Goal: Task Accomplishment & Management: Manage account settings

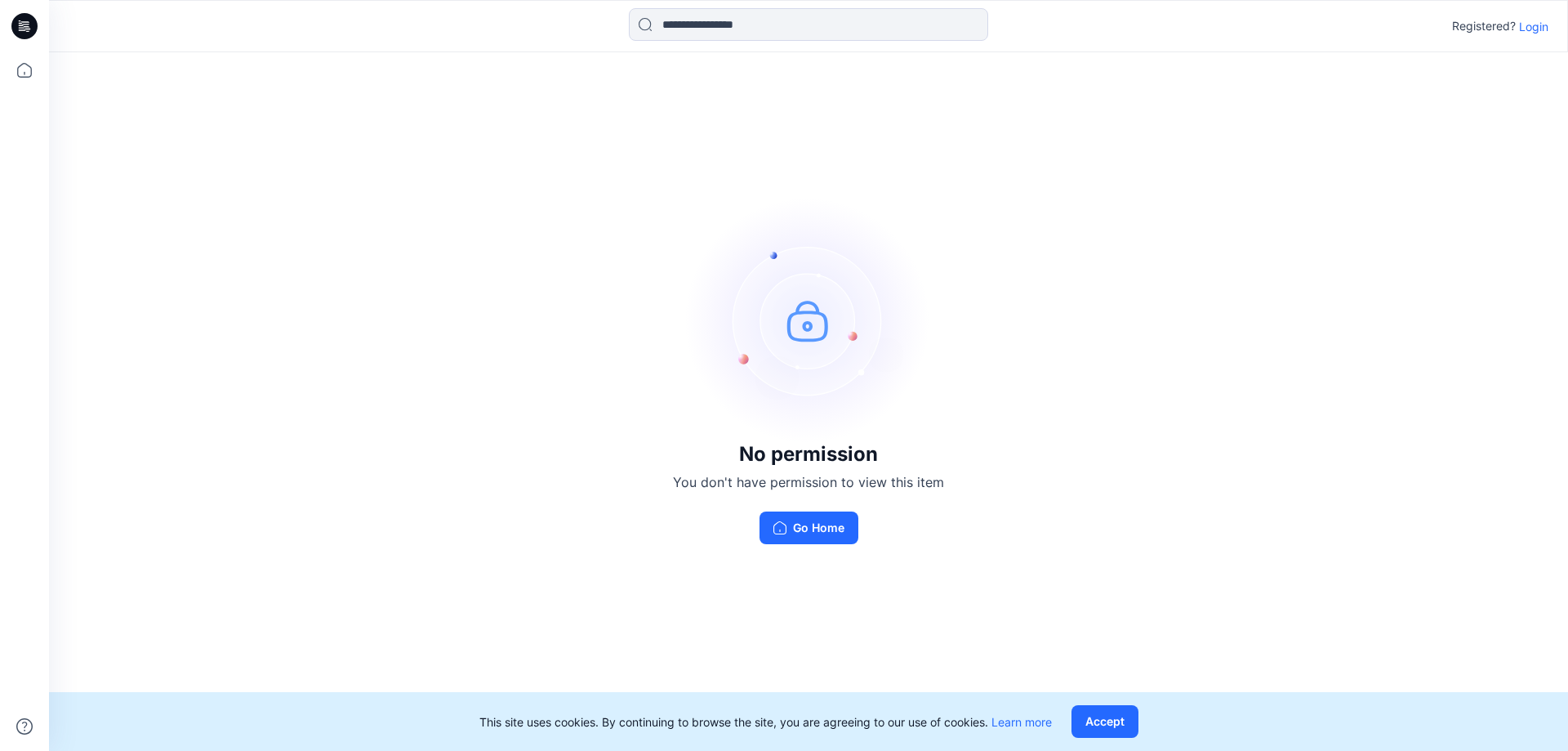
click at [1533, 33] on p "Login" at bounding box center [1533, 26] width 29 height 17
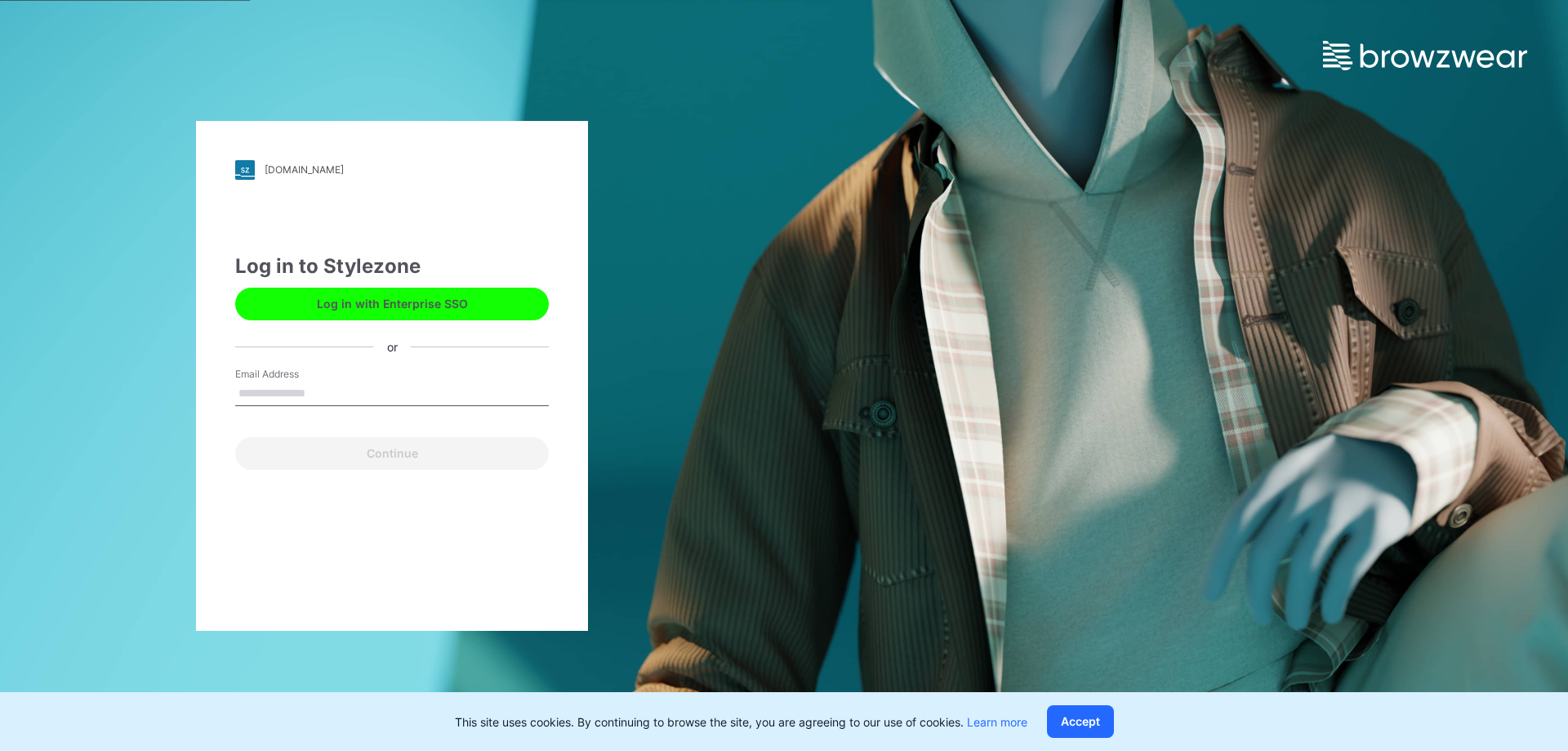
click at [326, 393] on input "Email Address" at bounding box center [392, 394] width 314 height 25
type input "**********"
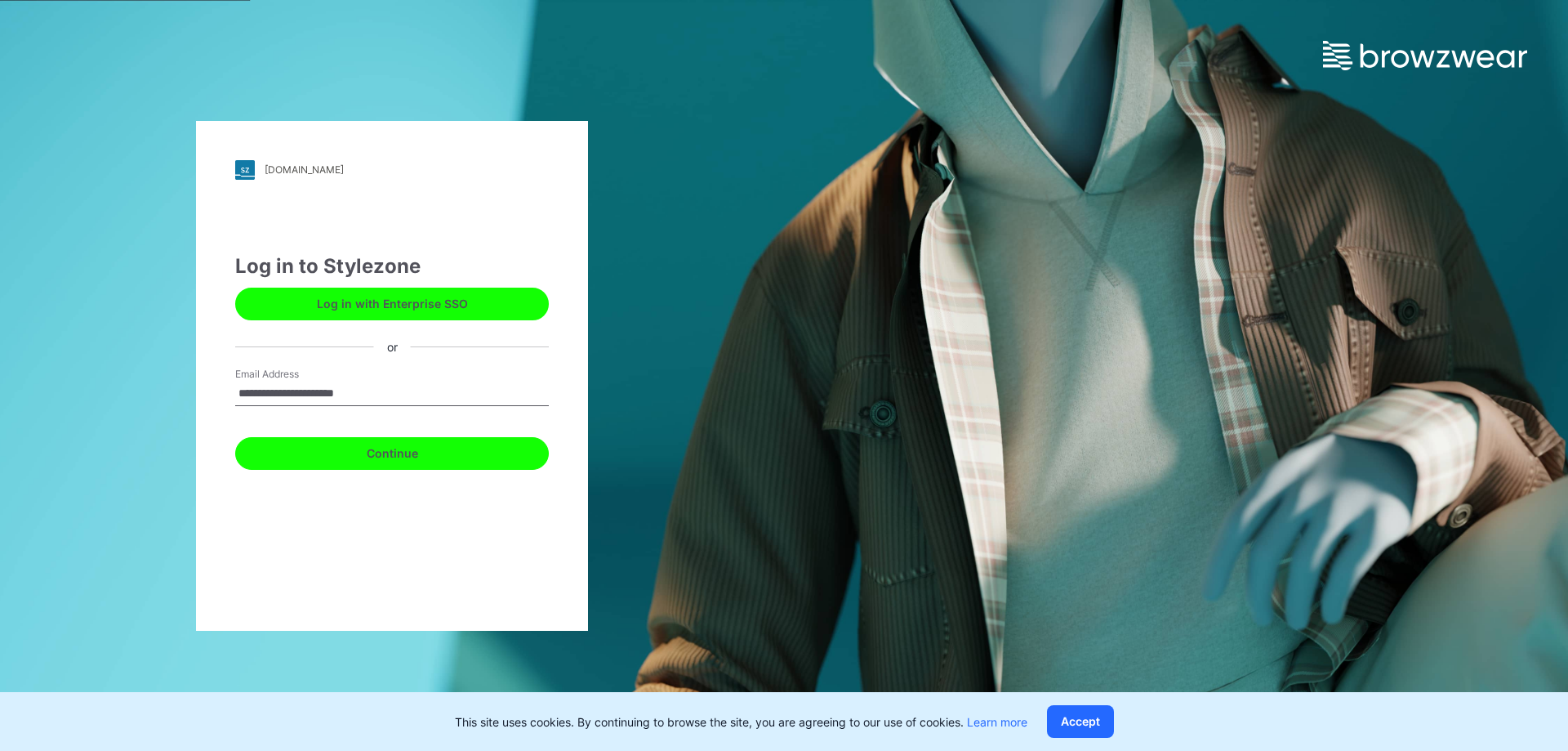
click at [358, 463] on button "Continue" at bounding box center [392, 453] width 314 height 33
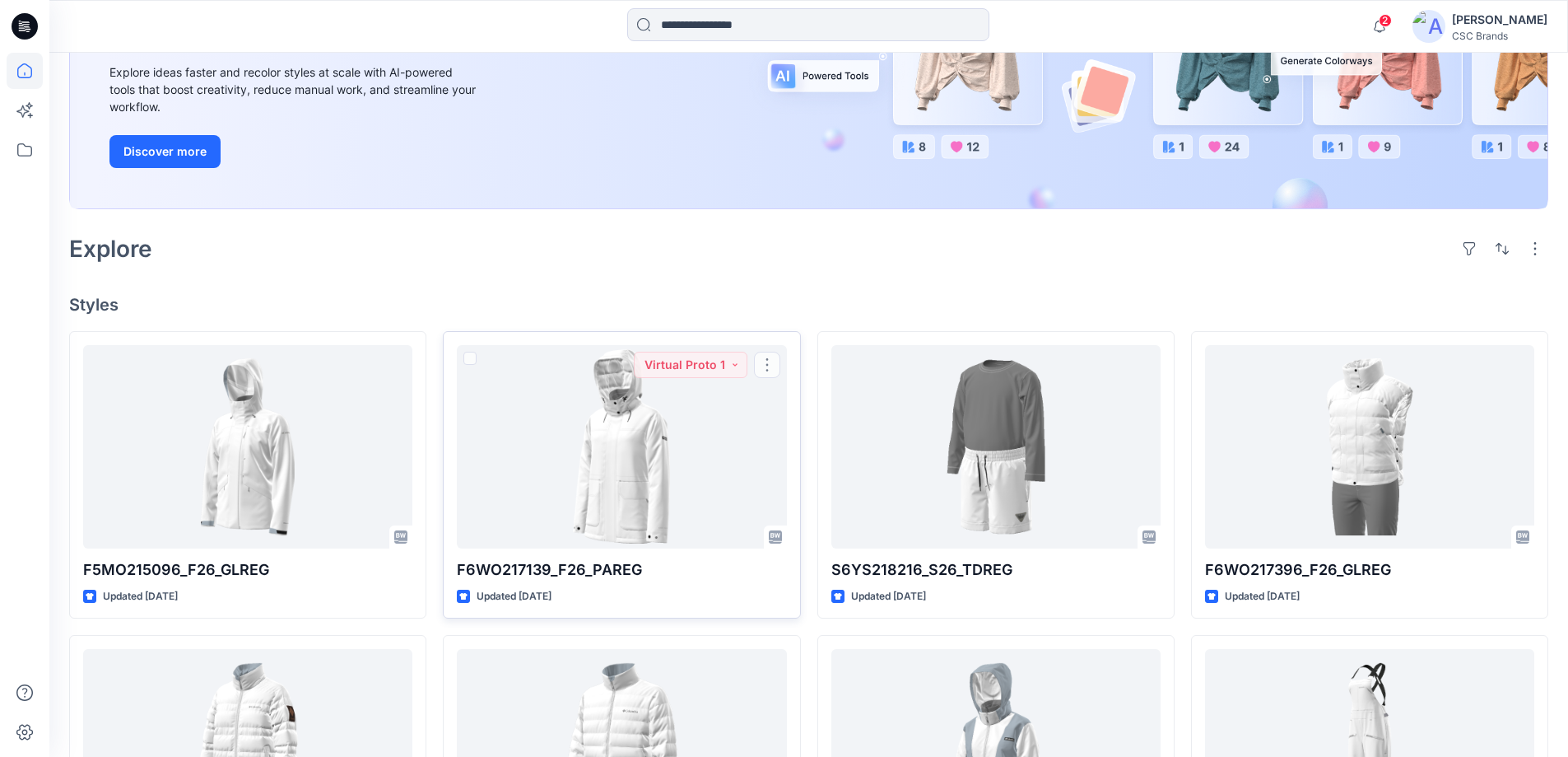
scroll to position [82, 0]
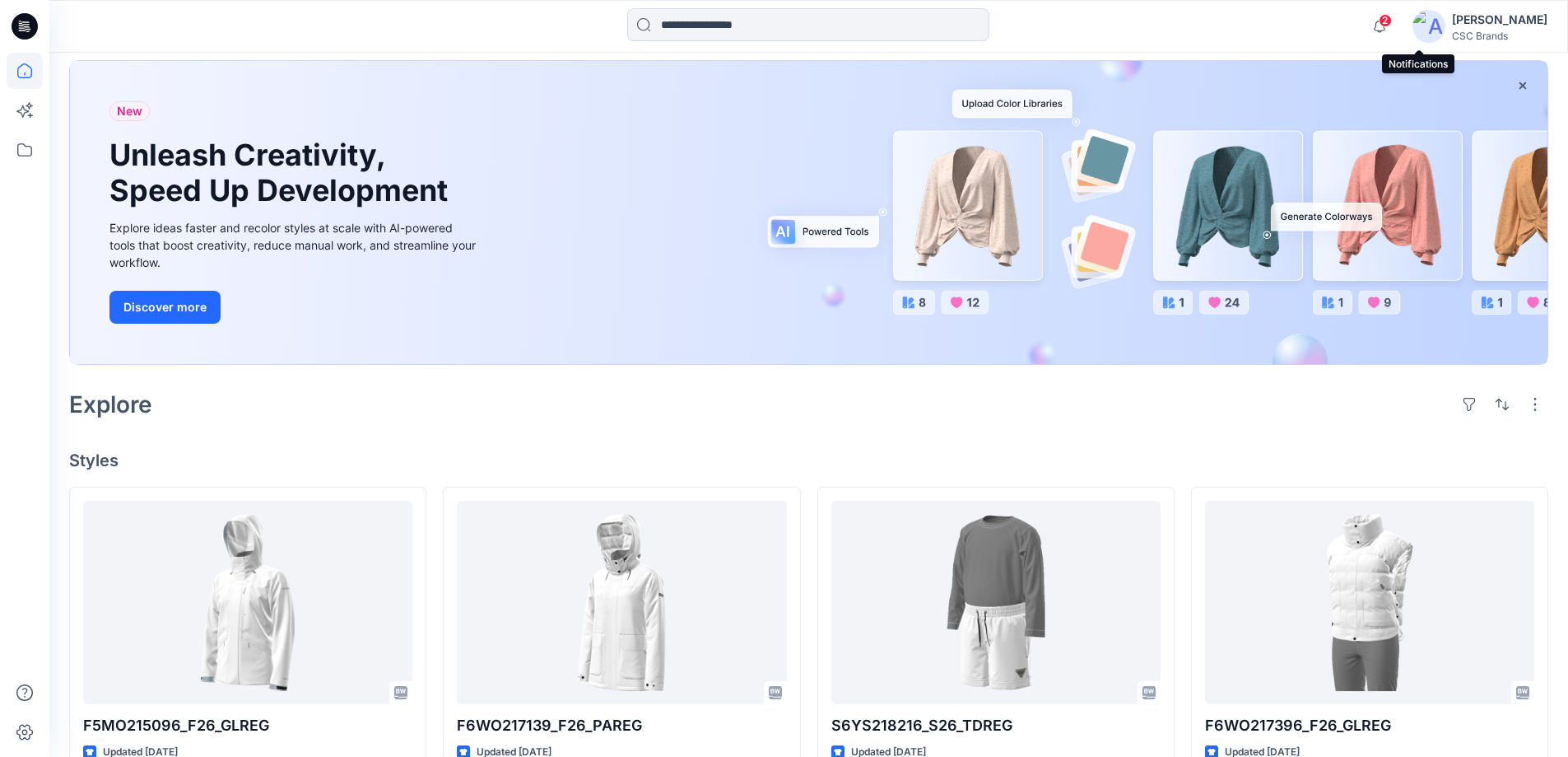
click at [1392, 24] on span "2" at bounding box center [1385, 21] width 13 height 13
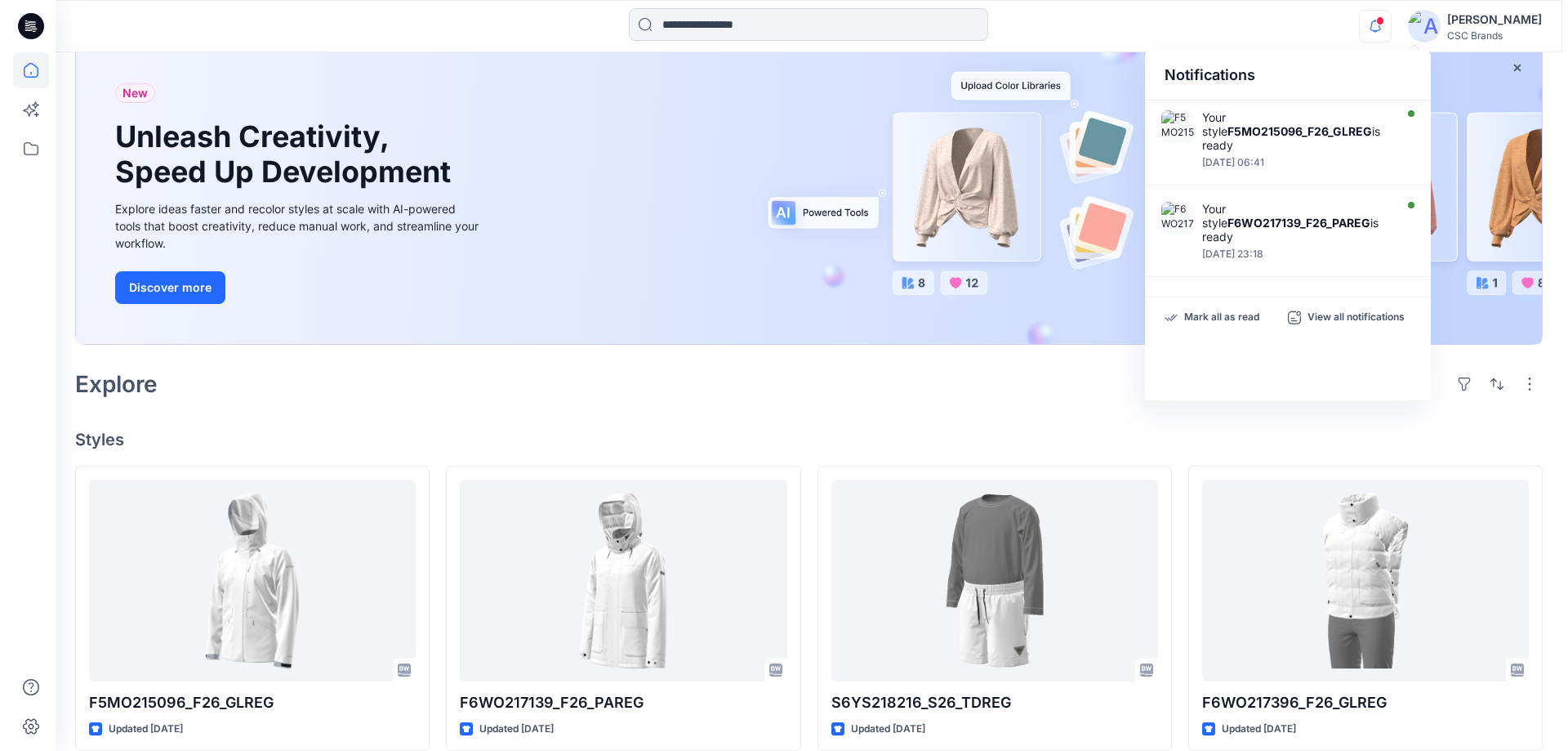
scroll to position [0, 0]
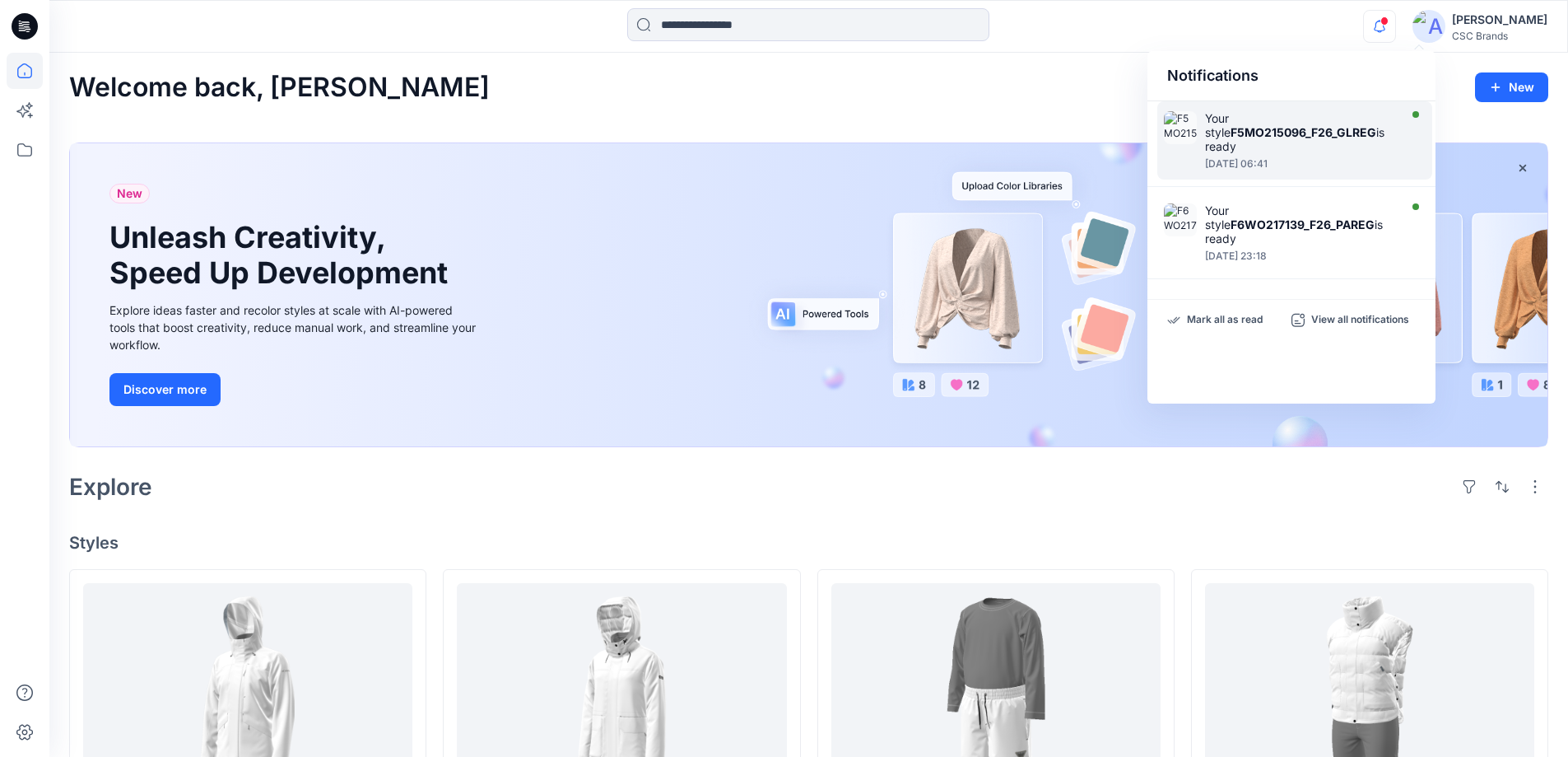
click at [1259, 129] on strong "F5MO215096_F26_GLREG" at bounding box center [1303, 132] width 146 height 14
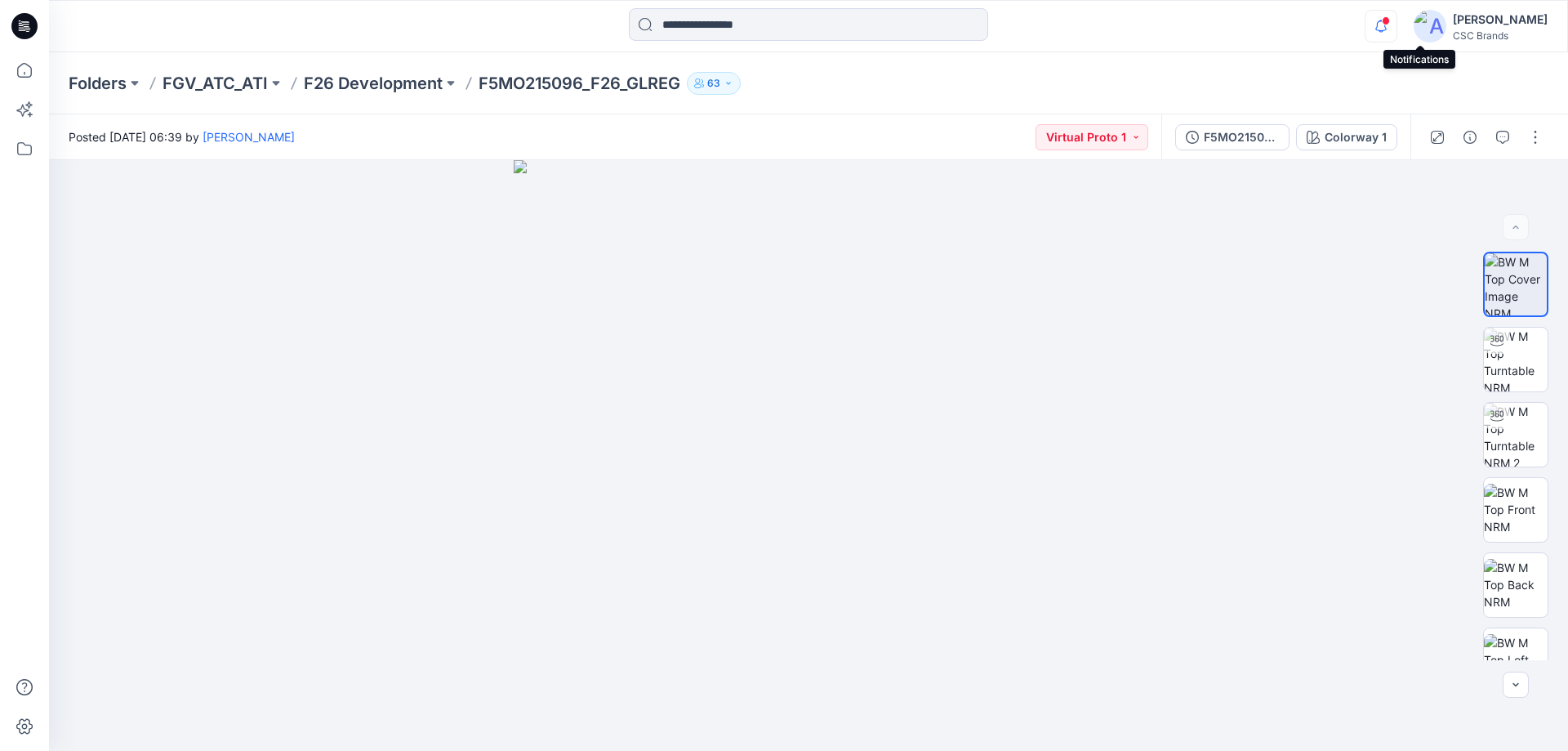
click at [1396, 28] on icon "button" at bounding box center [1380, 26] width 31 height 33
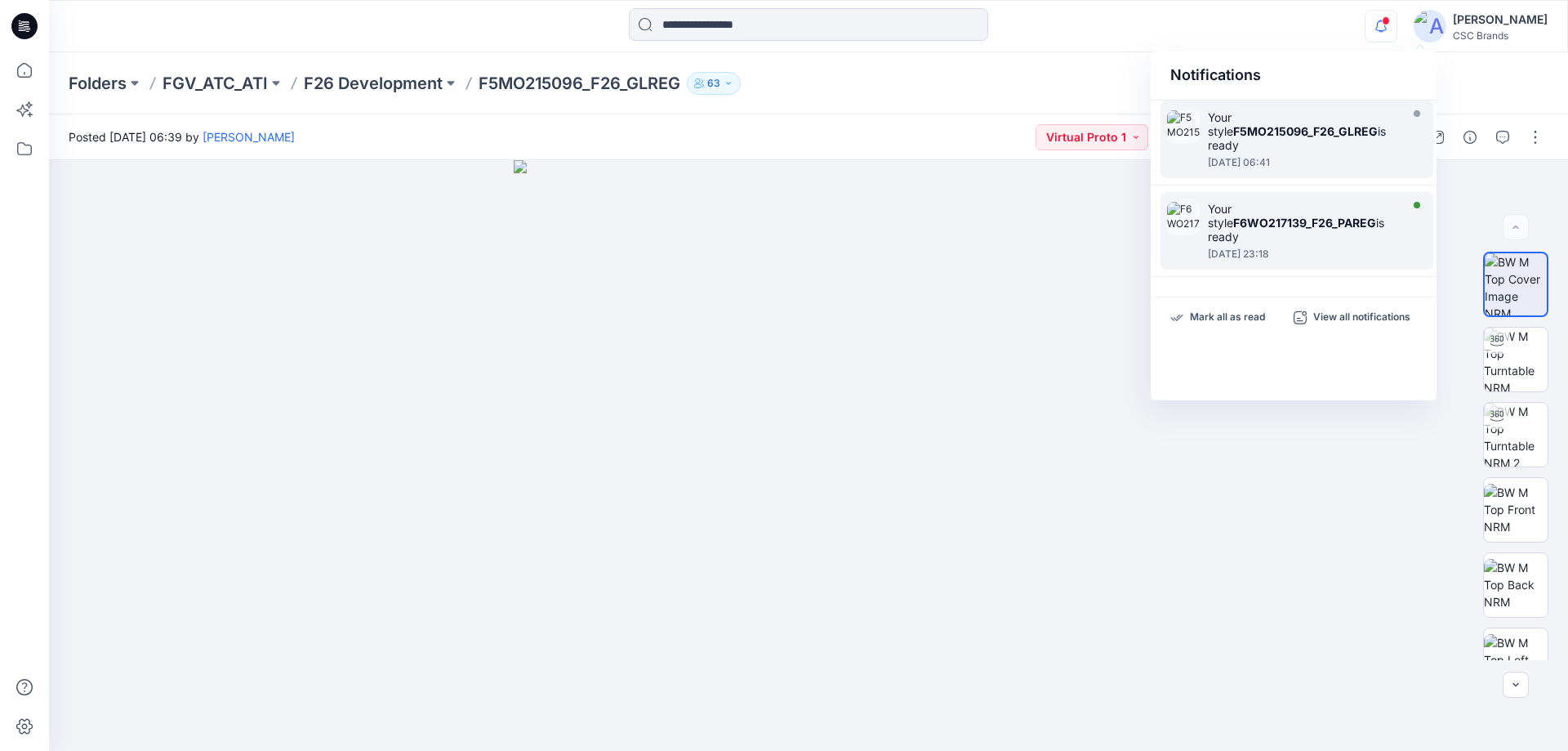
click at [1288, 236] on div "Your style F6WO217139_F26_PAREG is ready" at bounding box center [1302, 223] width 188 height 42
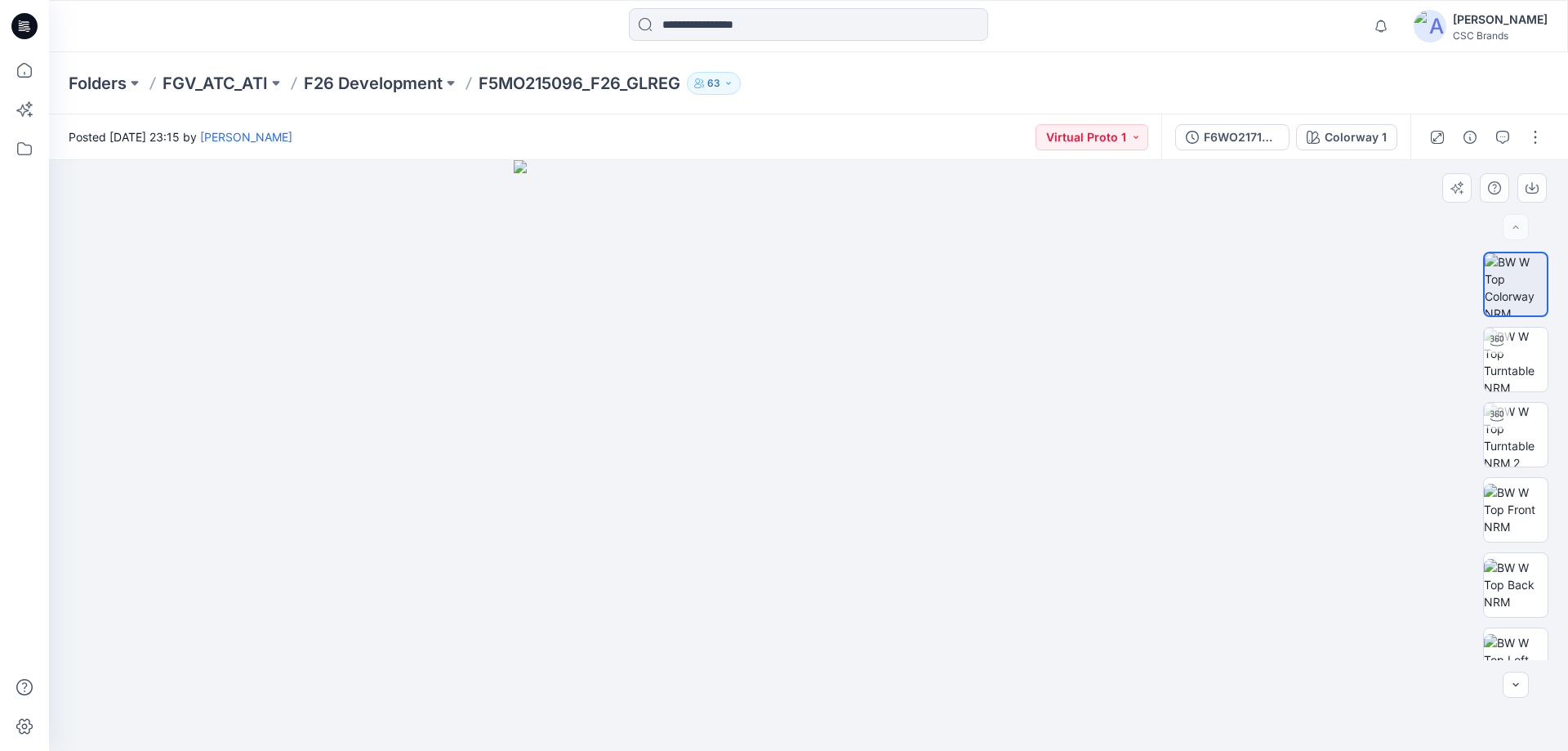
drag, startPoint x: 1011, startPoint y: 251, endPoint x: 1051, endPoint y: 254, distance: 40.1
click at [721, 88] on p "63" at bounding box center [714, 83] width 13 height 18
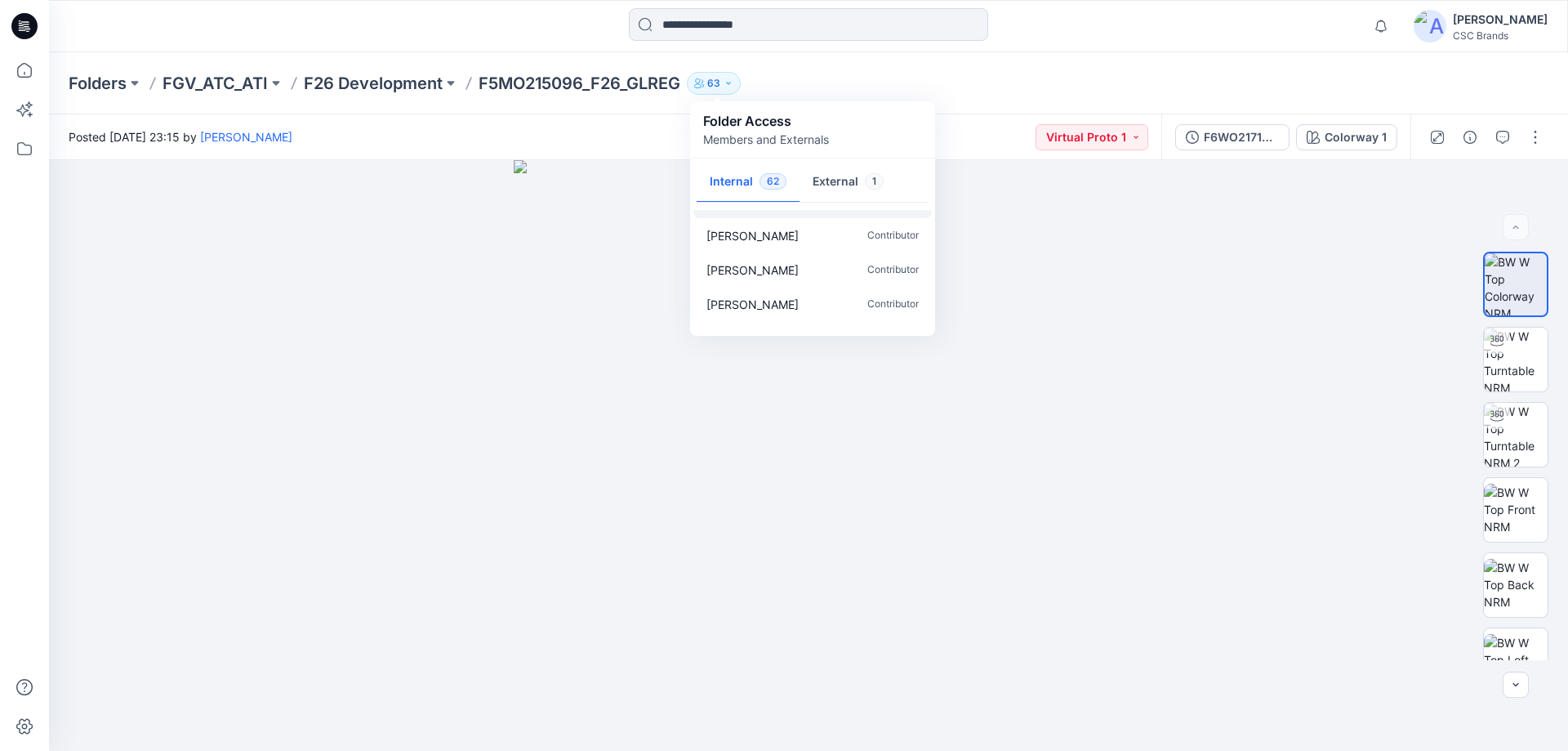
scroll to position [163, 0]
click at [817, 186] on button "External 1" at bounding box center [848, 182] width 98 height 42
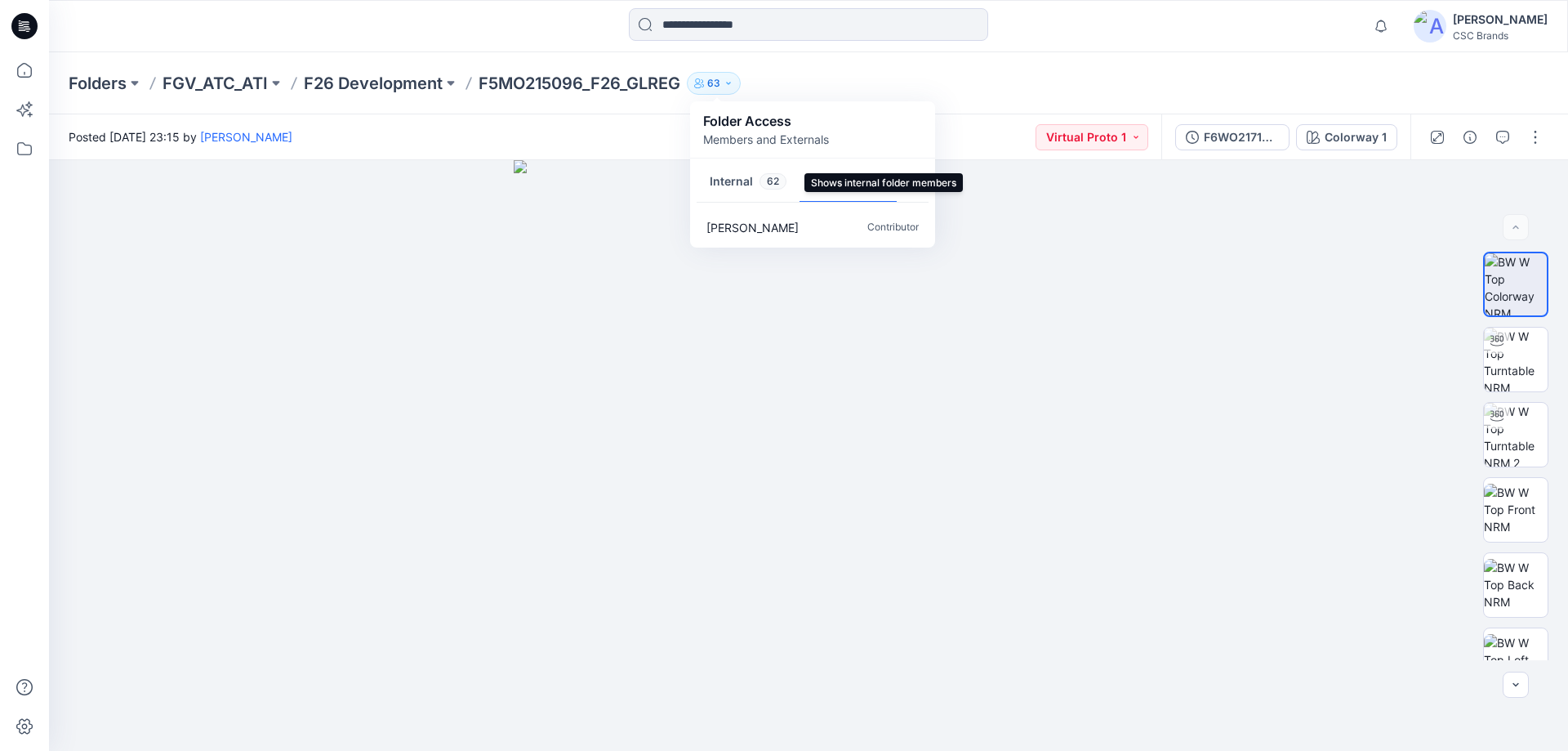
click at [741, 182] on button "Internal 62" at bounding box center [748, 182] width 103 height 42
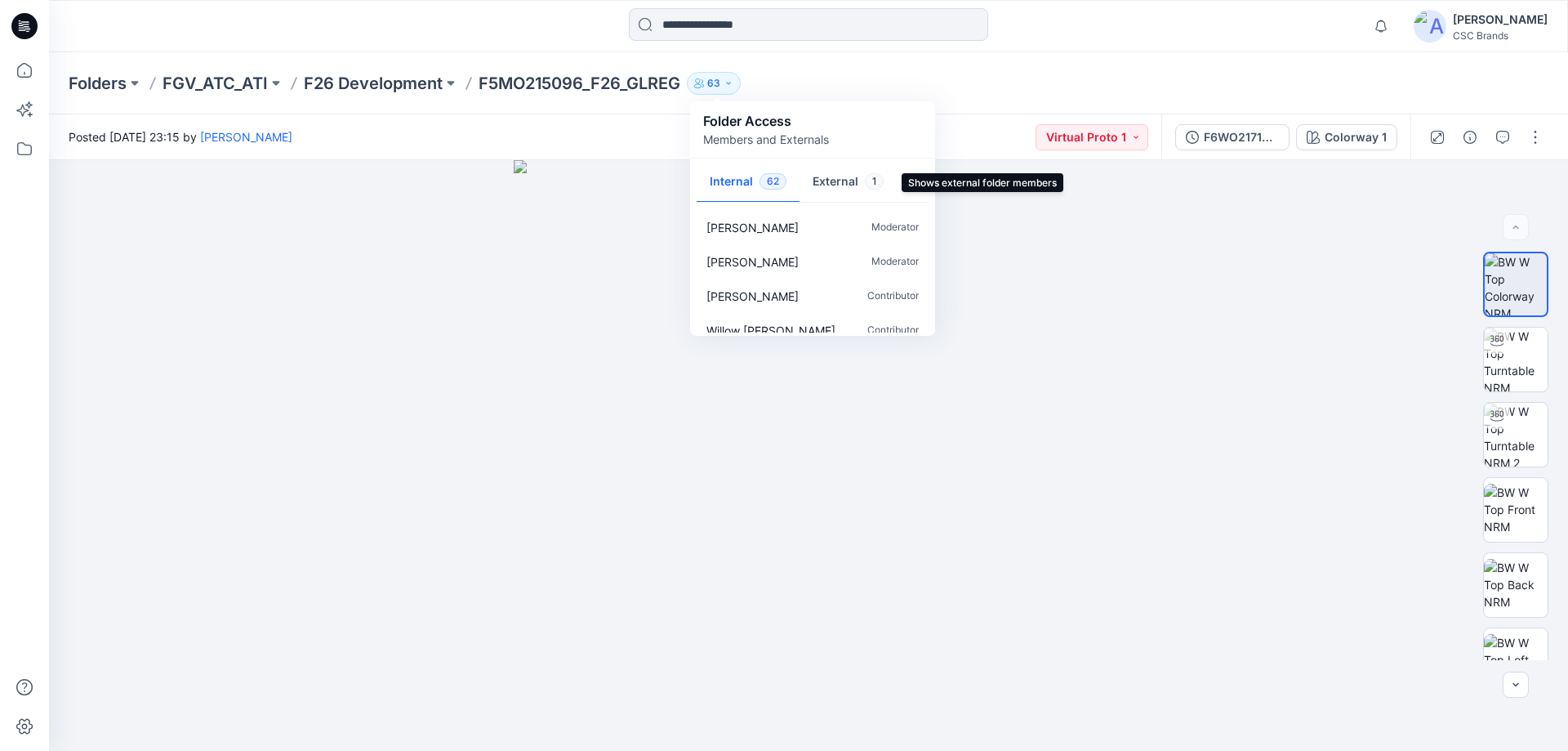
click at [825, 179] on button "External 1" at bounding box center [848, 182] width 98 height 42
click at [437, 318] on div at bounding box center [807, 456] width 1518 height 591
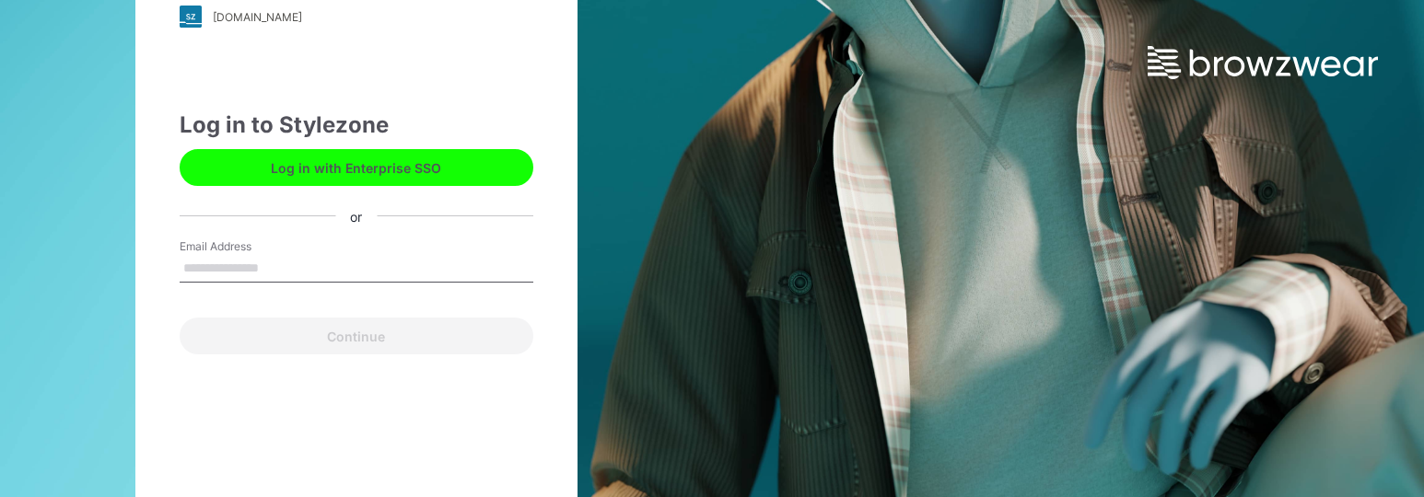
click at [361, 263] on input "Email Address" at bounding box center [357, 269] width 354 height 28
type input "**********"
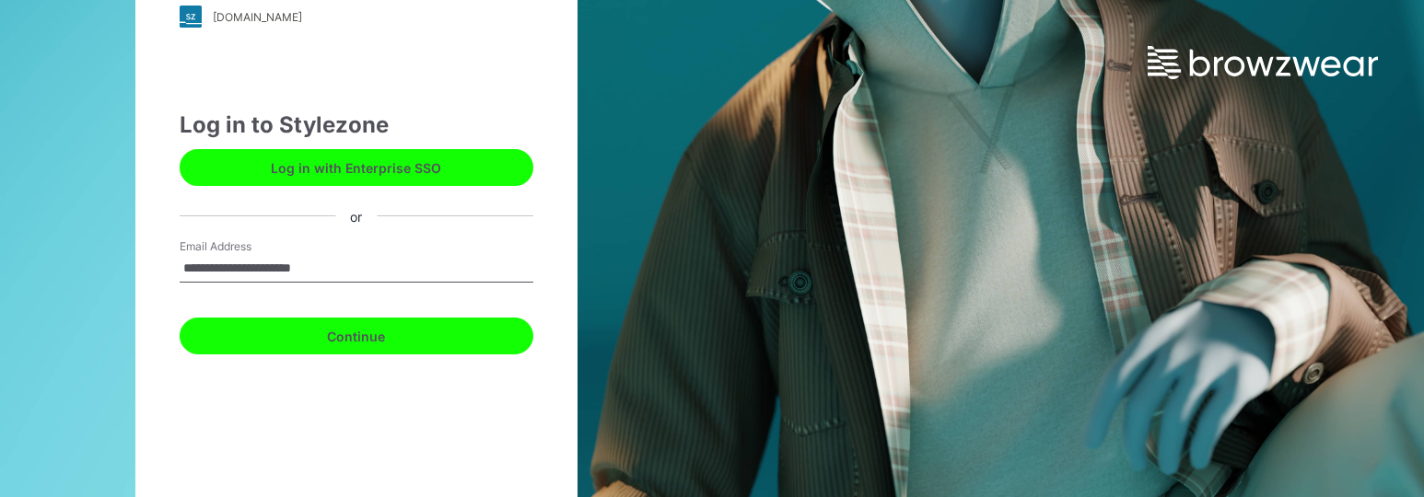
click at [368, 340] on button "Continue" at bounding box center [357, 336] width 354 height 37
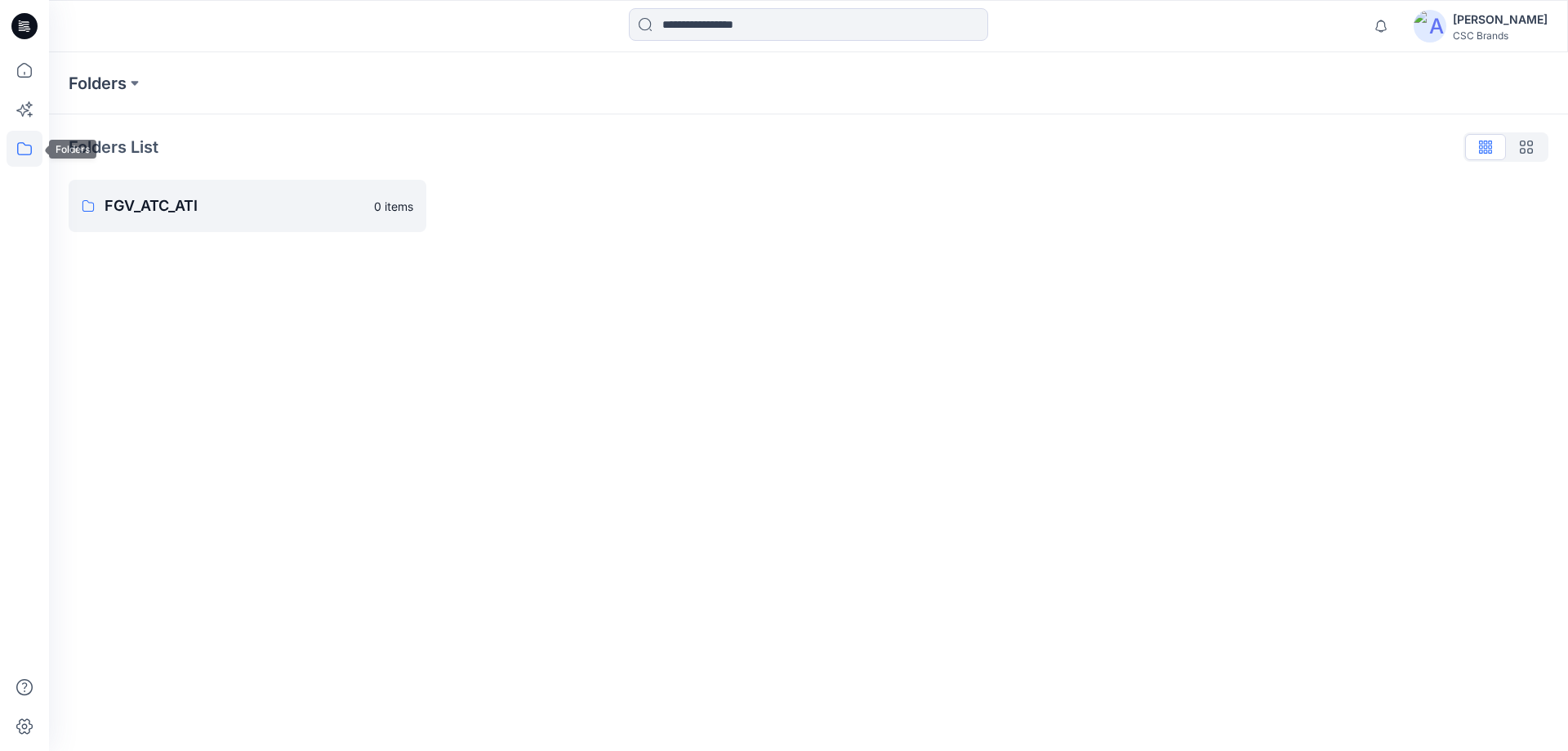
click at [28, 149] on icon at bounding box center [24, 148] width 36 height 36
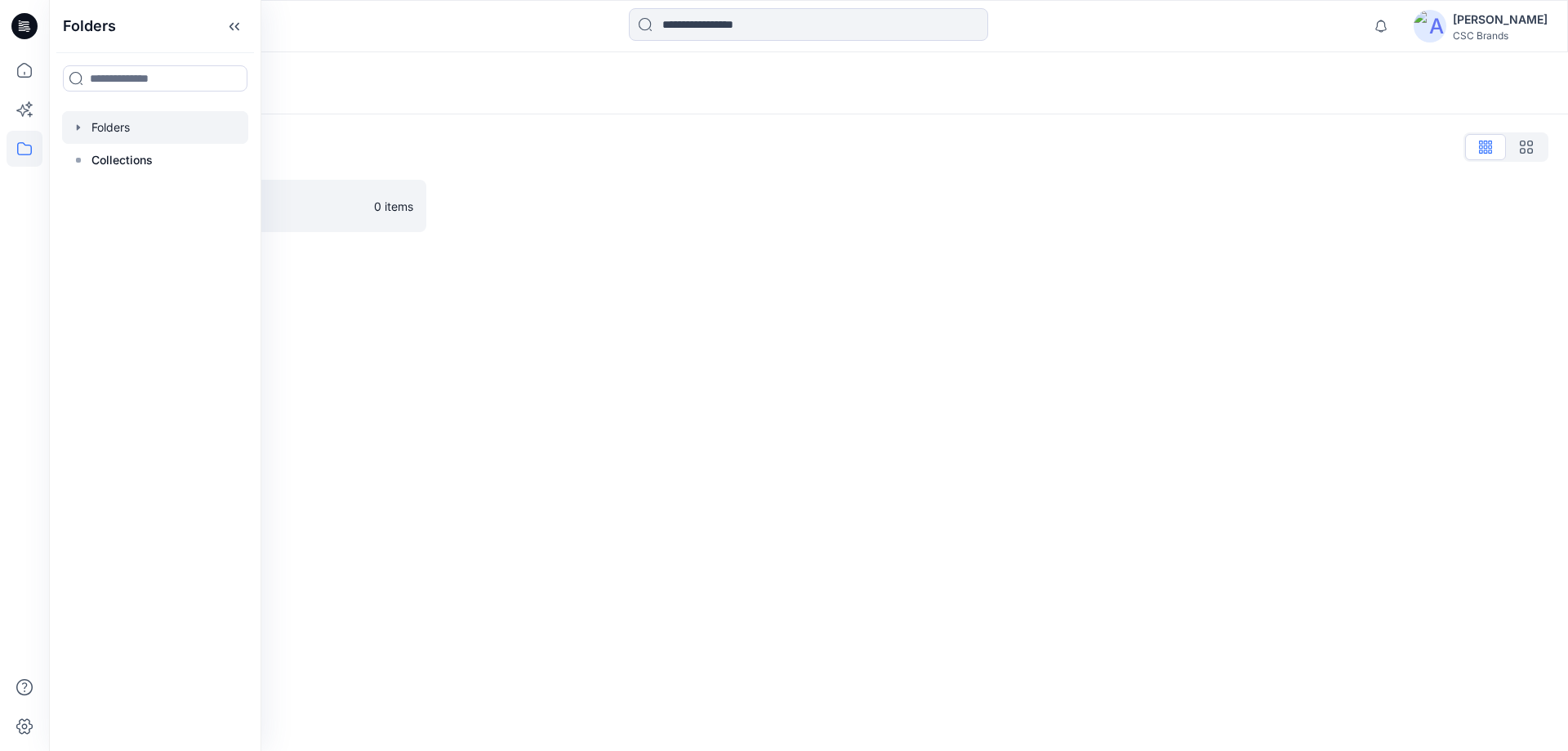
click at [93, 124] on div at bounding box center [155, 127] width 186 height 33
click at [82, 129] on icon "button" at bounding box center [78, 127] width 13 height 13
click at [152, 163] on div at bounding box center [155, 160] width 186 height 33
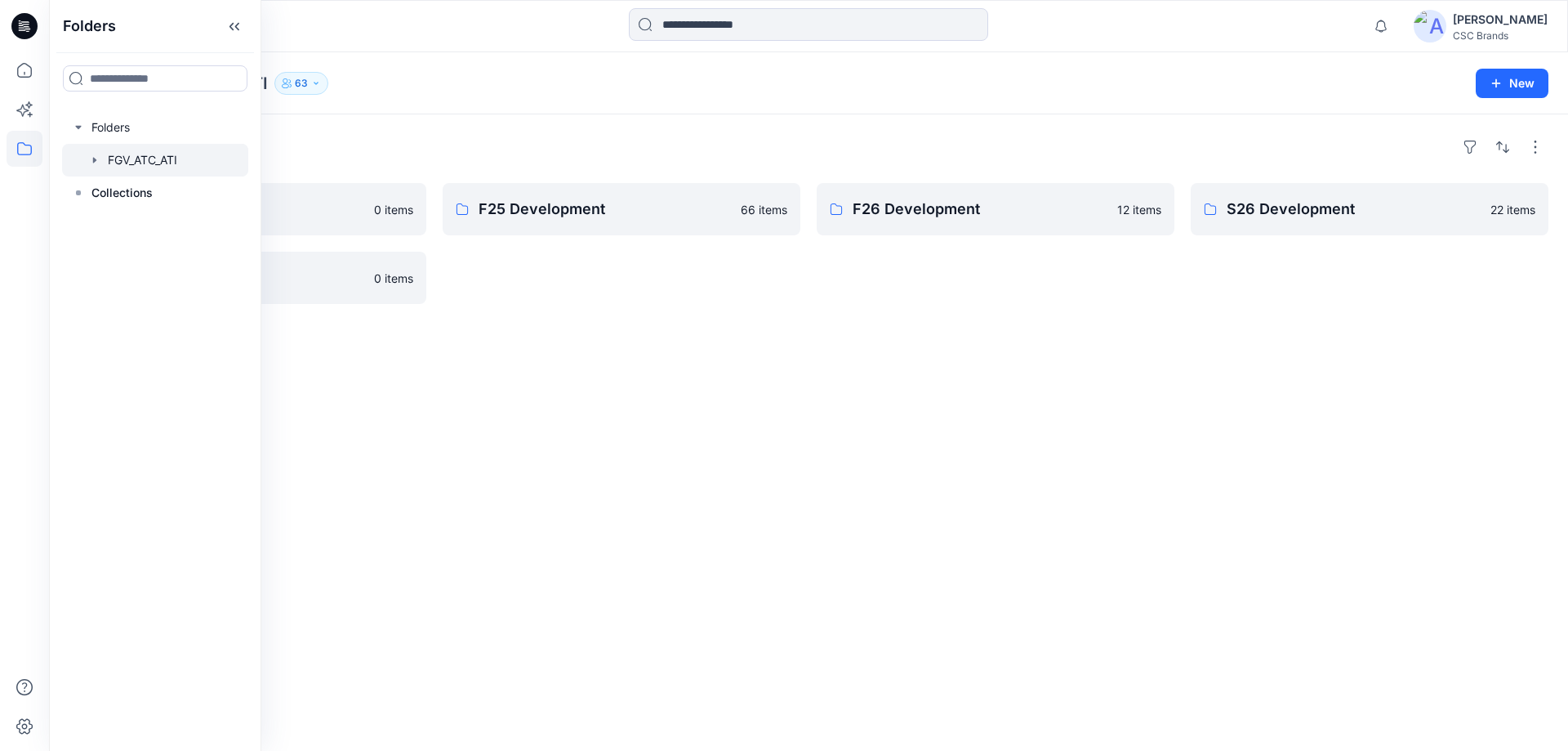
click at [173, 159] on div at bounding box center [155, 160] width 186 height 33
click at [95, 164] on icon "button" at bounding box center [94, 160] width 13 height 13
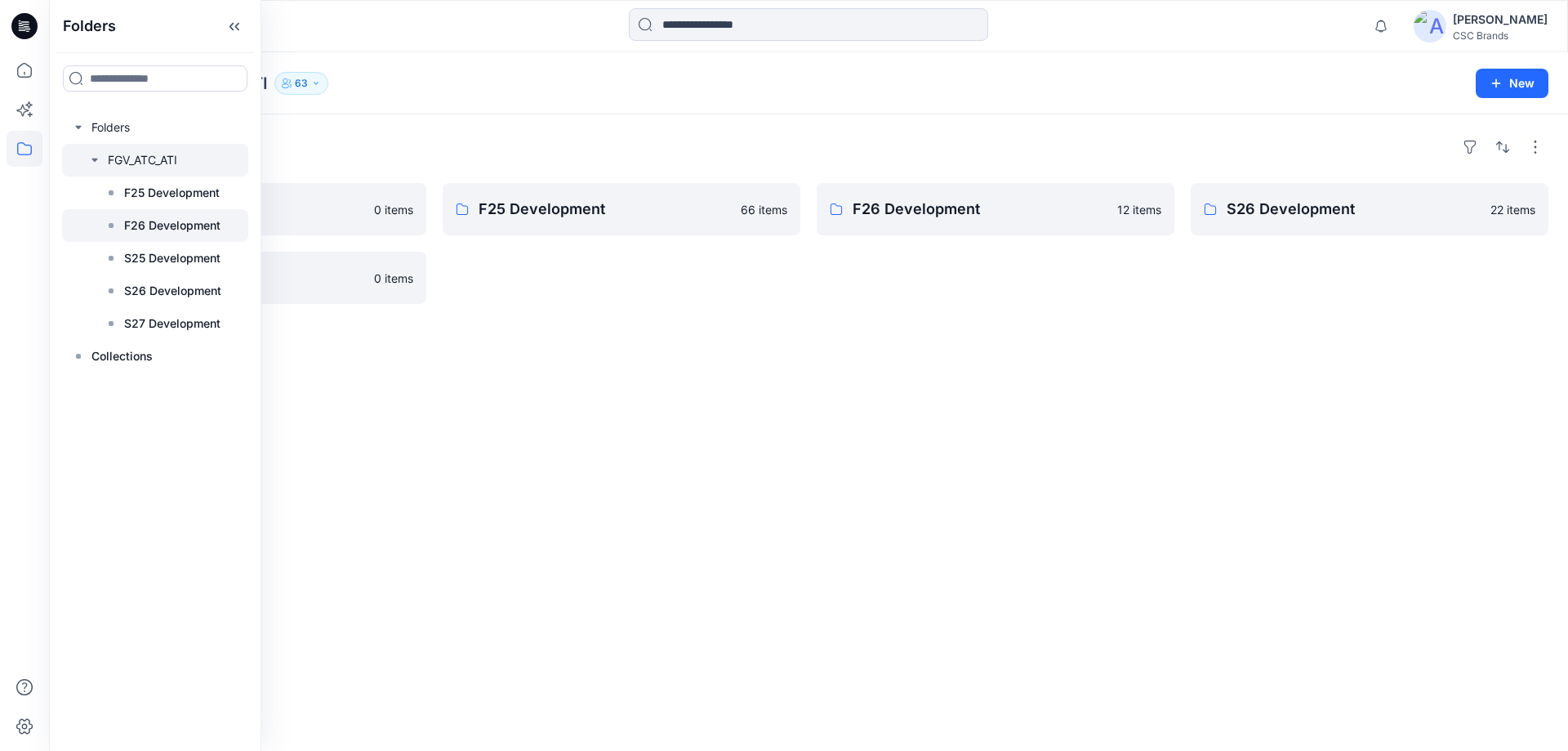
click at [155, 230] on p "F26 Development" at bounding box center [172, 225] width 97 height 20
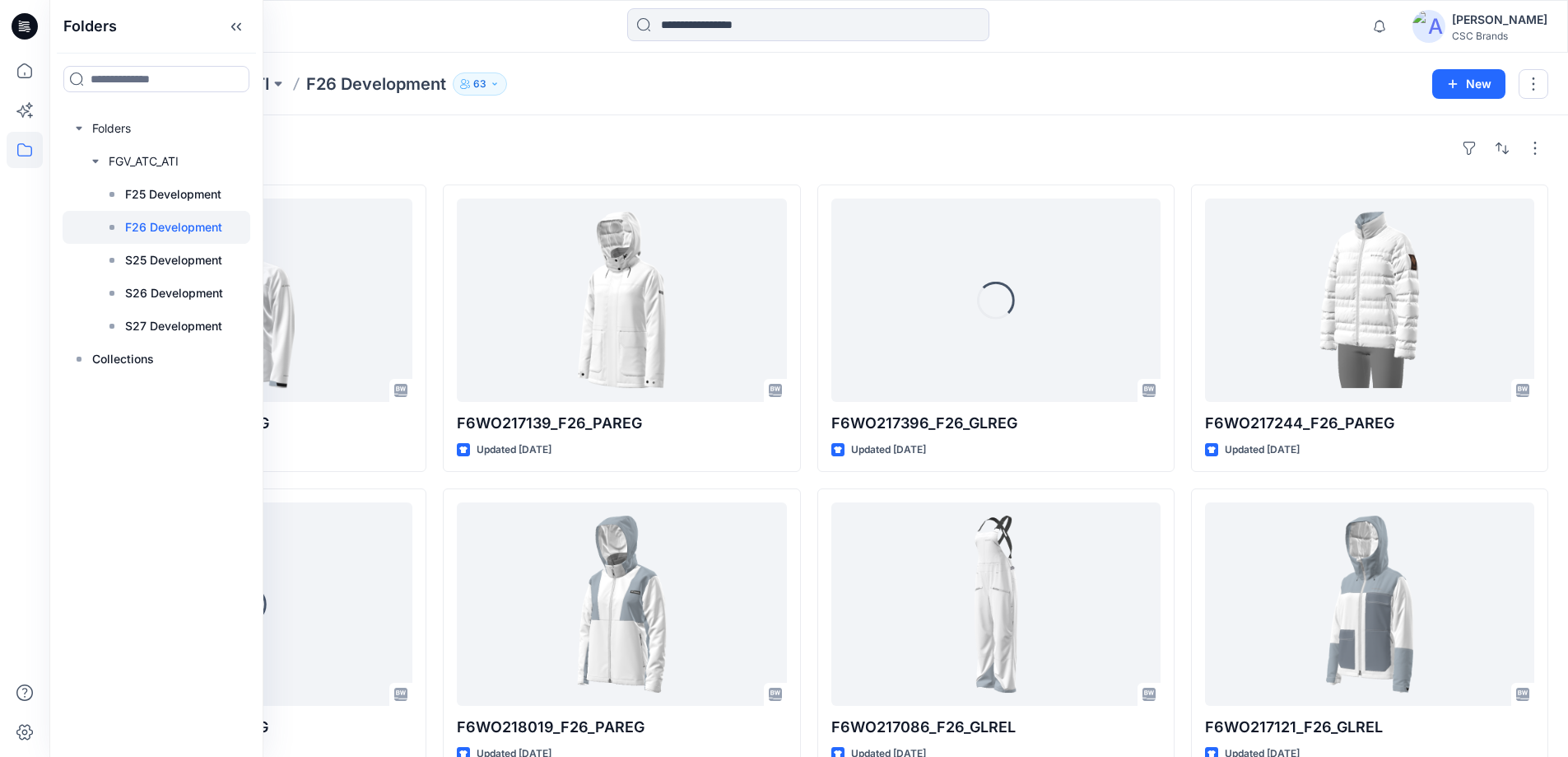
click at [893, 144] on div "Styles" at bounding box center [808, 147] width 1479 height 26
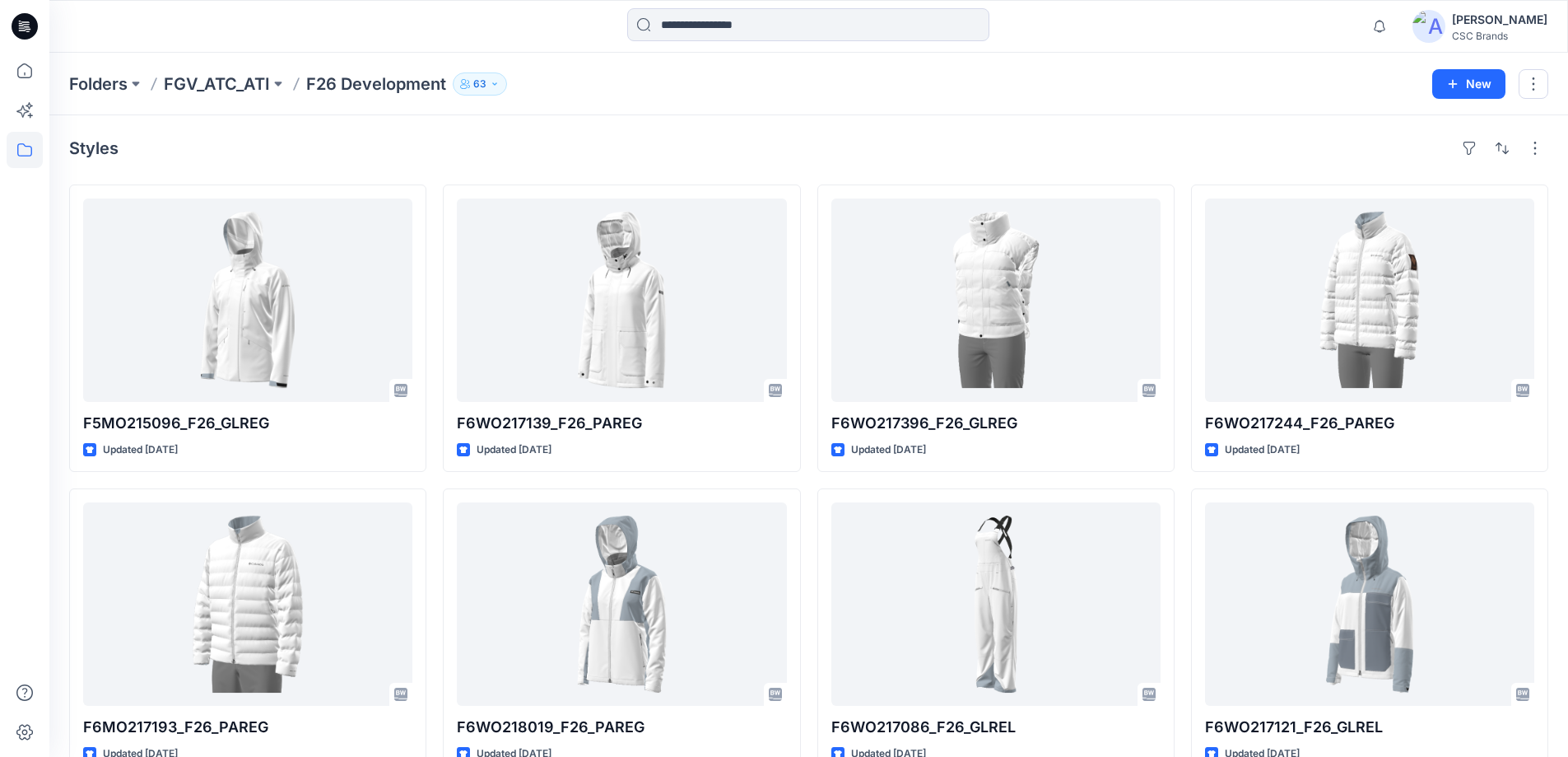
click at [523, 36] on div at bounding box center [808, 26] width 759 height 37
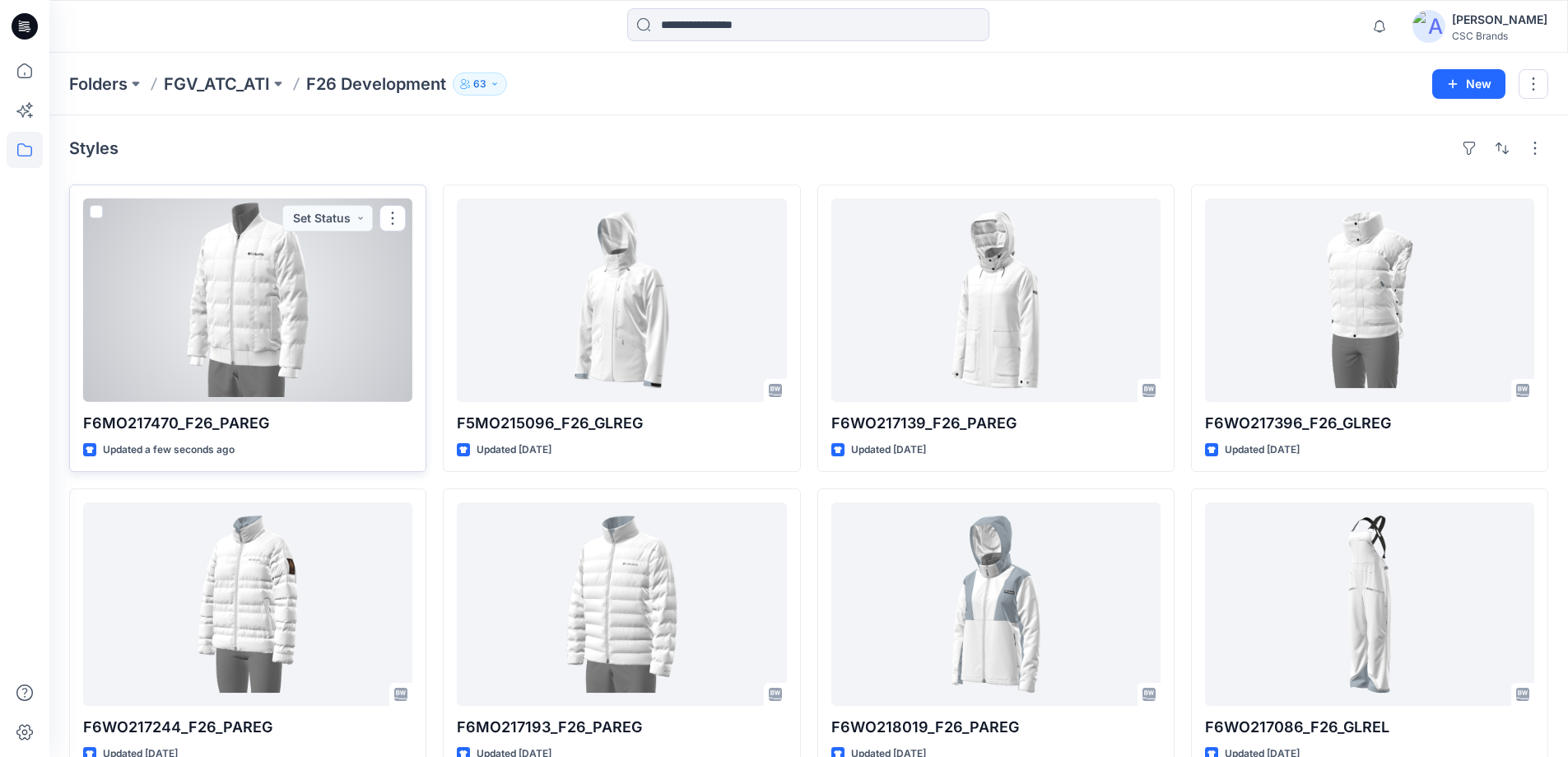
click at [281, 302] on div at bounding box center [247, 300] width 329 height 204
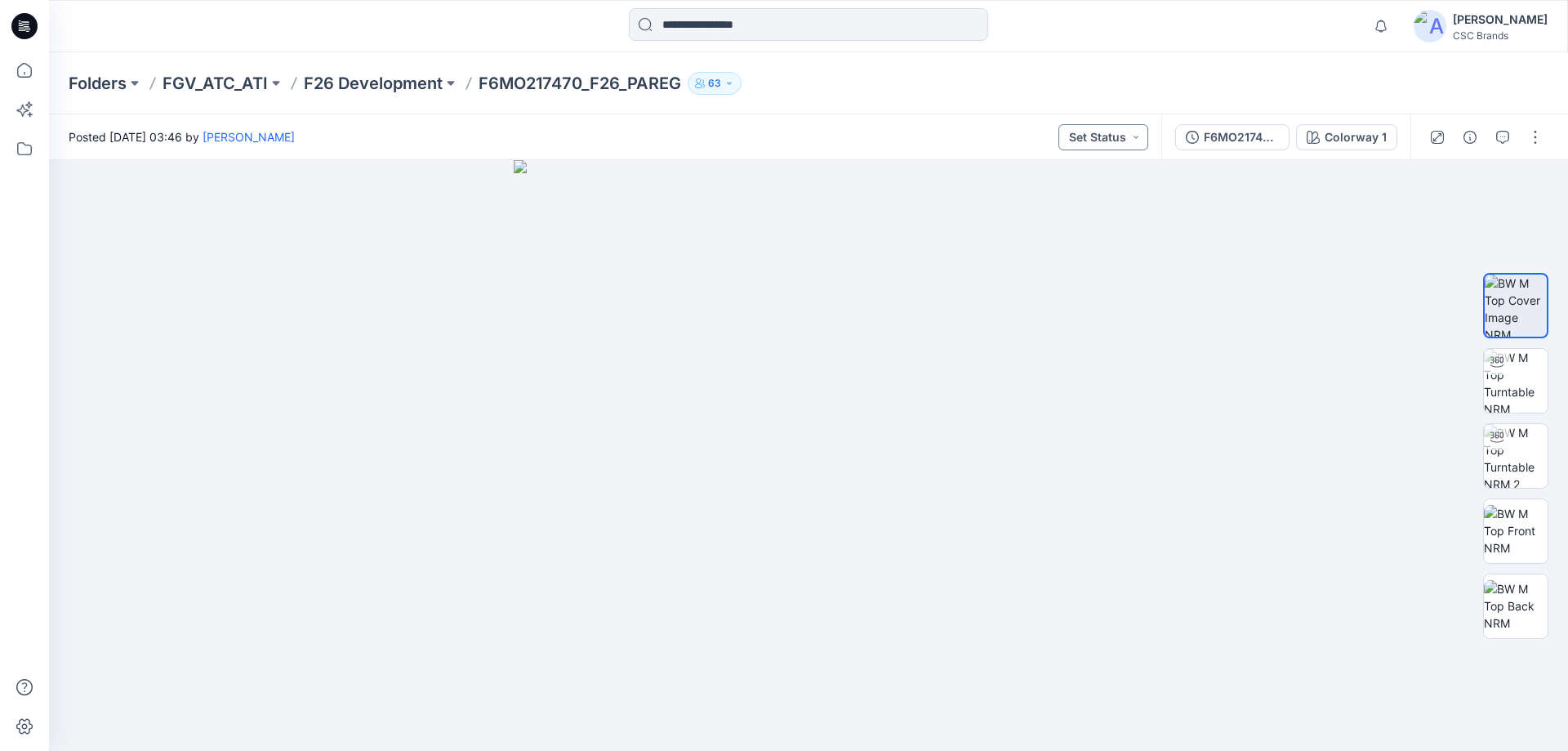
click at [1108, 144] on button "Set Status" at bounding box center [1103, 137] width 90 height 26
click at [1088, 208] on p "Virtual Proto 1" at bounding box center [1073, 213] width 74 height 21
click at [1226, 130] on div "F6MO217470_F26_PAREG_VP1" at bounding box center [1241, 137] width 75 height 18
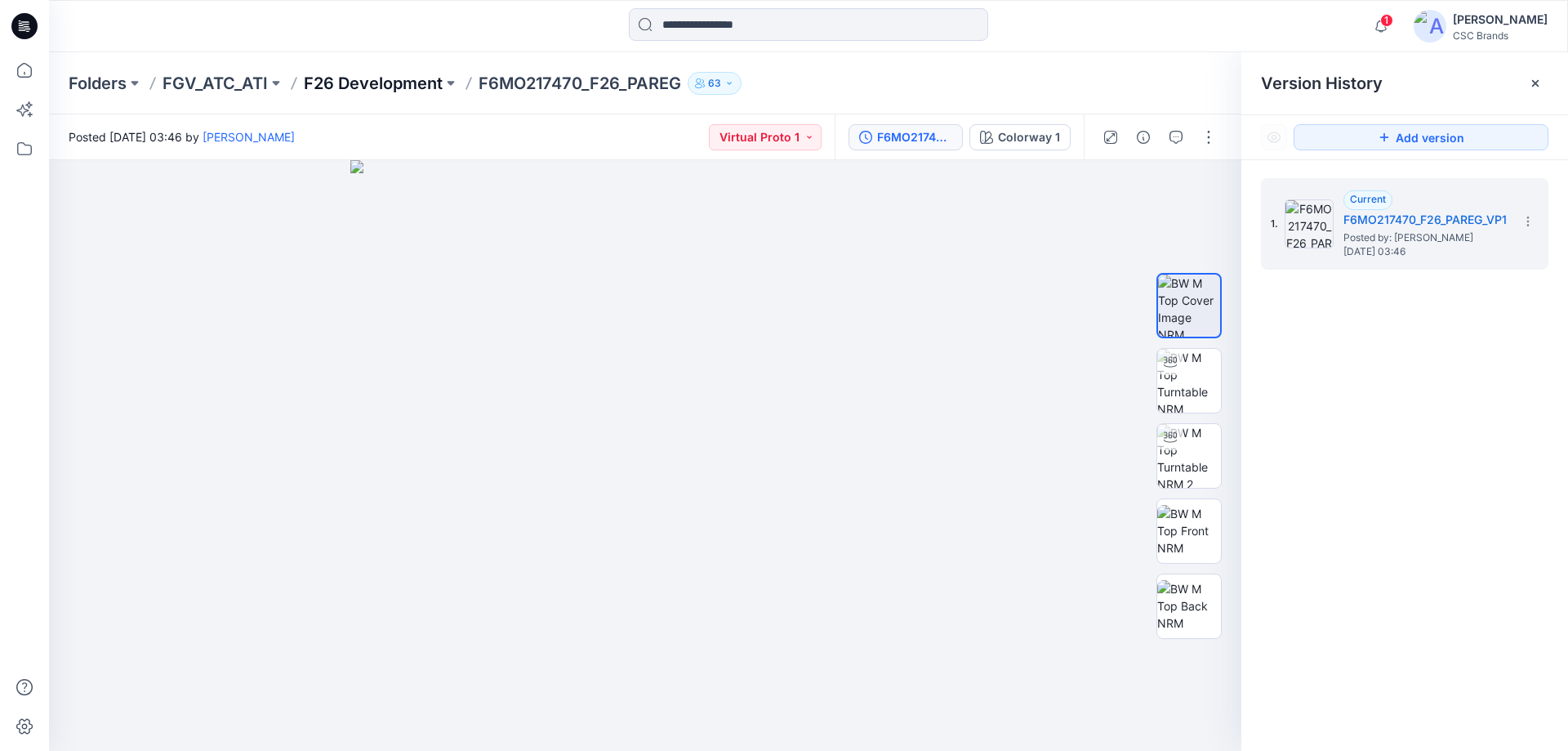
click at [410, 80] on p "F26 Development" at bounding box center [373, 83] width 139 height 23
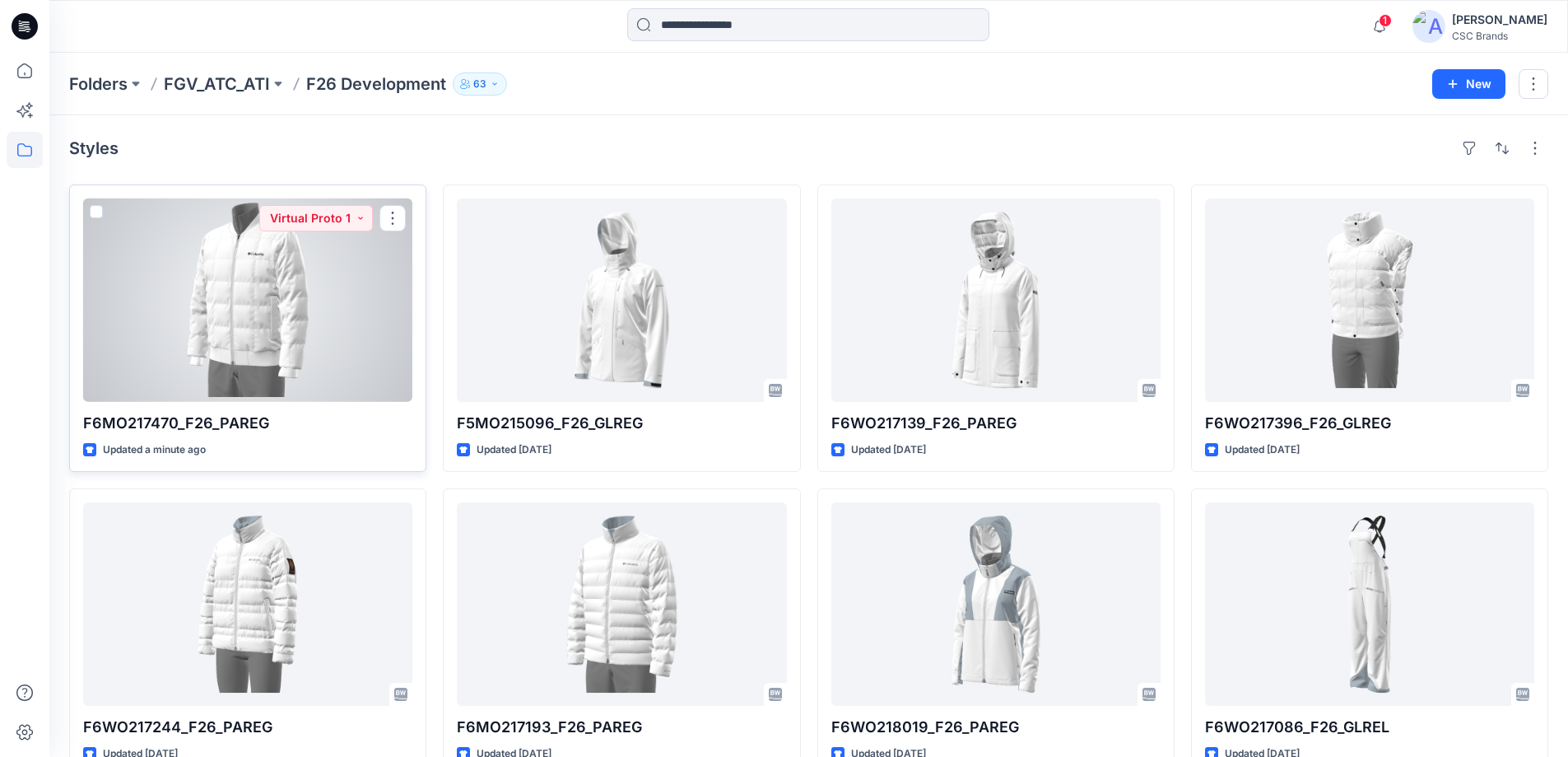
click at [379, 266] on div at bounding box center [247, 300] width 329 height 204
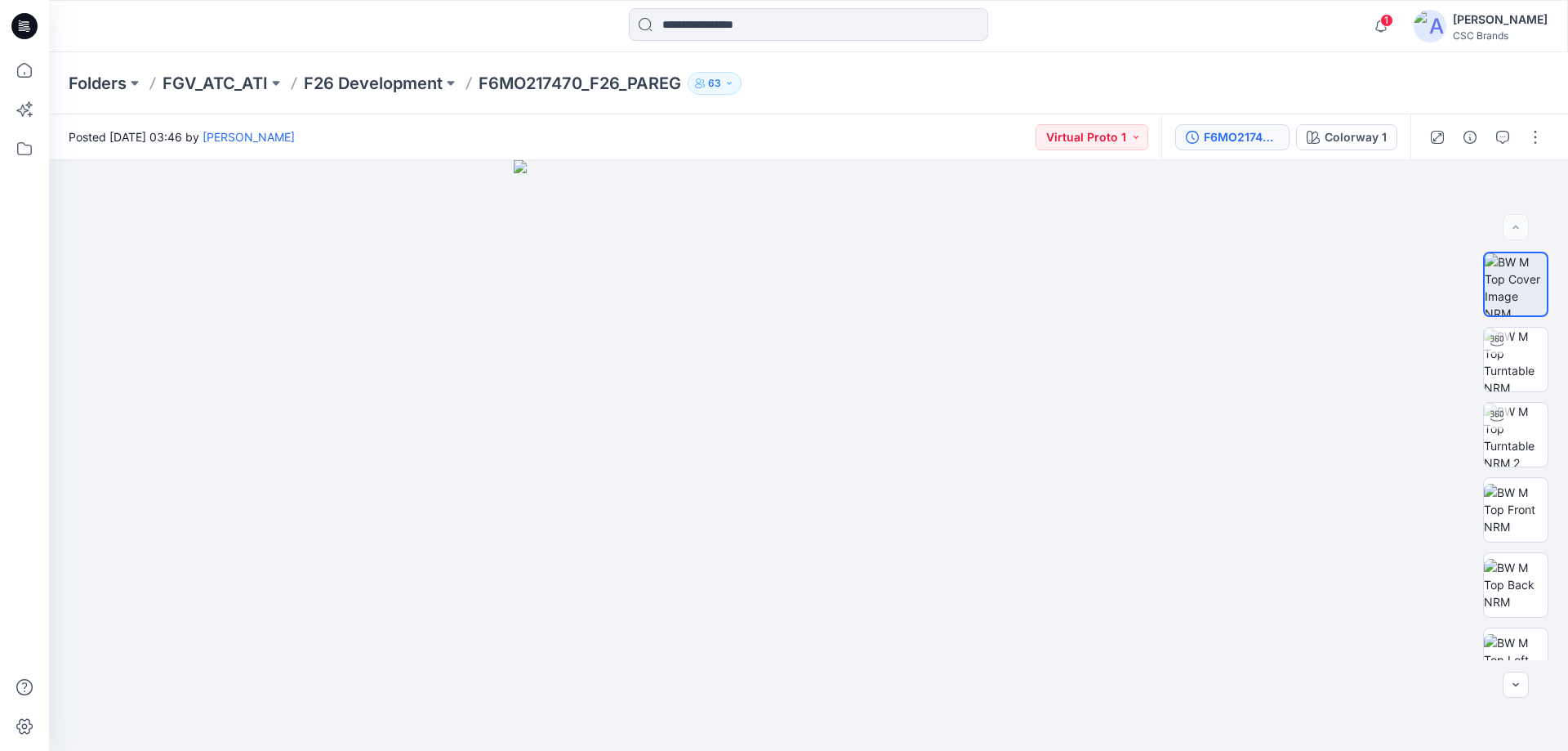
click at [1205, 140] on button "F6MO217470_F26_PAREG_VP1" at bounding box center [1232, 137] width 114 height 26
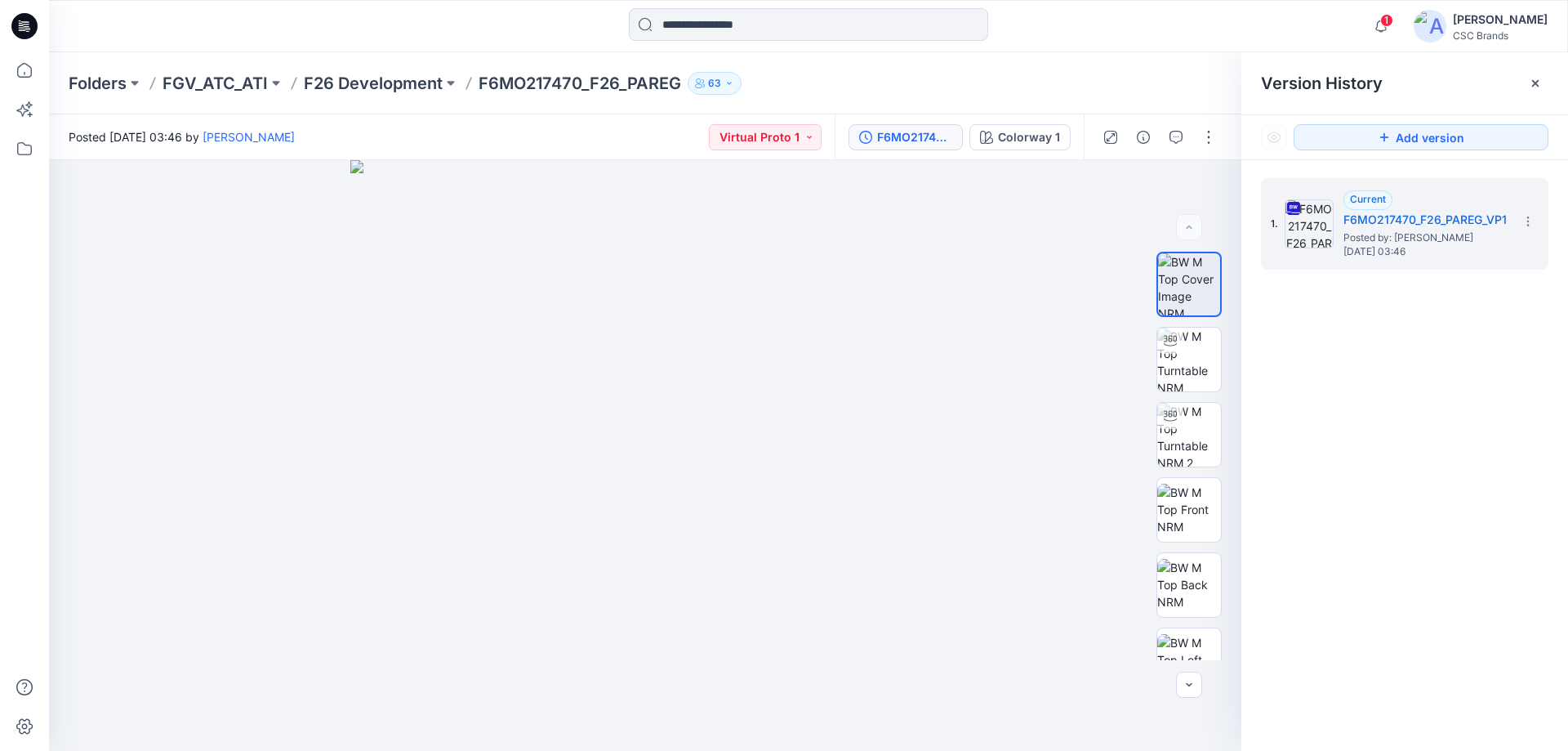
click at [609, 84] on p "F6MO217470_F26_PAREG" at bounding box center [580, 83] width 202 height 23
click at [389, 81] on p "F26 Development" at bounding box center [373, 83] width 139 height 23
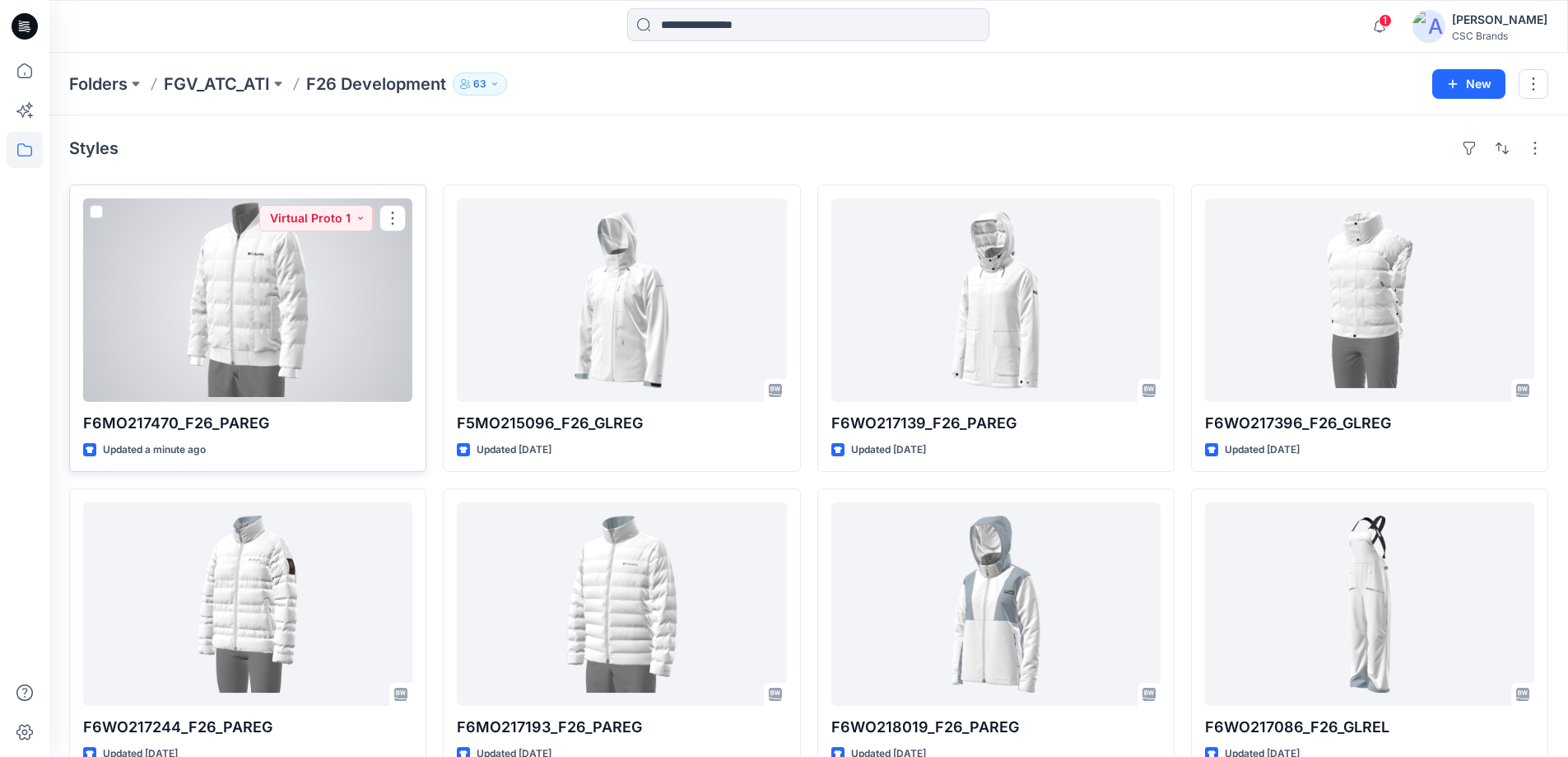
click at [288, 295] on div at bounding box center [247, 300] width 329 height 204
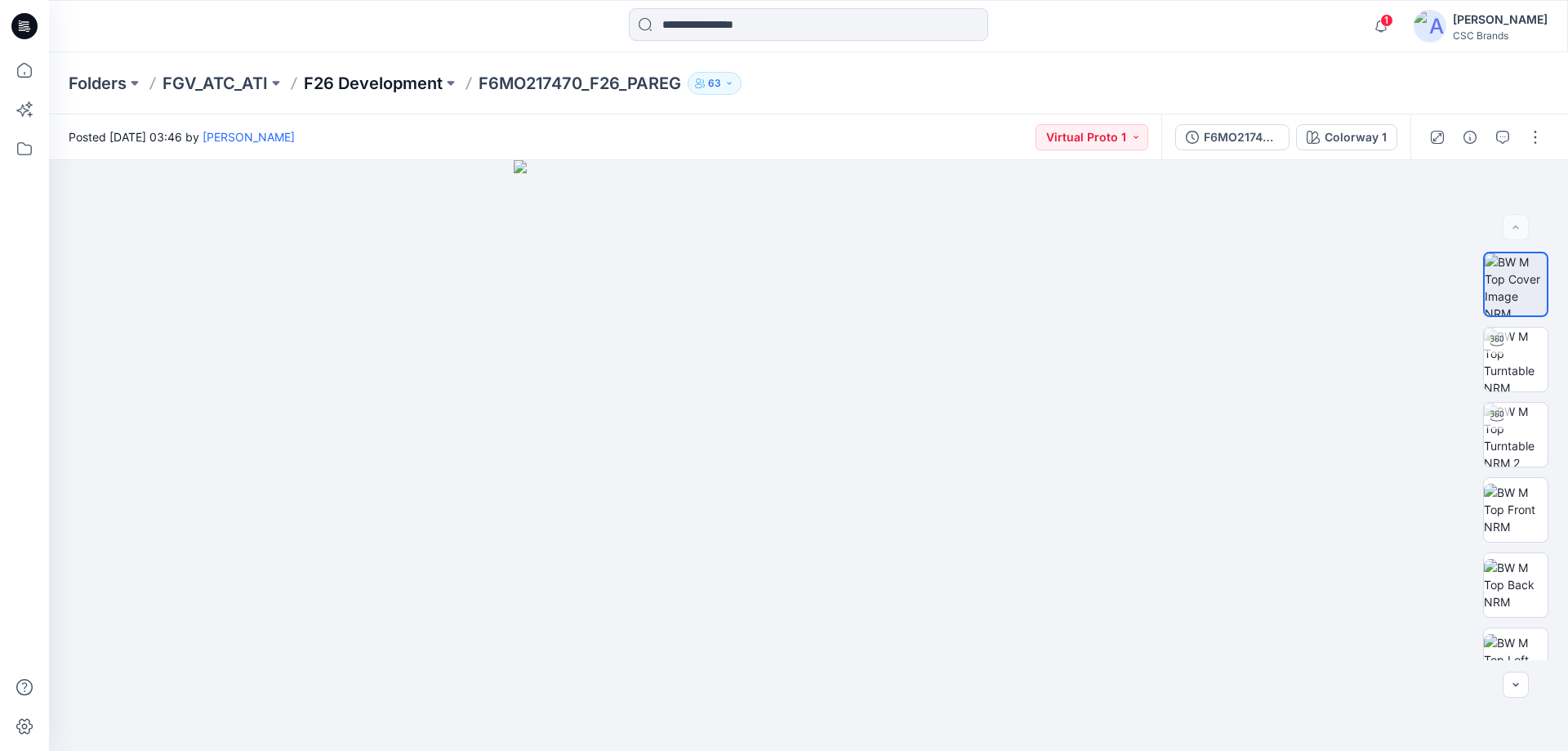
click at [421, 85] on p "F26 Development" at bounding box center [373, 83] width 139 height 23
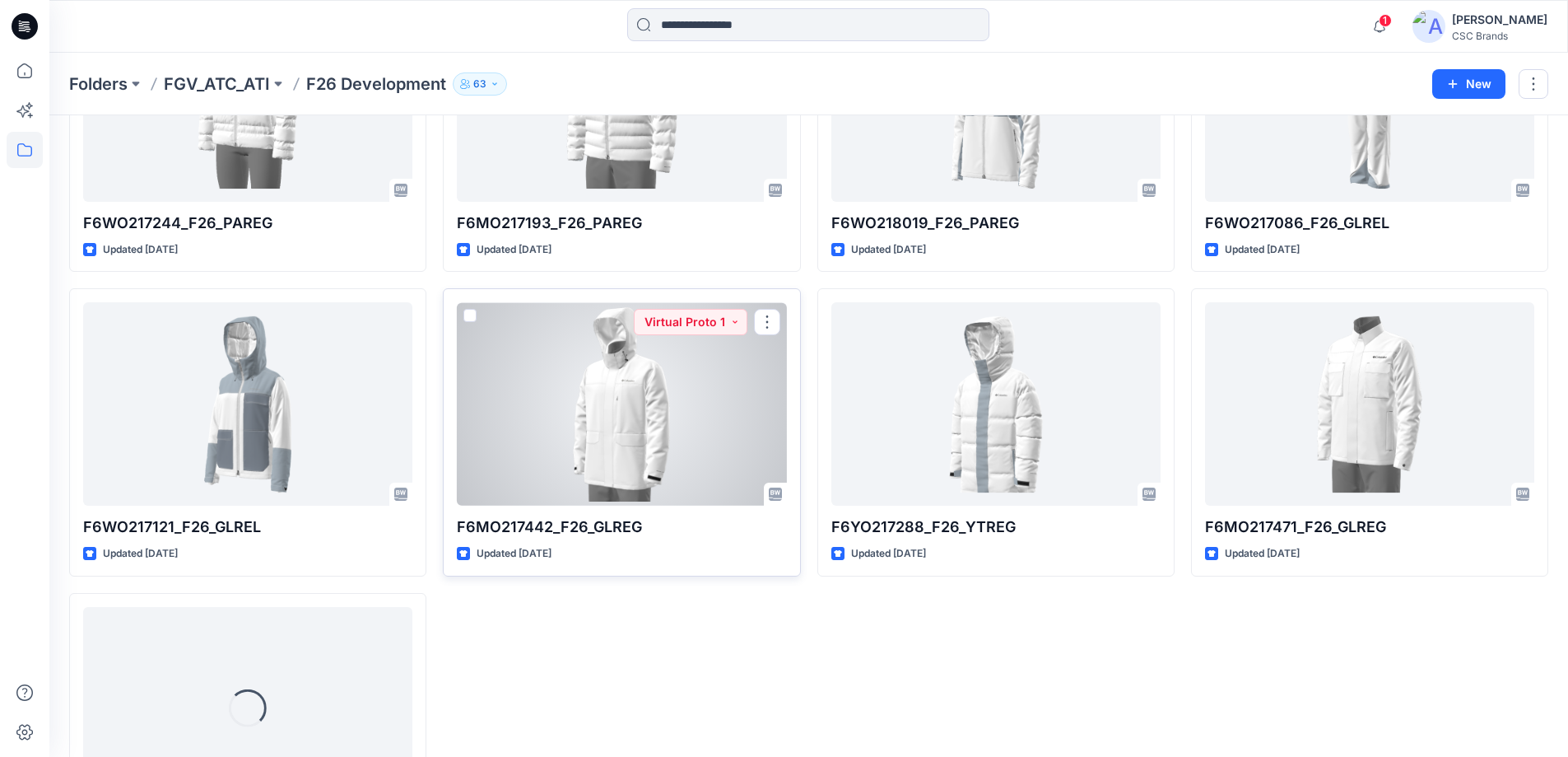
scroll to position [647, 0]
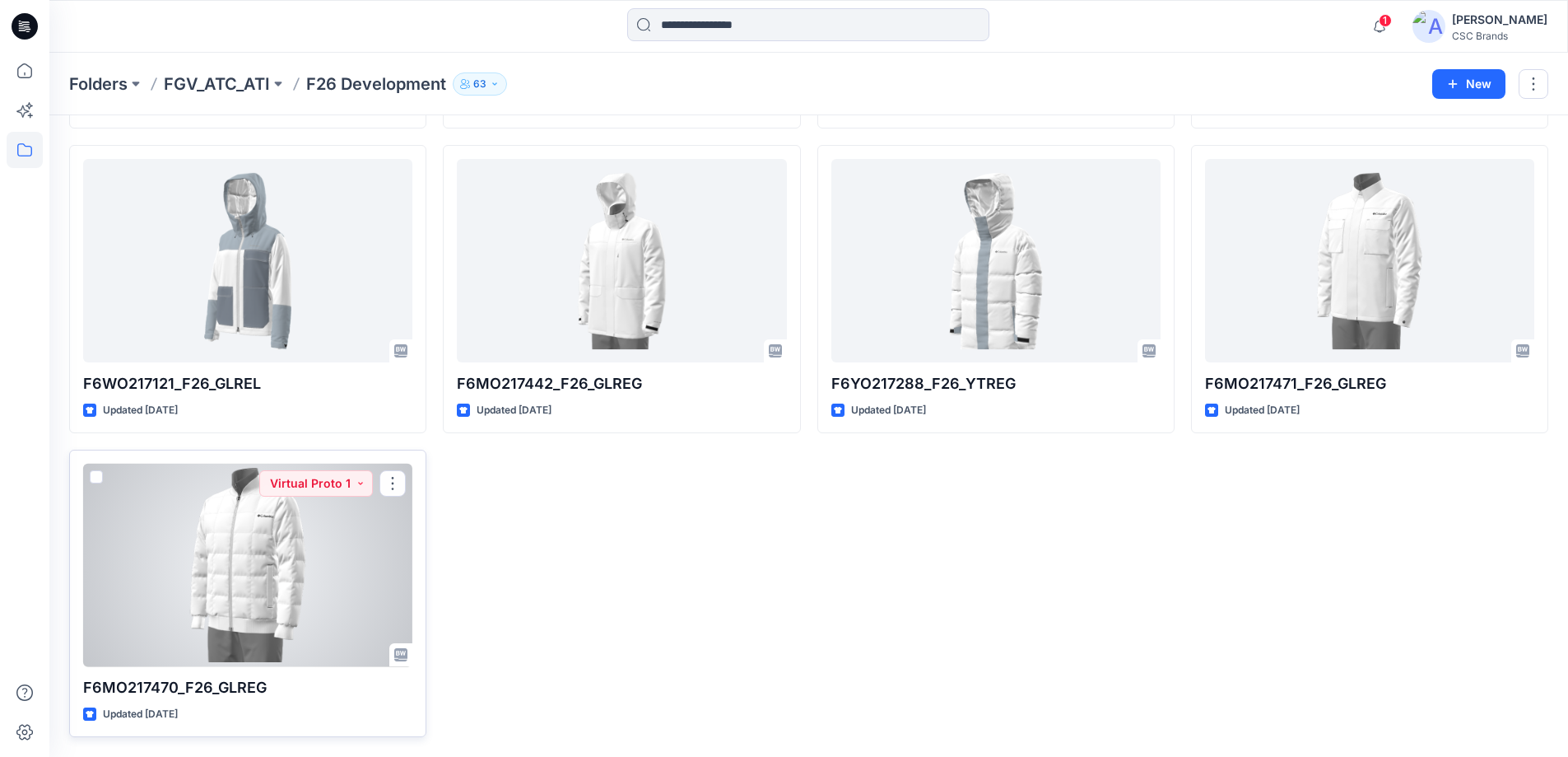
click at [292, 534] on div at bounding box center [247, 566] width 329 height 204
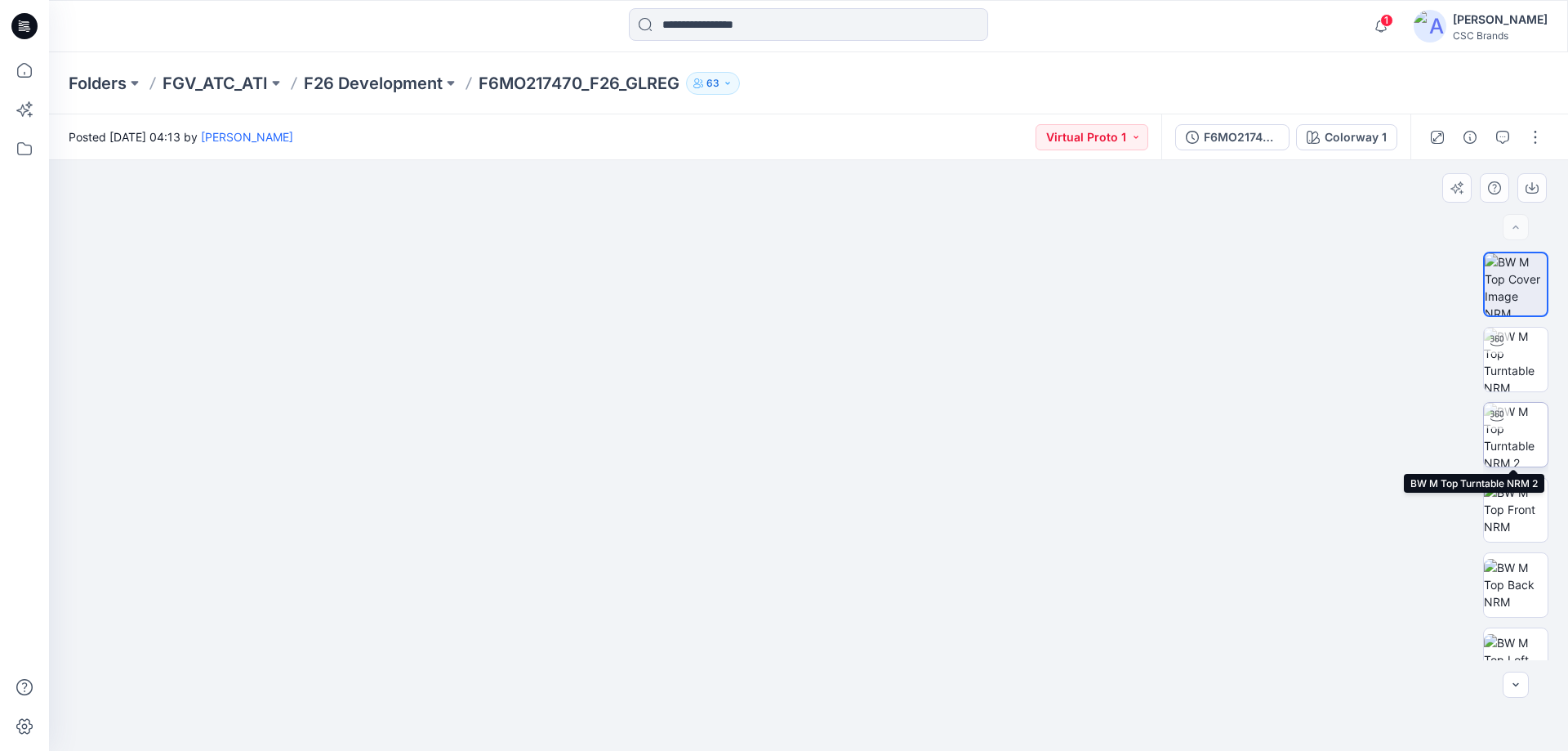
click at [1515, 423] on img at bounding box center [1516, 434] width 64 height 64
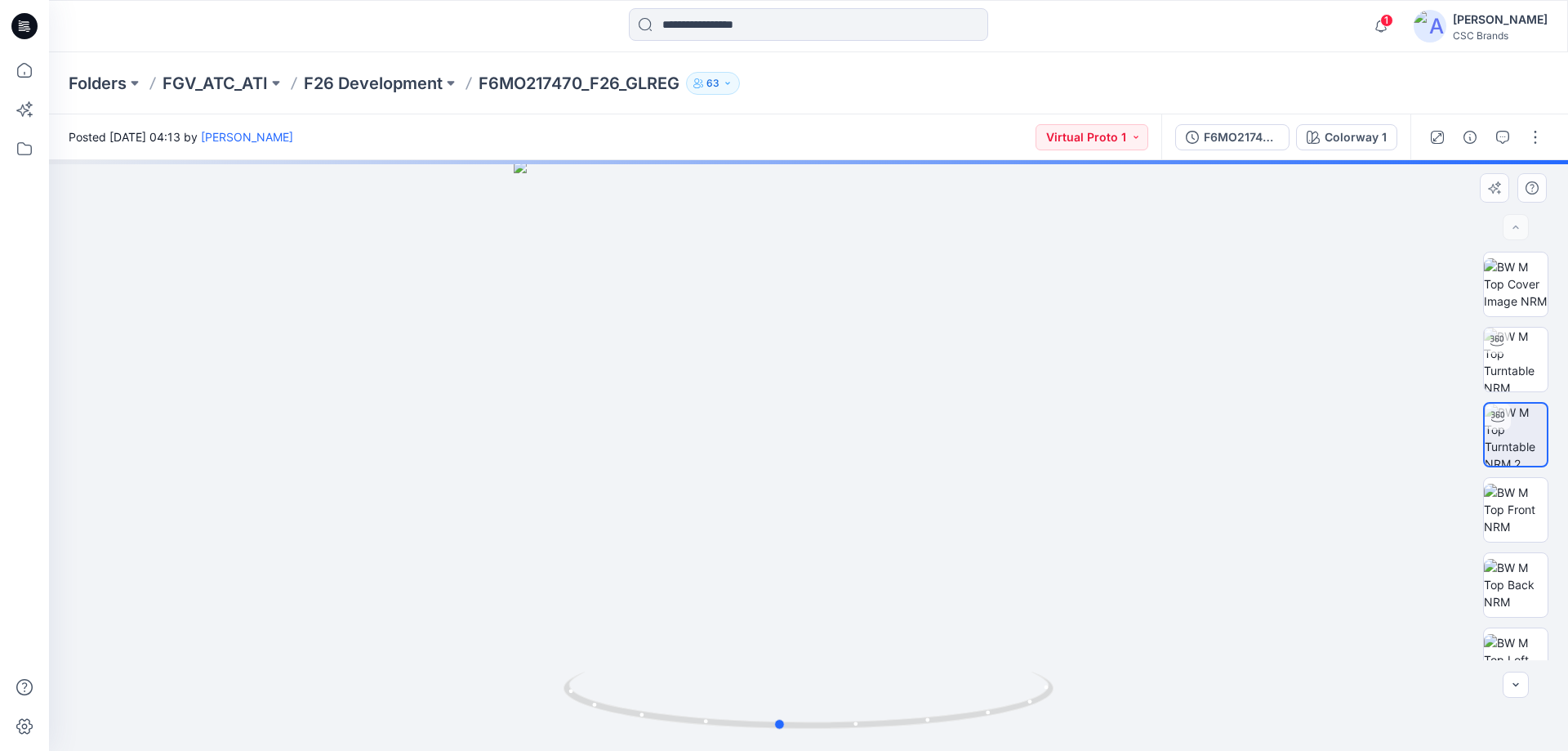
drag, startPoint x: 889, startPoint y: 407, endPoint x: 860, endPoint y: 456, distance: 56.9
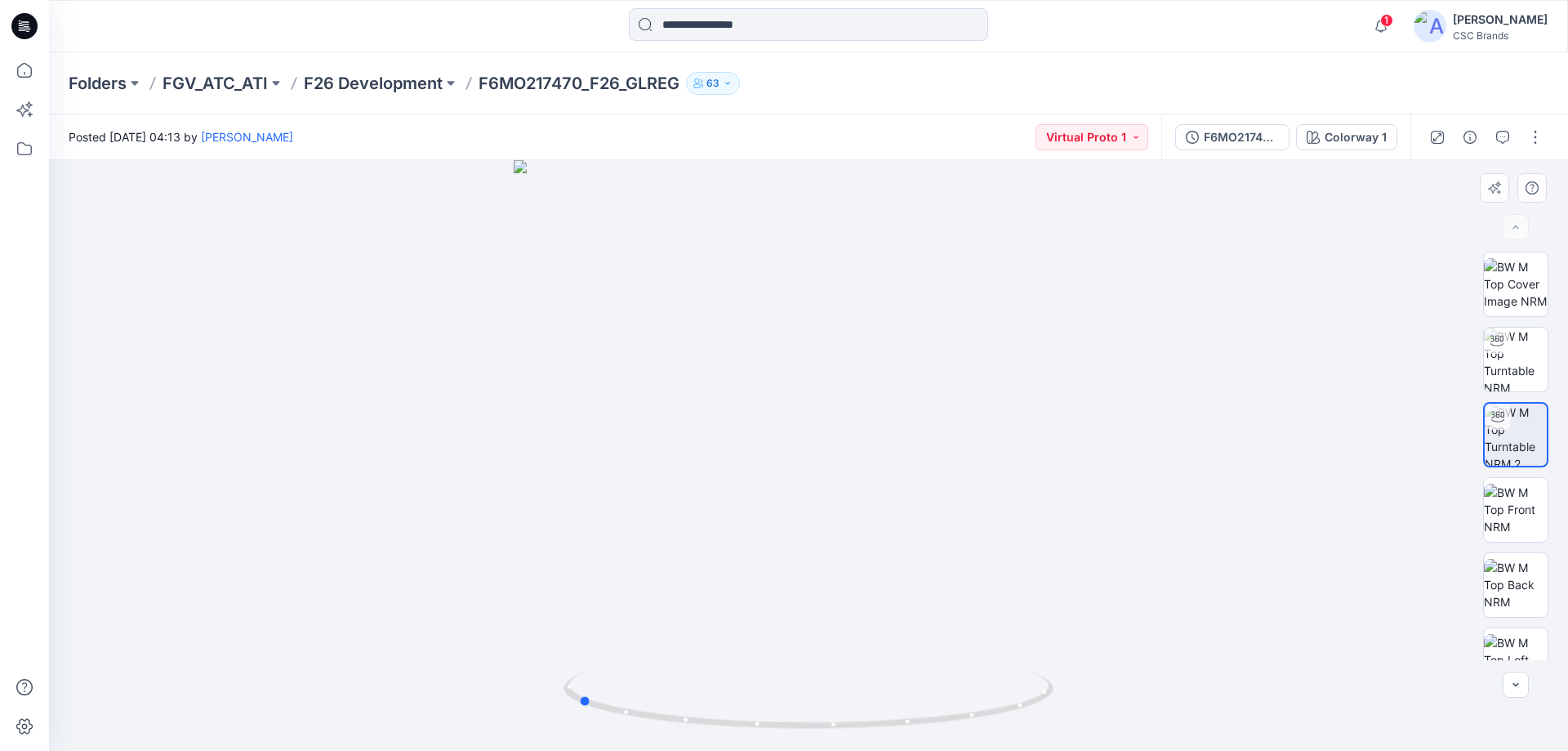
drag, startPoint x: 589, startPoint y: 373, endPoint x: 873, endPoint y: 394, distance: 284.8
drag, startPoint x: 1037, startPoint y: 493, endPoint x: 979, endPoint y: 490, distance: 58.1
click at [1205, 136] on button "F6MO217470_F26_GLREG_VP1" at bounding box center [1232, 137] width 114 height 26
click at [371, 89] on p "F26 Development" at bounding box center [373, 83] width 139 height 23
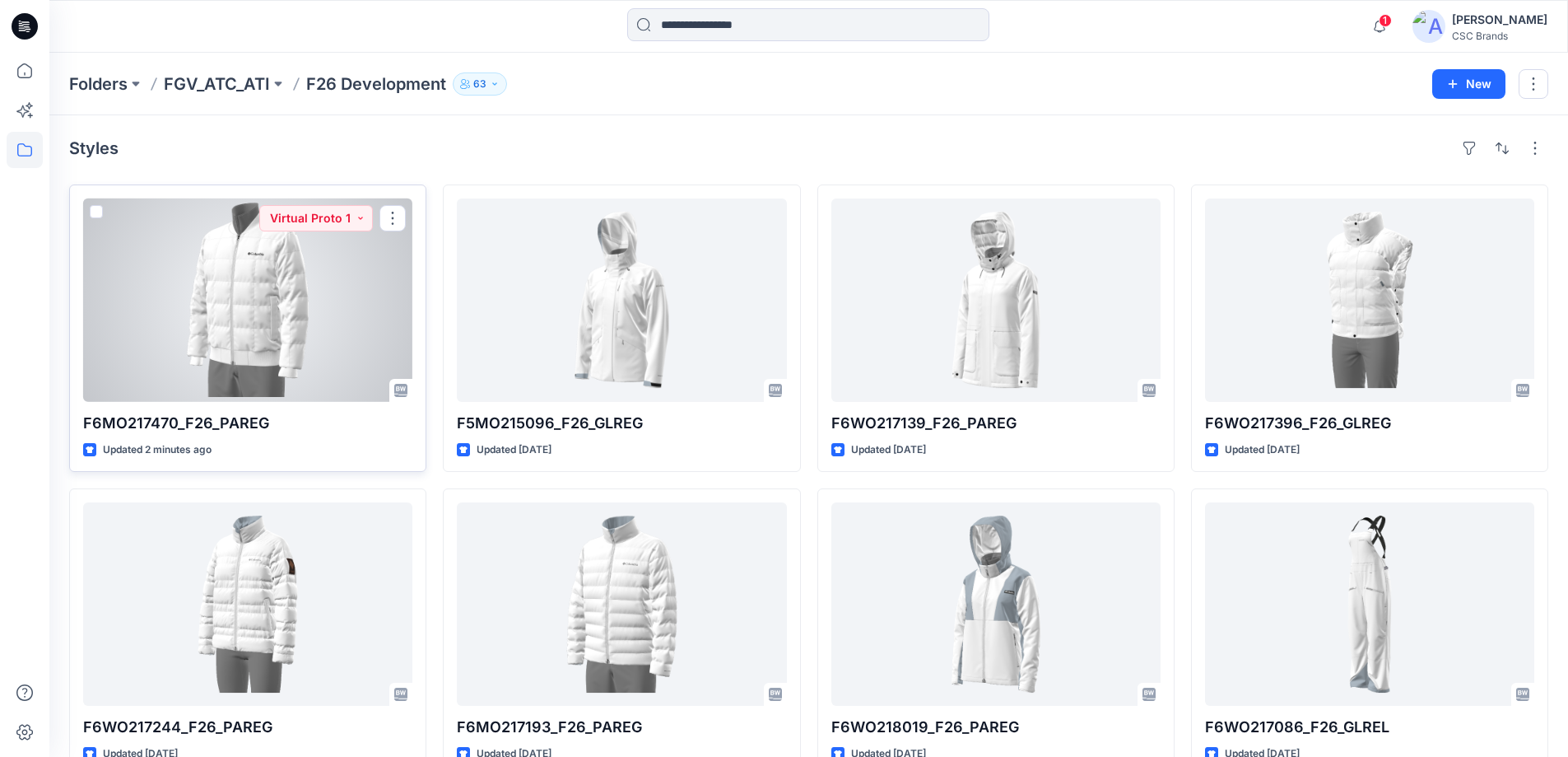
click at [337, 322] on div at bounding box center [247, 300] width 329 height 204
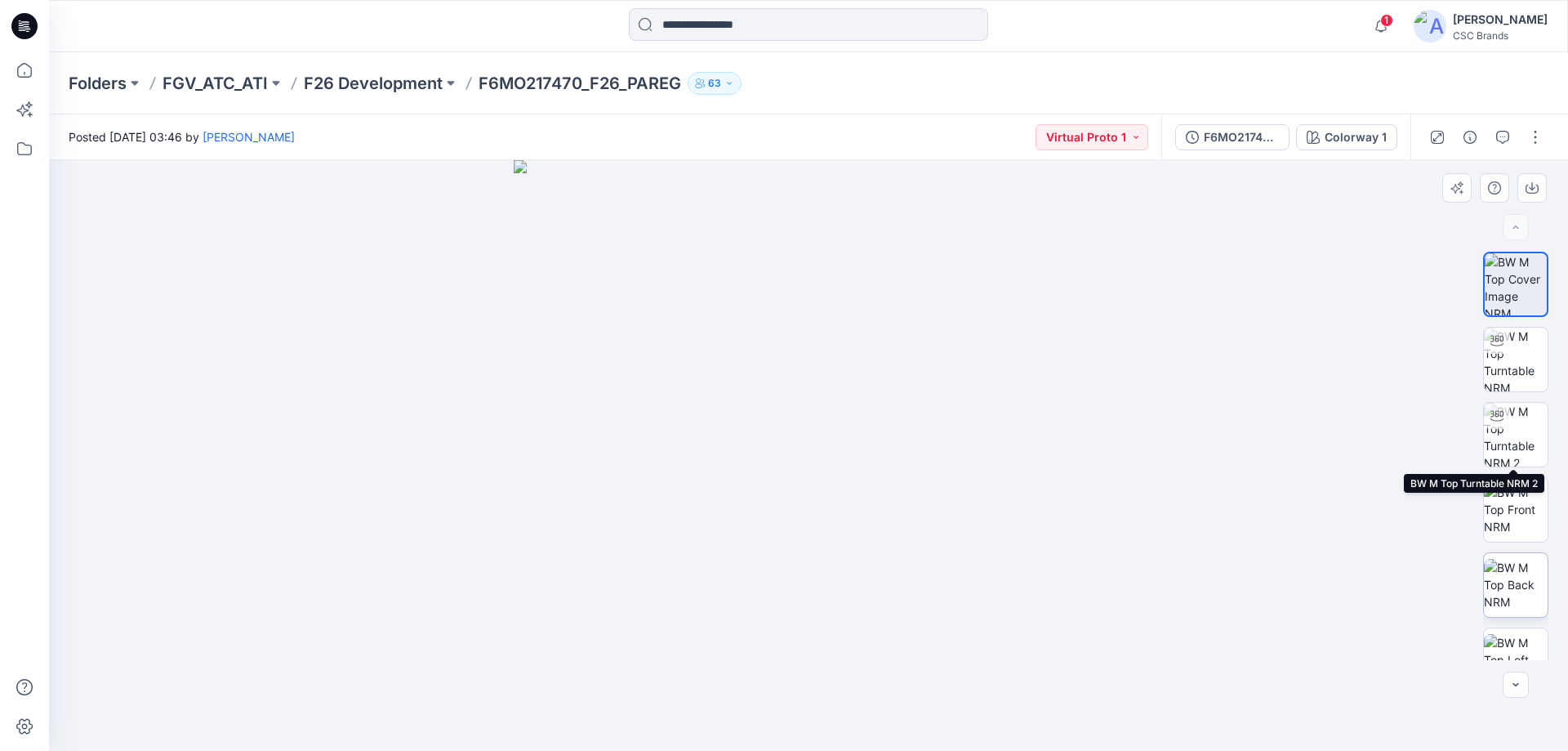
click at [1487, 440] on img at bounding box center [1516, 434] width 64 height 64
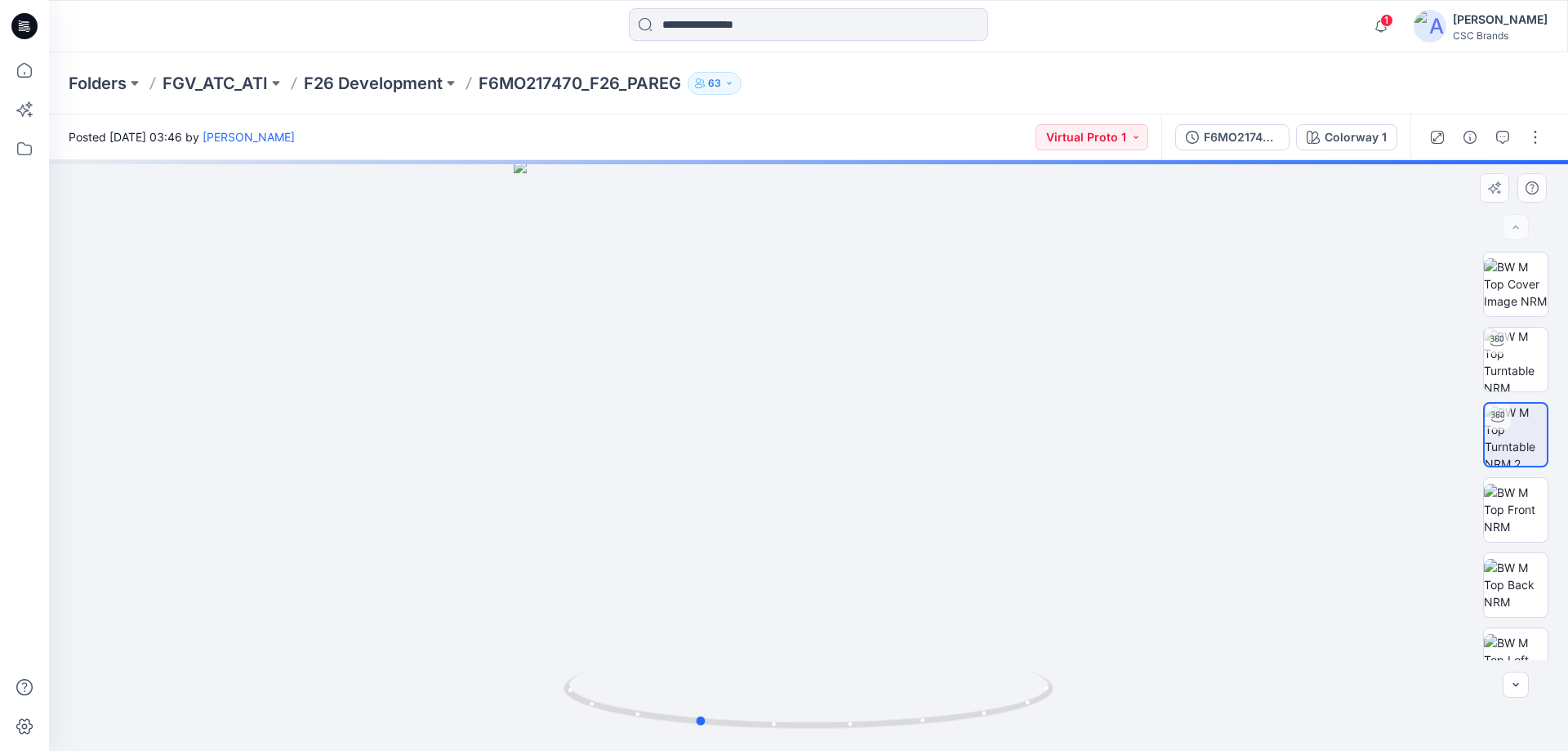
drag, startPoint x: 1096, startPoint y: 478, endPoint x: 989, endPoint y: 494, distance: 108.2
drag, startPoint x: 989, startPoint y: 494, endPoint x: 907, endPoint y: 498, distance: 82.1
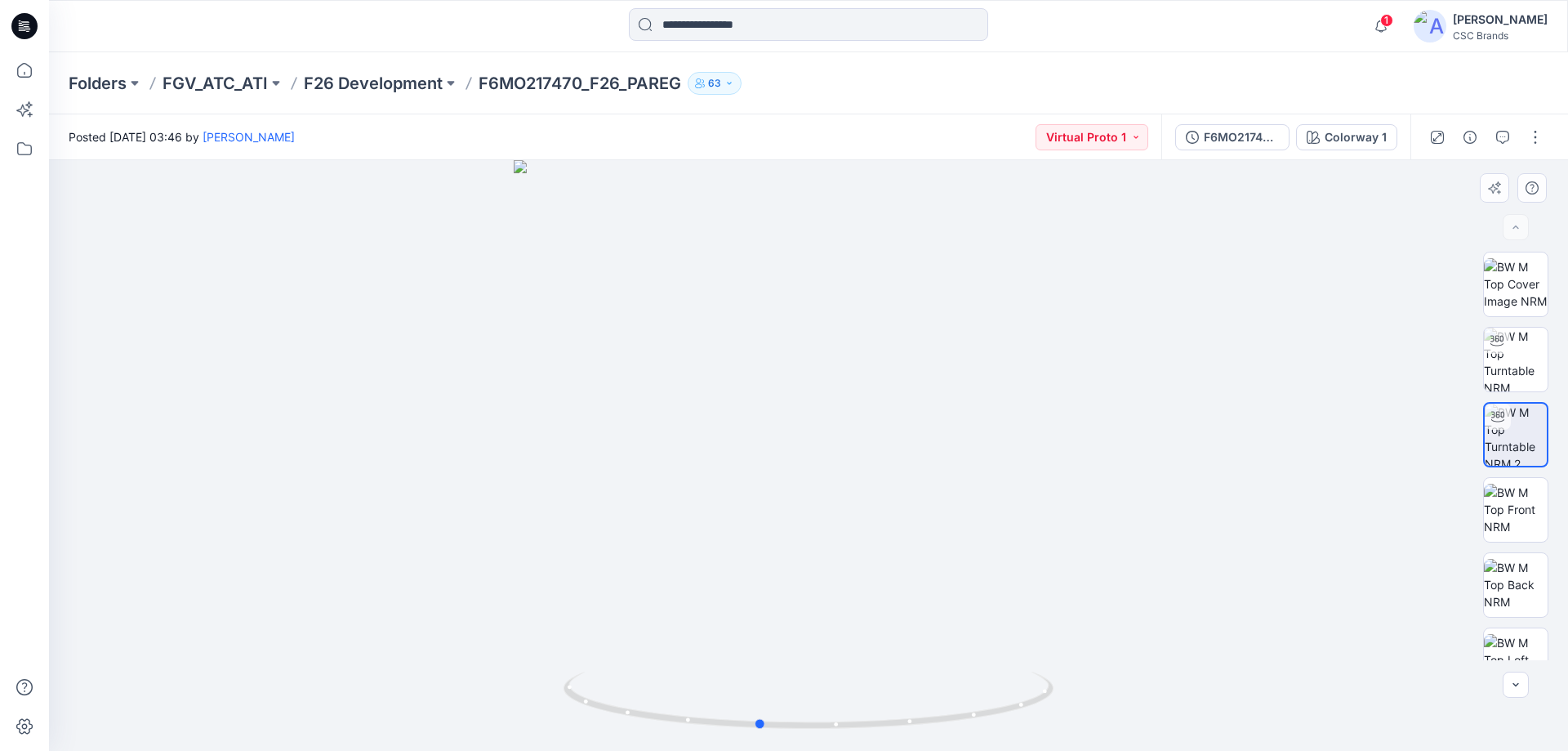
drag, startPoint x: 915, startPoint y: 361, endPoint x: 773, endPoint y: 378, distance: 143.0
drag, startPoint x: 326, startPoint y: 339, endPoint x: 368, endPoint y: 507, distance: 173.2
click at [326, 341] on div at bounding box center [807, 456] width 1518 height 591
click at [1041, 294] on div at bounding box center [807, 456] width 1518 height 591
click at [1178, 364] on div at bounding box center [807, 456] width 1518 height 591
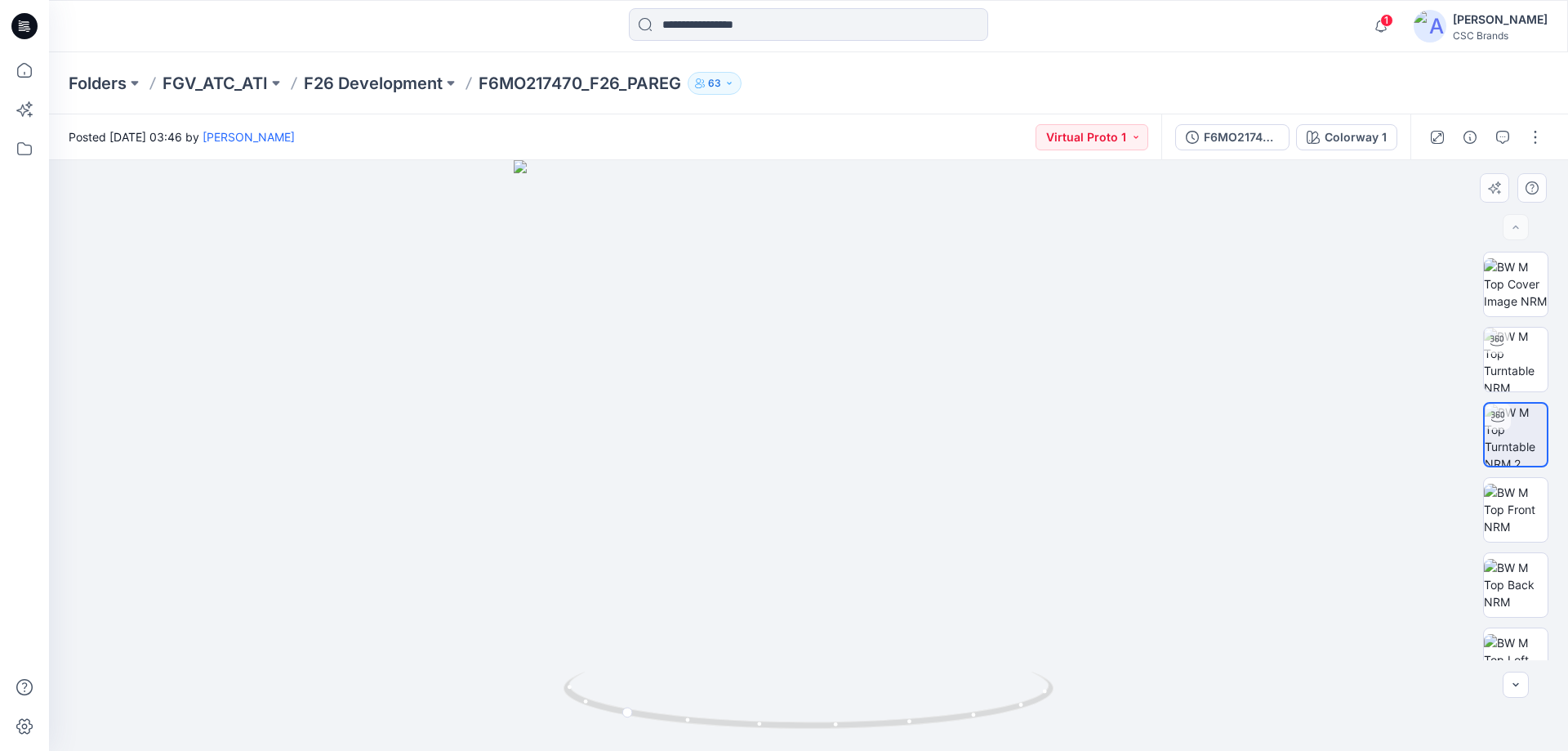
click at [1221, 395] on div at bounding box center [807, 456] width 1518 height 591
click at [1229, 140] on div "F6MO217470_F26_PAREG_VP1" at bounding box center [1241, 137] width 75 height 18
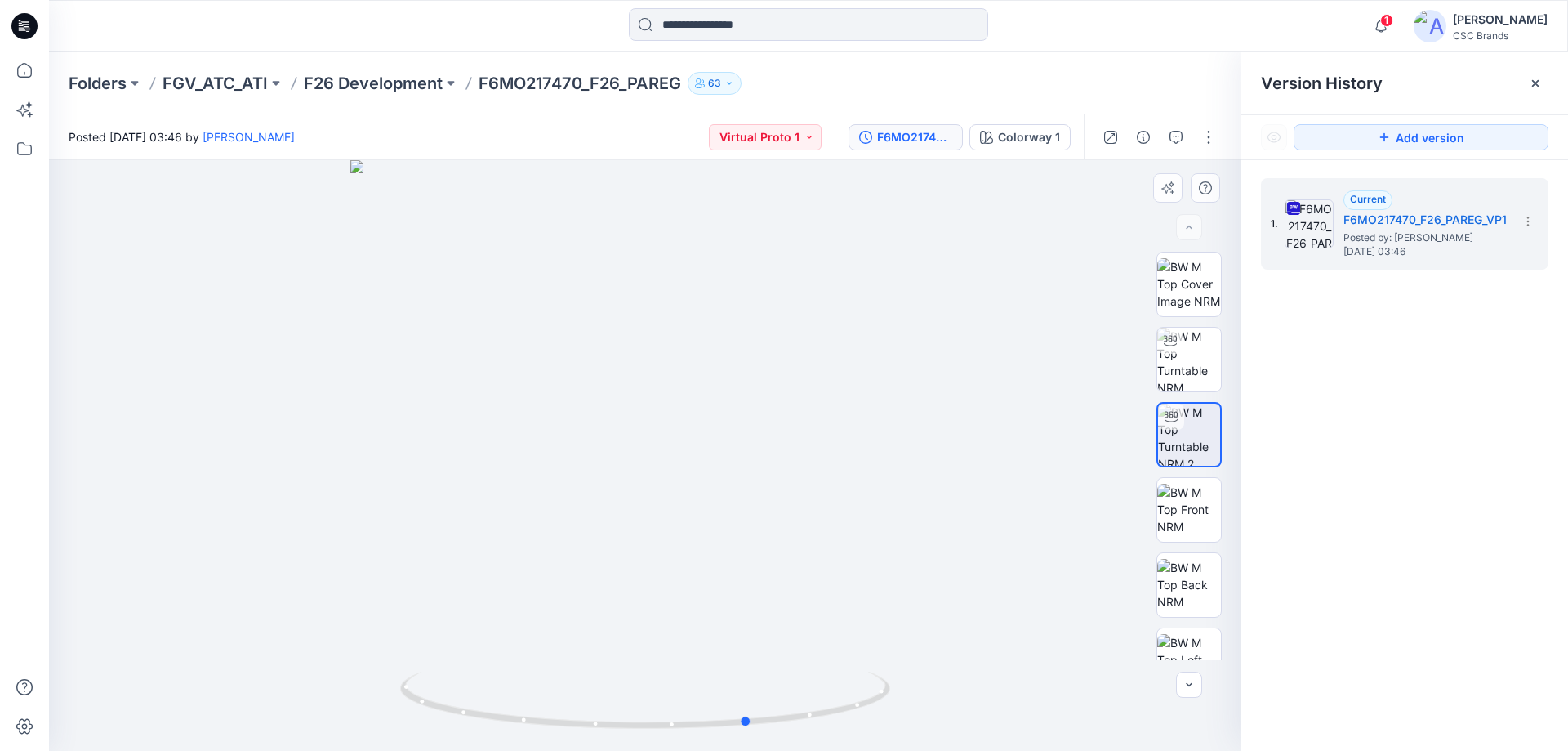
drag, startPoint x: 567, startPoint y: 286, endPoint x: 805, endPoint y: 308, distance: 239.0
drag, startPoint x: 805, startPoint y: 308, endPoint x: 1167, endPoint y: 286, distance: 362.7
click at [1167, 286] on img at bounding box center [1189, 284] width 64 height 51
drag, startPoint x: 658, startPoint y: 388, endPoint x: 513, endPoint y: 400, distance: 145.5
drag, startPoint x: 702, startPoint y: 465, endPoint x: 645, endPoint y: 466, distance: 57.0
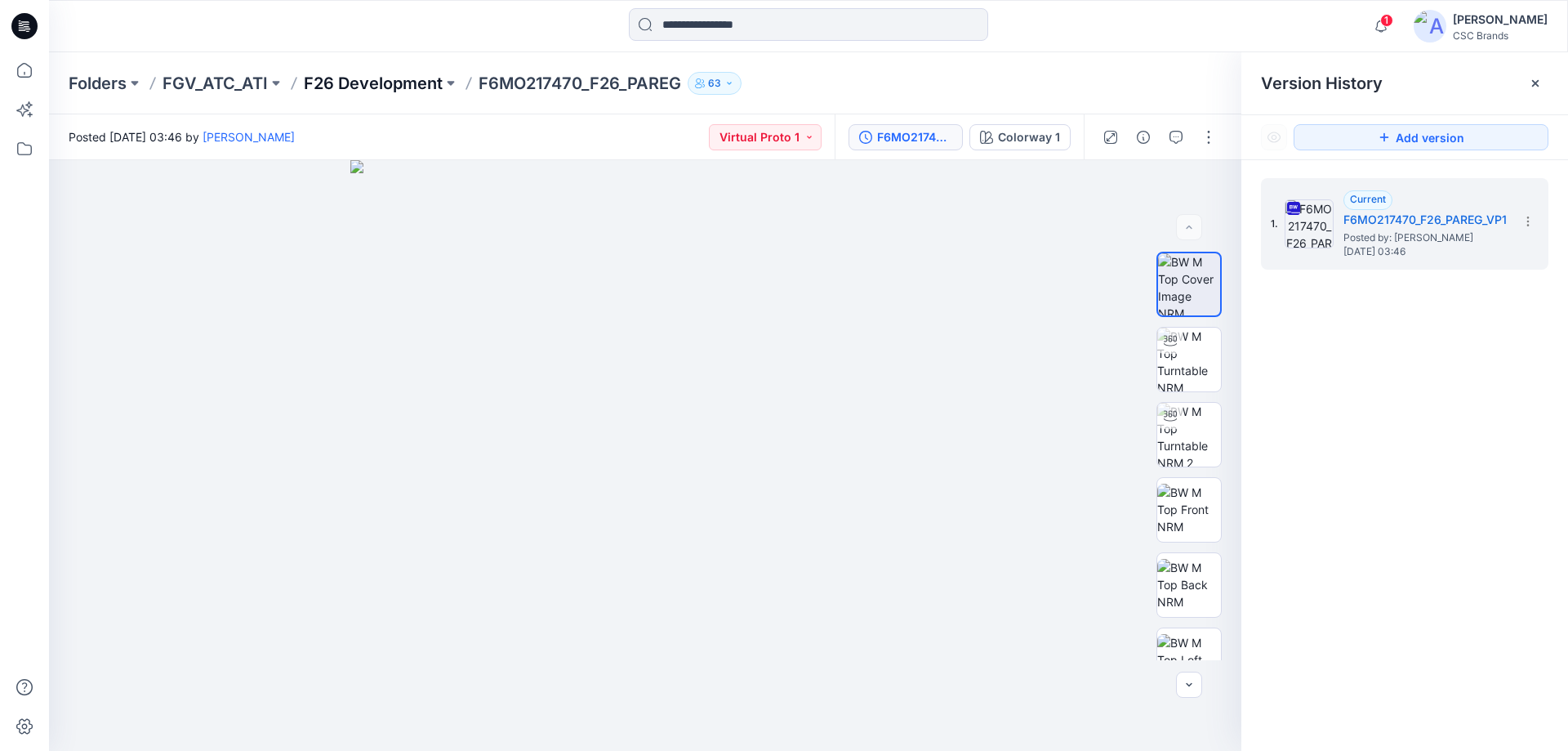
click at [394, 88] on p "F26 Development" at bounding box center [373, 83] width 139 height 23
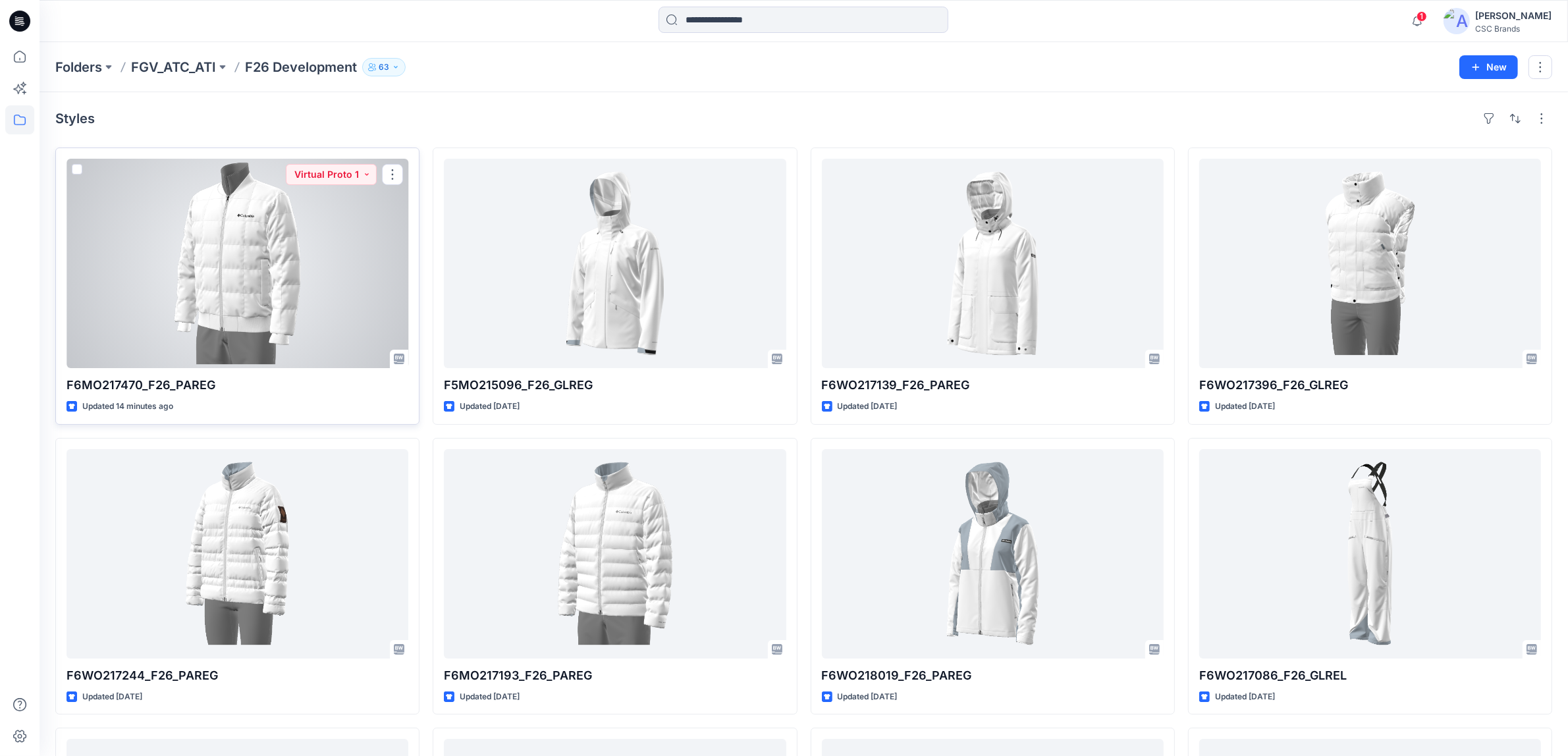
click at [207, 188] on div at bounding box center [237, 263] width 342 height 209
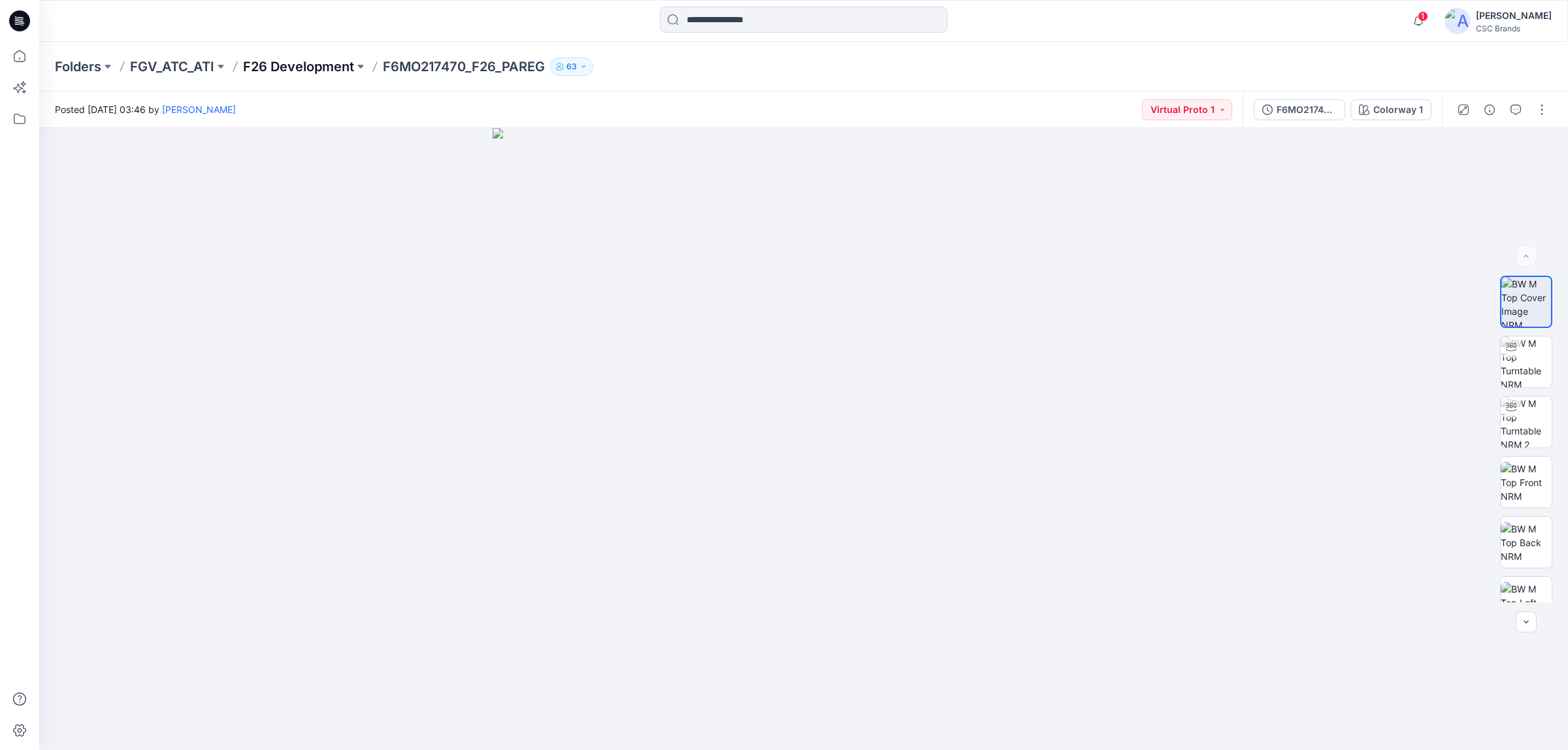
click at [313, 65] on p "F26 Development" at bounding box center [299, 67] width 111 height 18
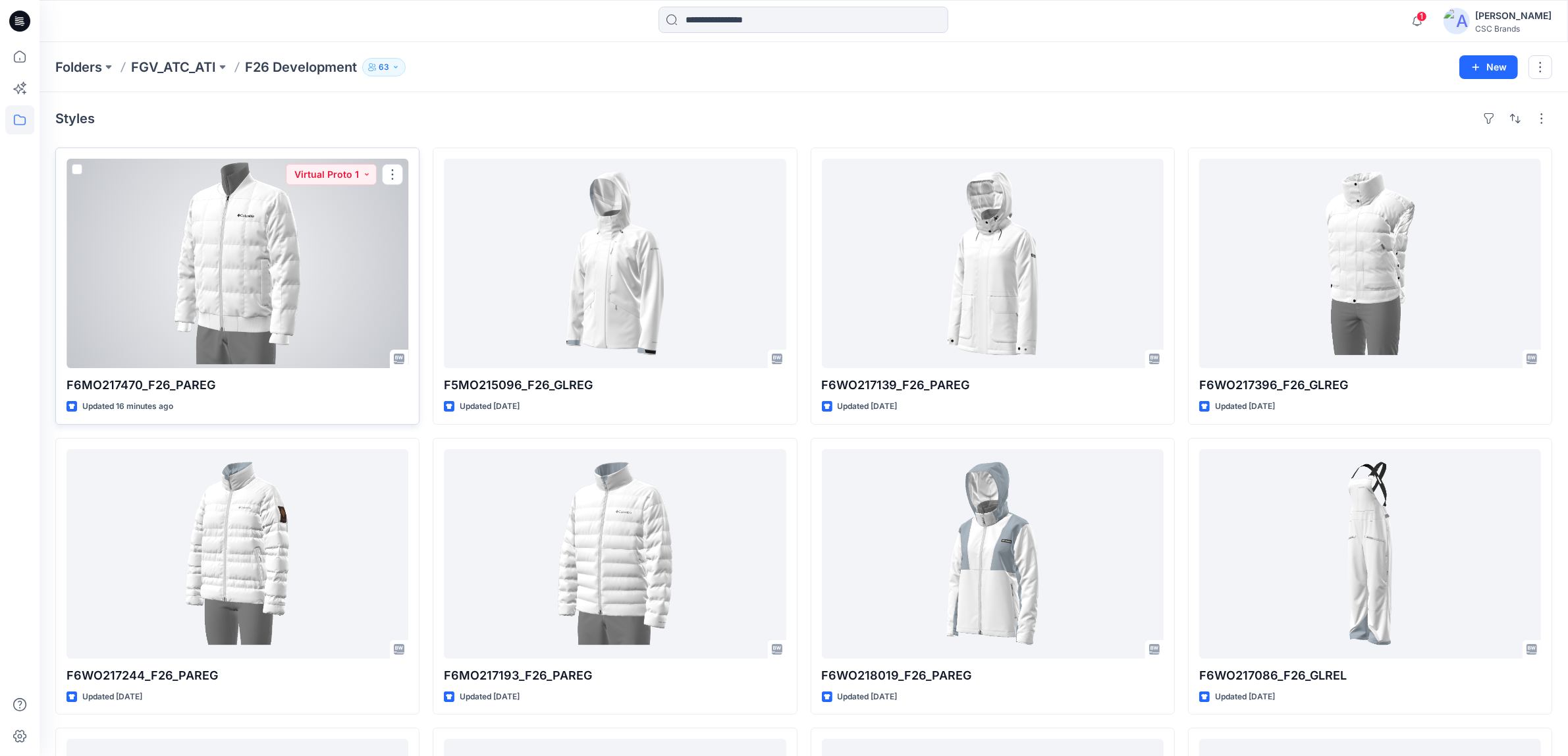
click at [209, 265] on div at bounding box center [237, 263] width 342 height 209
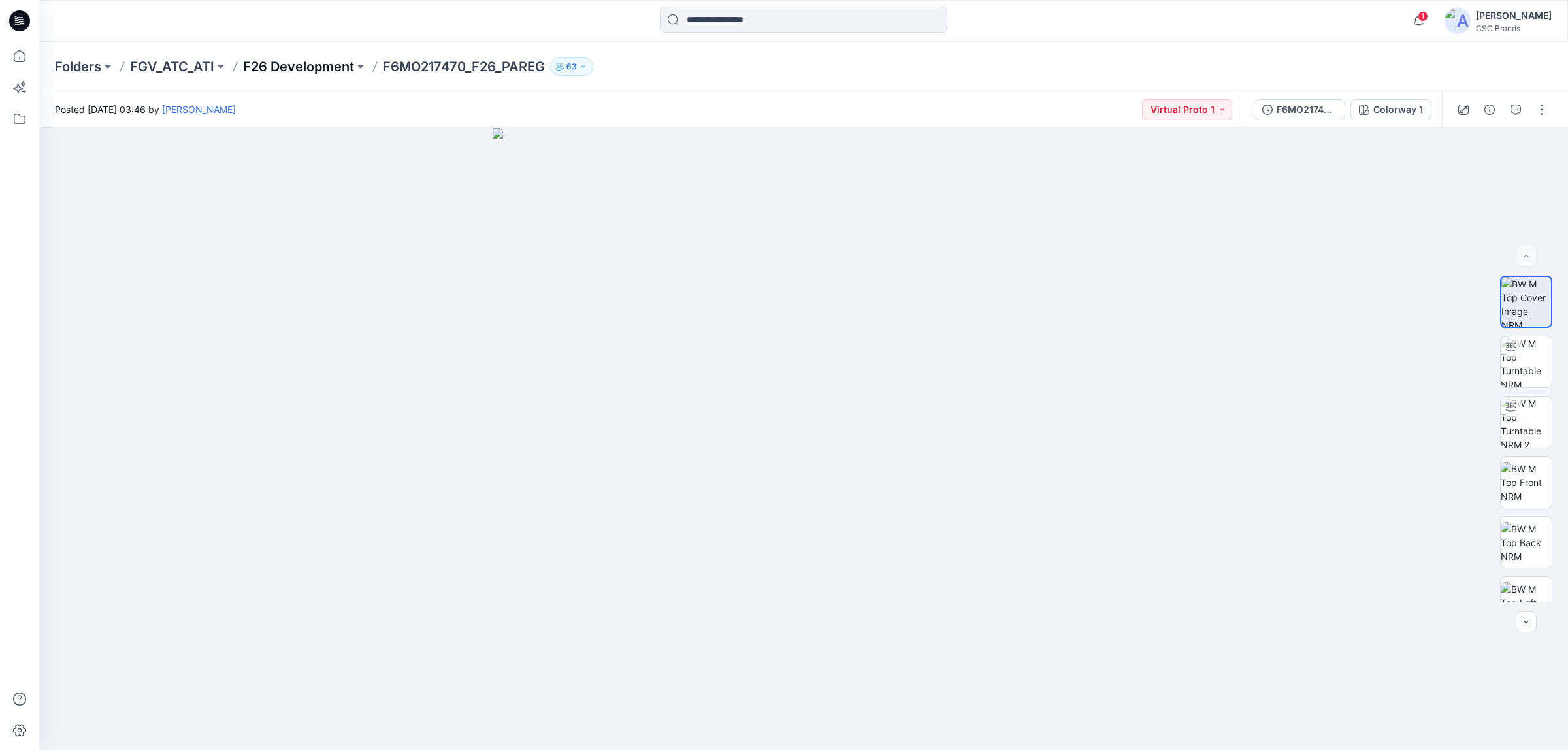
click at [321, 67] on p "F26 Development" at bounding box center [299, 67] width 111 height 18
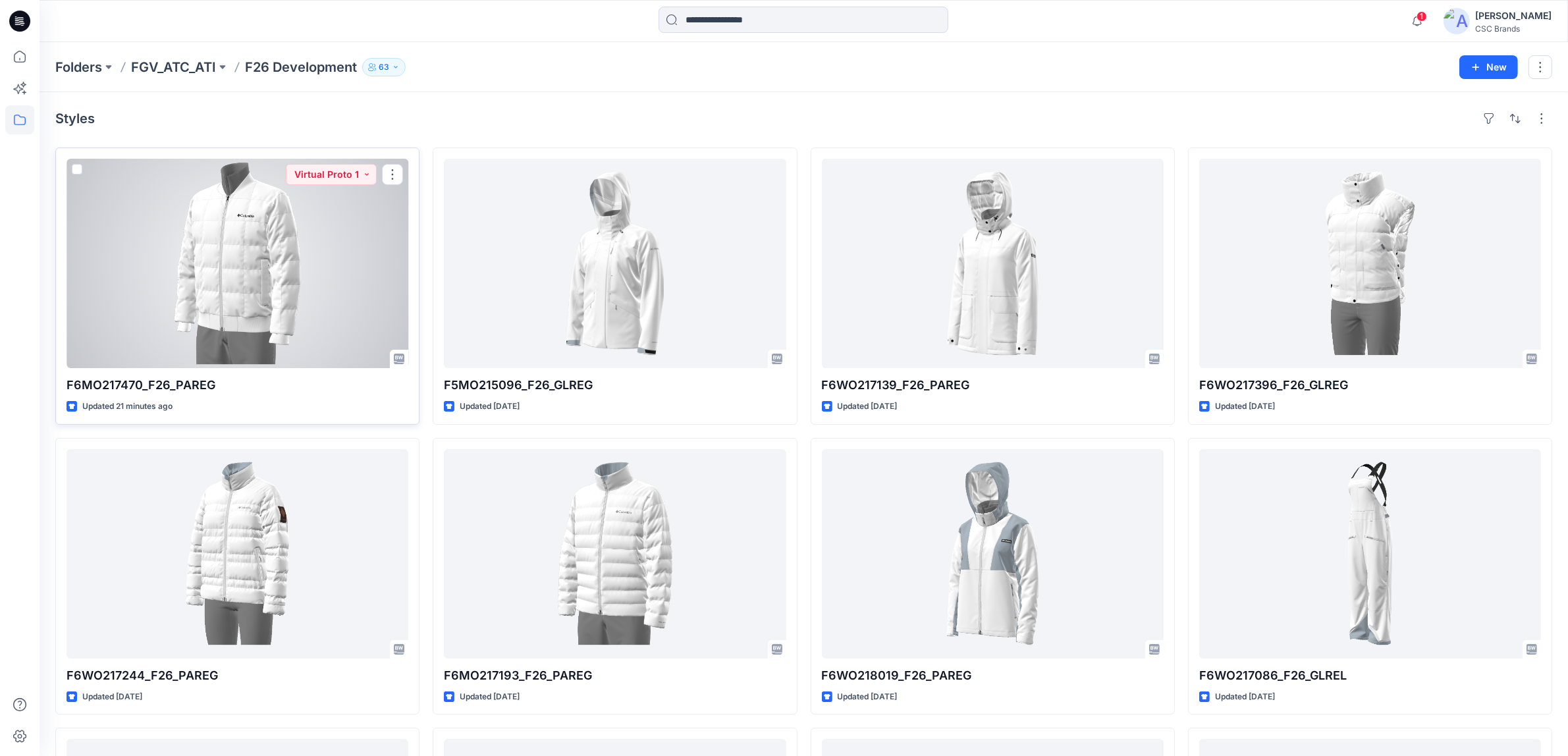
click at [356, 303] on div at bounding box center [237, 263] width 342 height 209
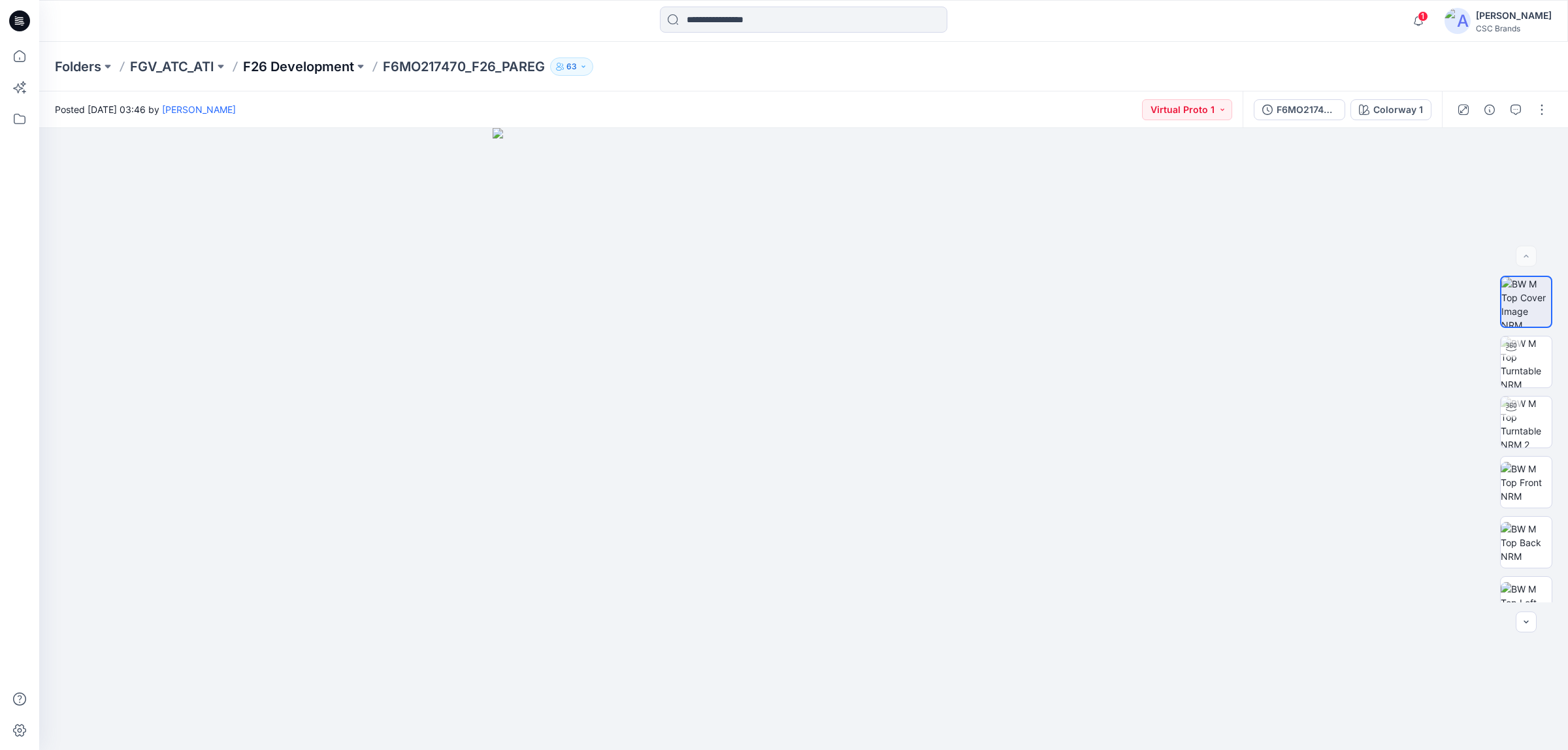
click at [308, 64] on p "F26 Development" at bounding box center [299, 67] width 111 height 18
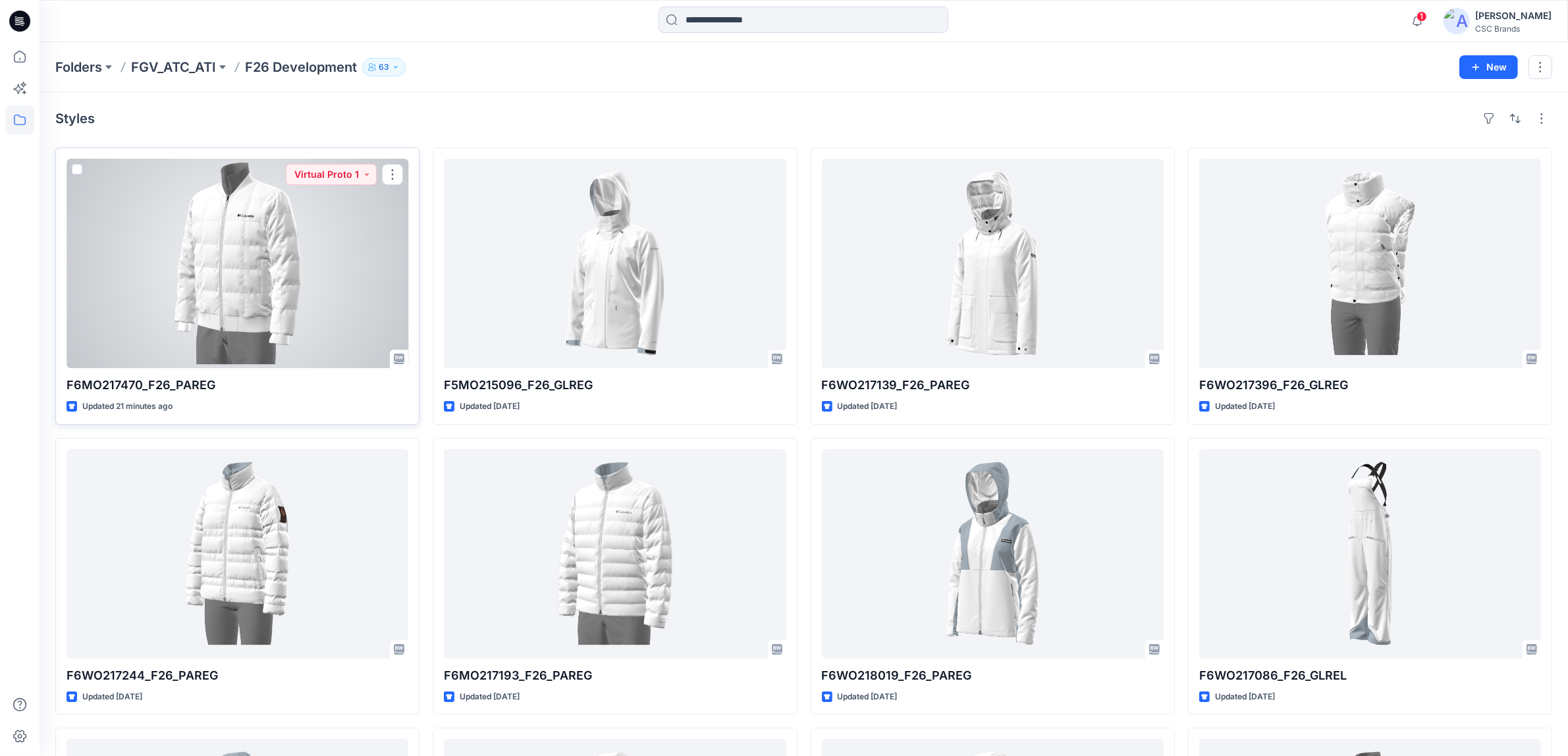
click at [285, 238] on div at bounding box center [237, 263] width 342 height 209
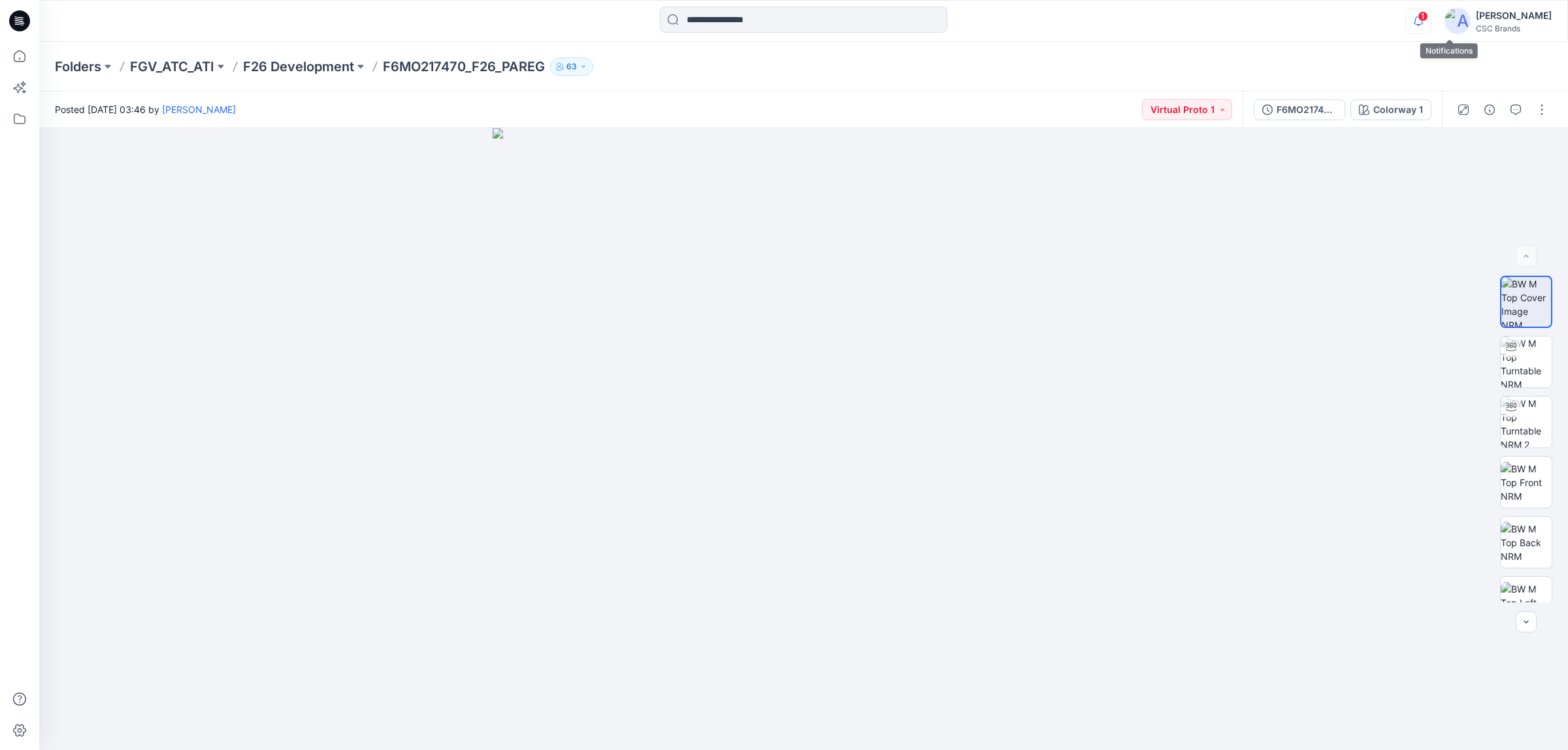
click at [1254, 21] on icon "button" at bounding box center [1418, 21] width 25 height 26
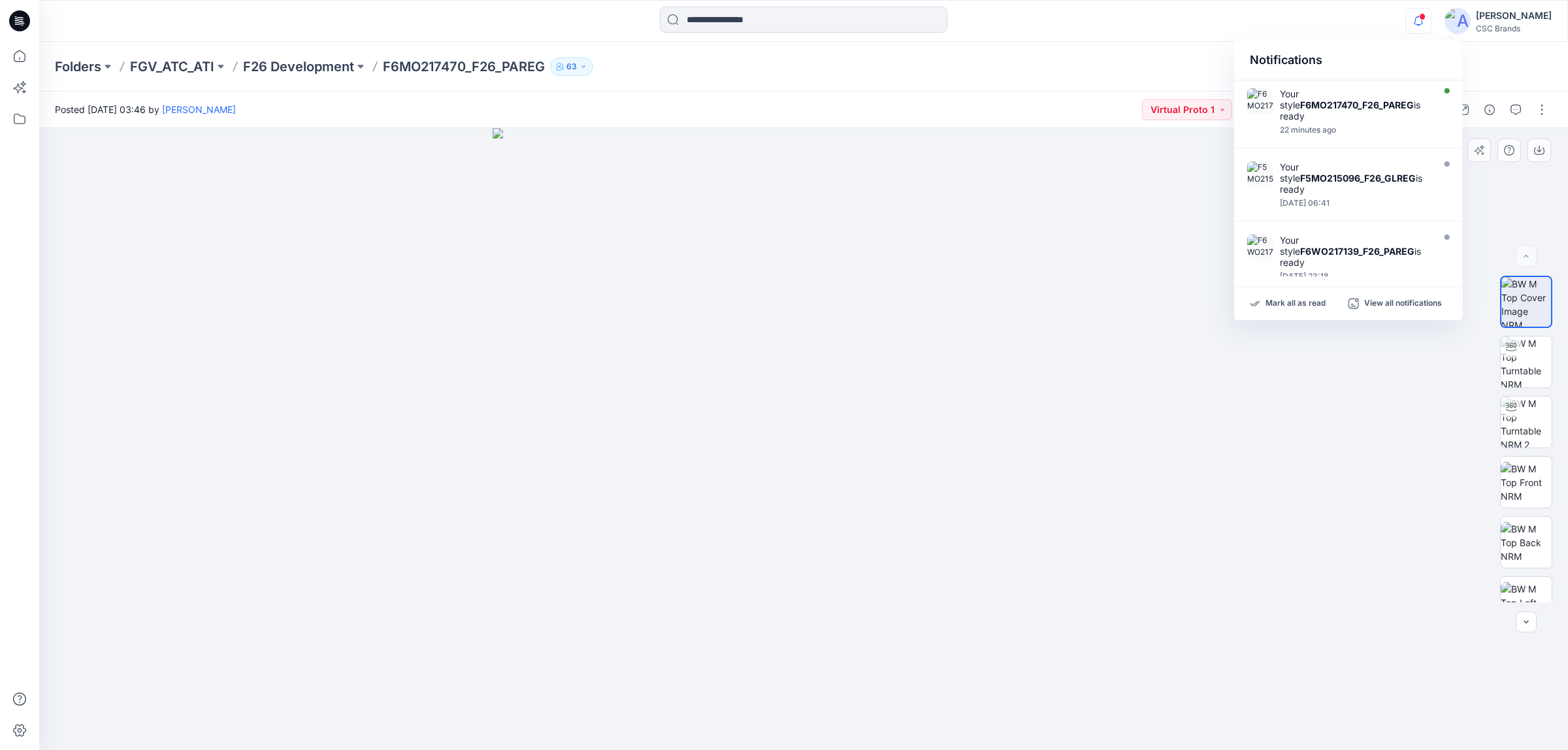
click at [911, 186] on img at bounding box center [804, 440] width 623 height 622
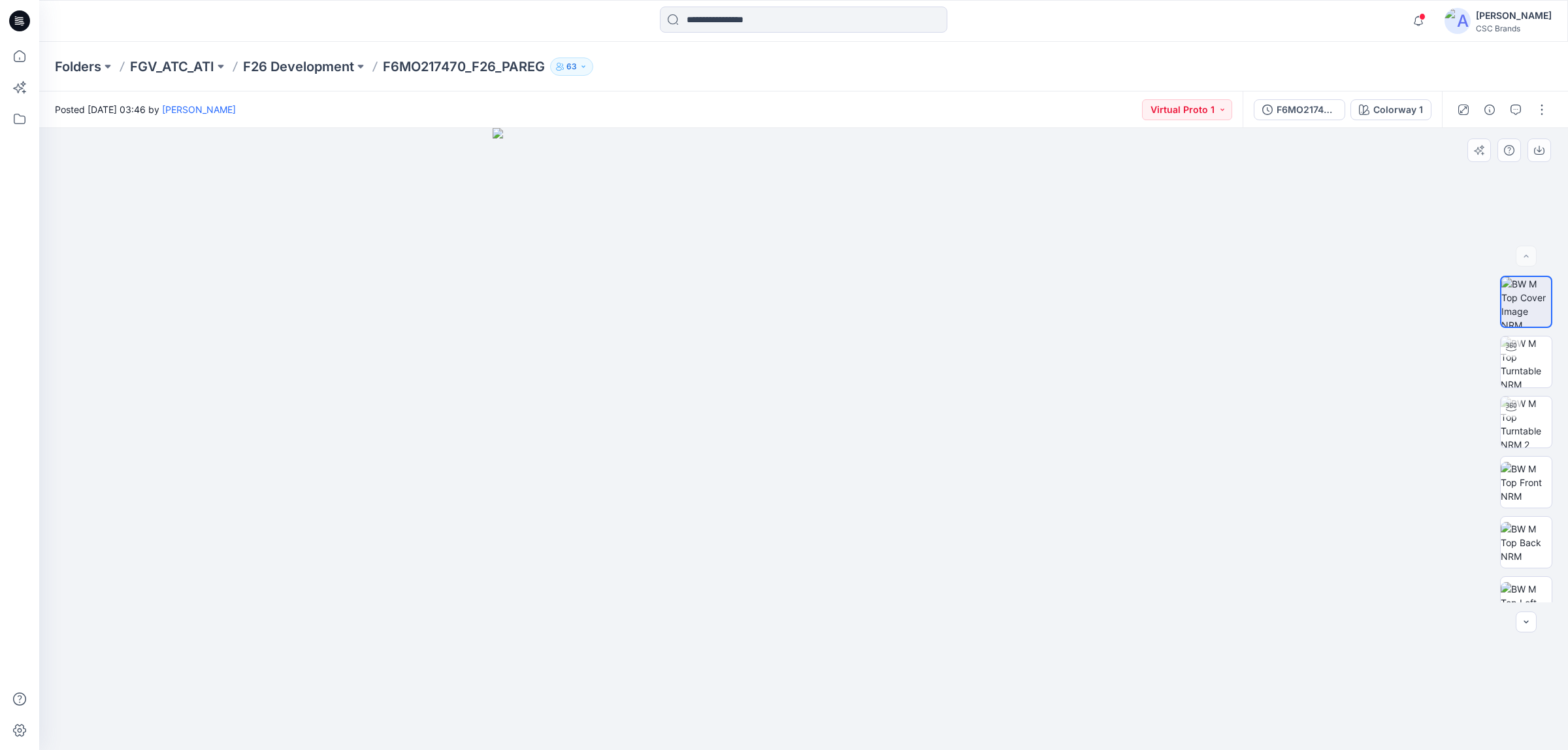
drag, startPoint x: 913, startPoint y: 442, endPoint x: 1034, endPoint y: 435, distance: 121.2
drag, startPoint x: 504, startPoint y: 466, endPoint x: 438, endPoint y: 474, distance: 66.5
click at [411, 59] on p "F6MO217470_F26_PAREG" at bounding box center [464, 67] width 162 height 18
click at [327, 64] on p "F26 Development" at bounding box center [299, 67] width 111 height 18
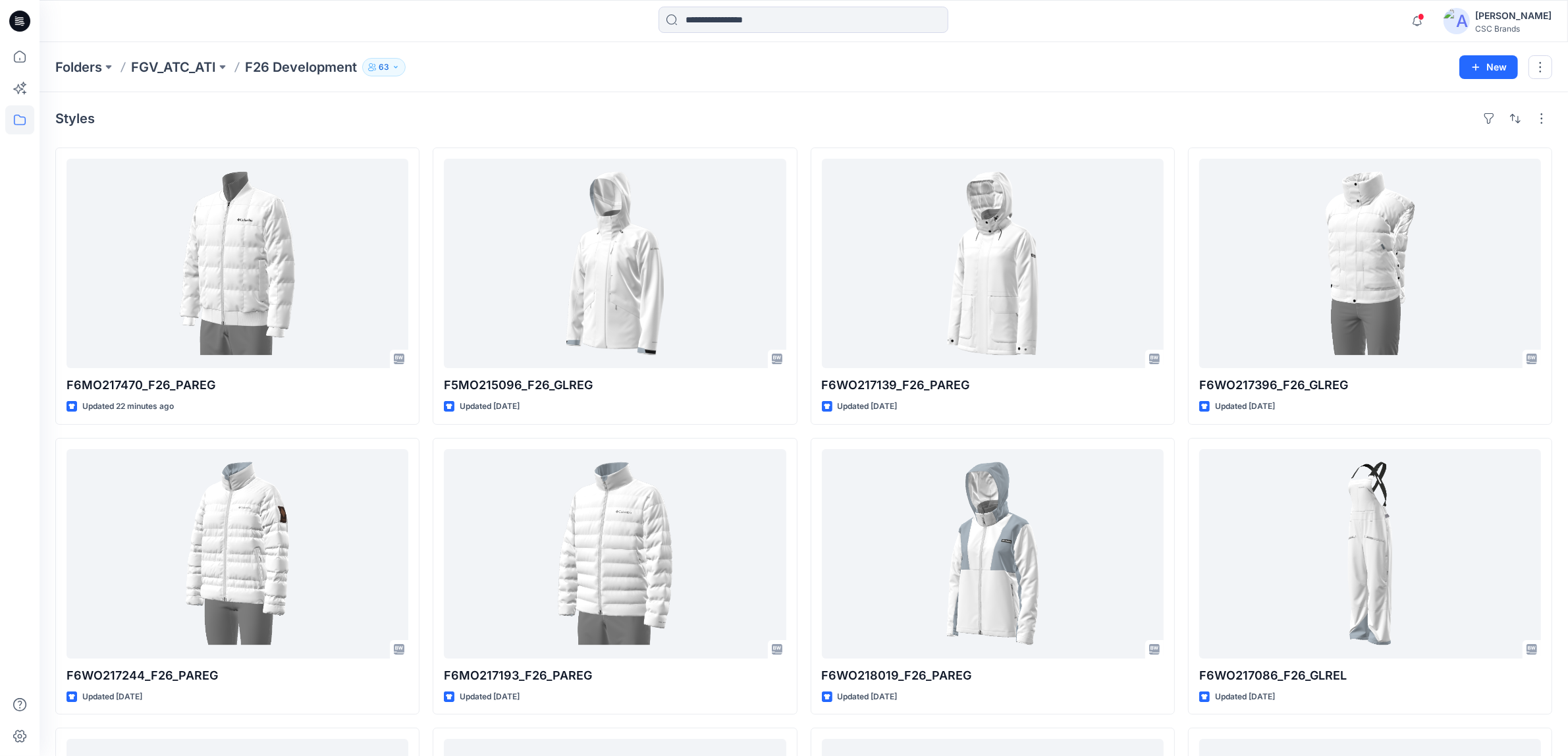
click at [1264, 84] on div "Folders FGV_ATC_ATI F26 Development 63 New" at bounding box center [804, 67] width 1529 height 50
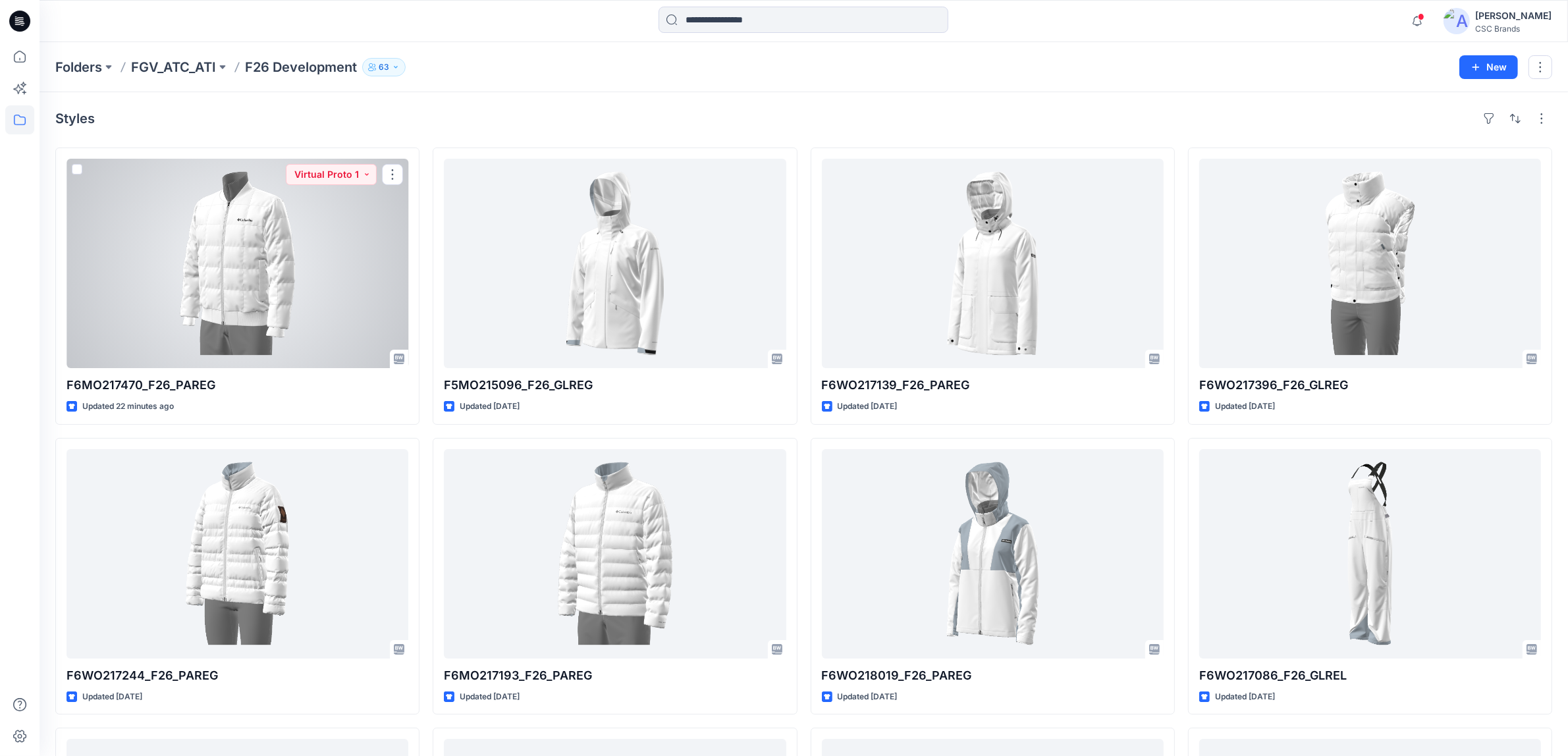
click at [323, 303] on div at bounding box center [237, 263] width 342 height 209
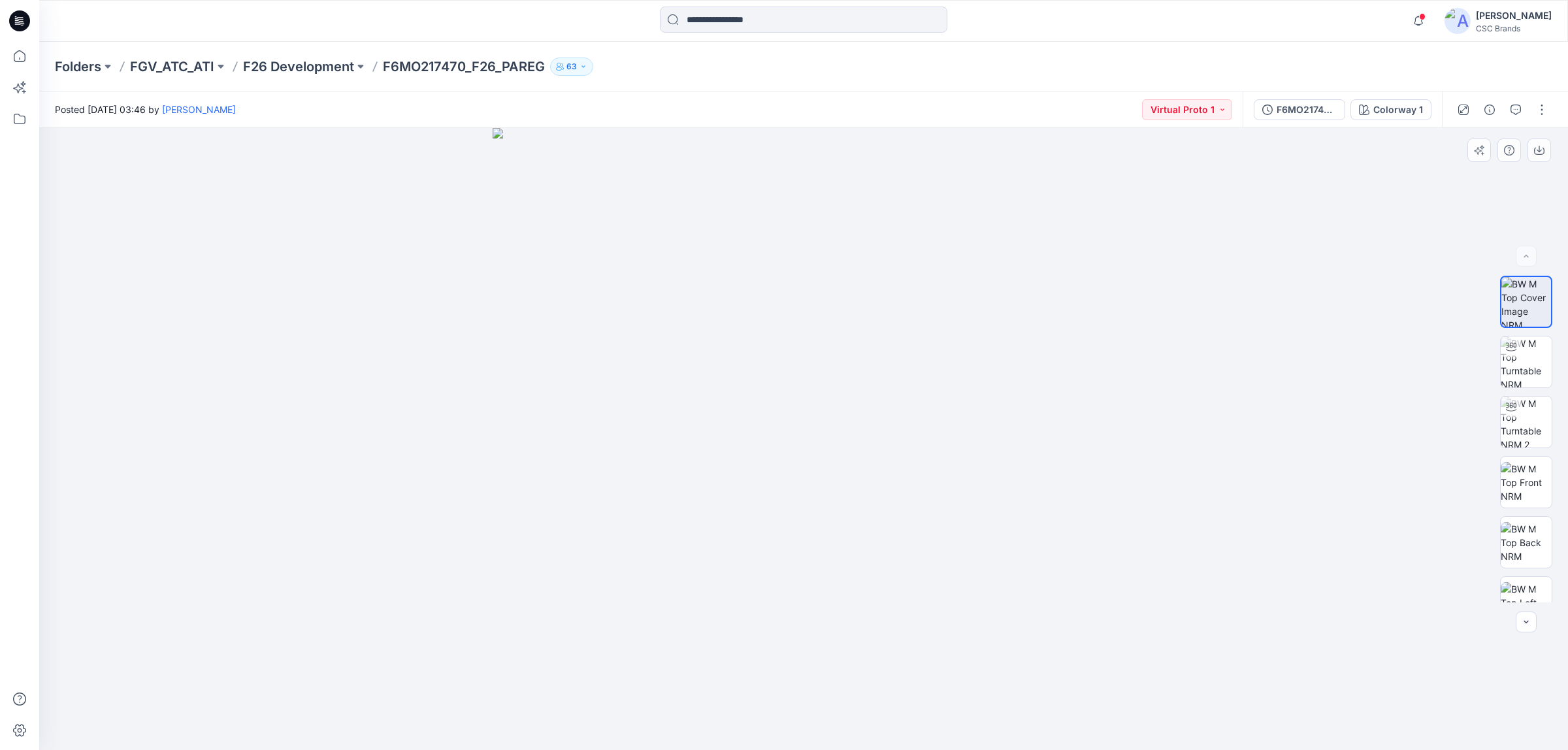
drag, startPoint x: 566, startPoint y: 398, endPoint x: 460, endPoint y: 386, distance: 106.7
click at [504, 330] on img at bounding box center [804, 440] width 623 height 622
click at [1062, 395] on img at bounding box center [804, 440] width 623 height 622
click at [521, 62] on p "F6MO217470_F26_PAREG" at bounding box center [464, 67] width 162 height 18
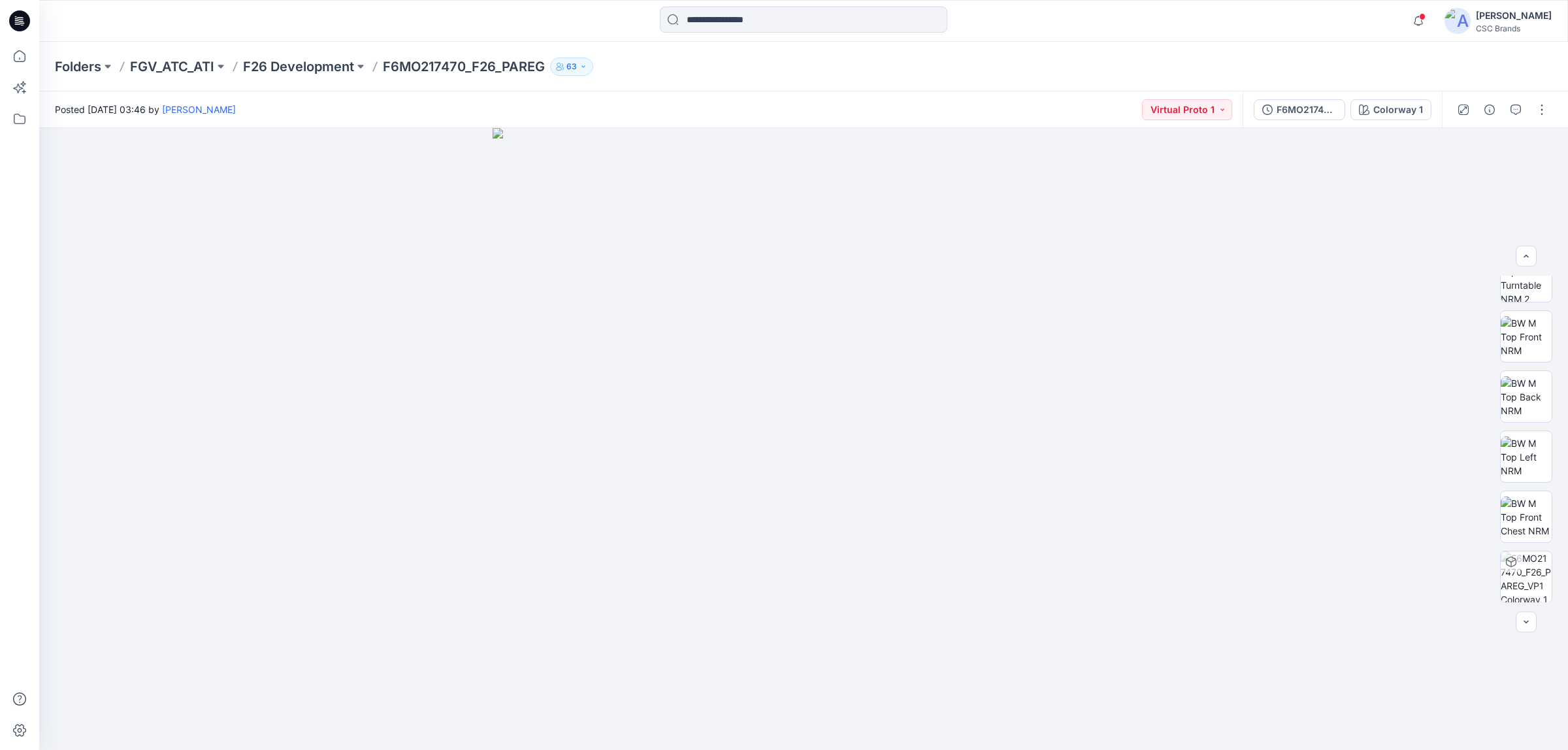
drag, startPoint x: 419, startPoint y: 69, endPoint x: 377, endPoint y: 67, distance: 42.0
click at [418, 69] on p "F6MO217470_F26_PAREG" at bounding box center [464, 67] width 162 height 18
click at [331, 62] on p "F26 Development" at bounding box center [299, 67] width 111 height 18
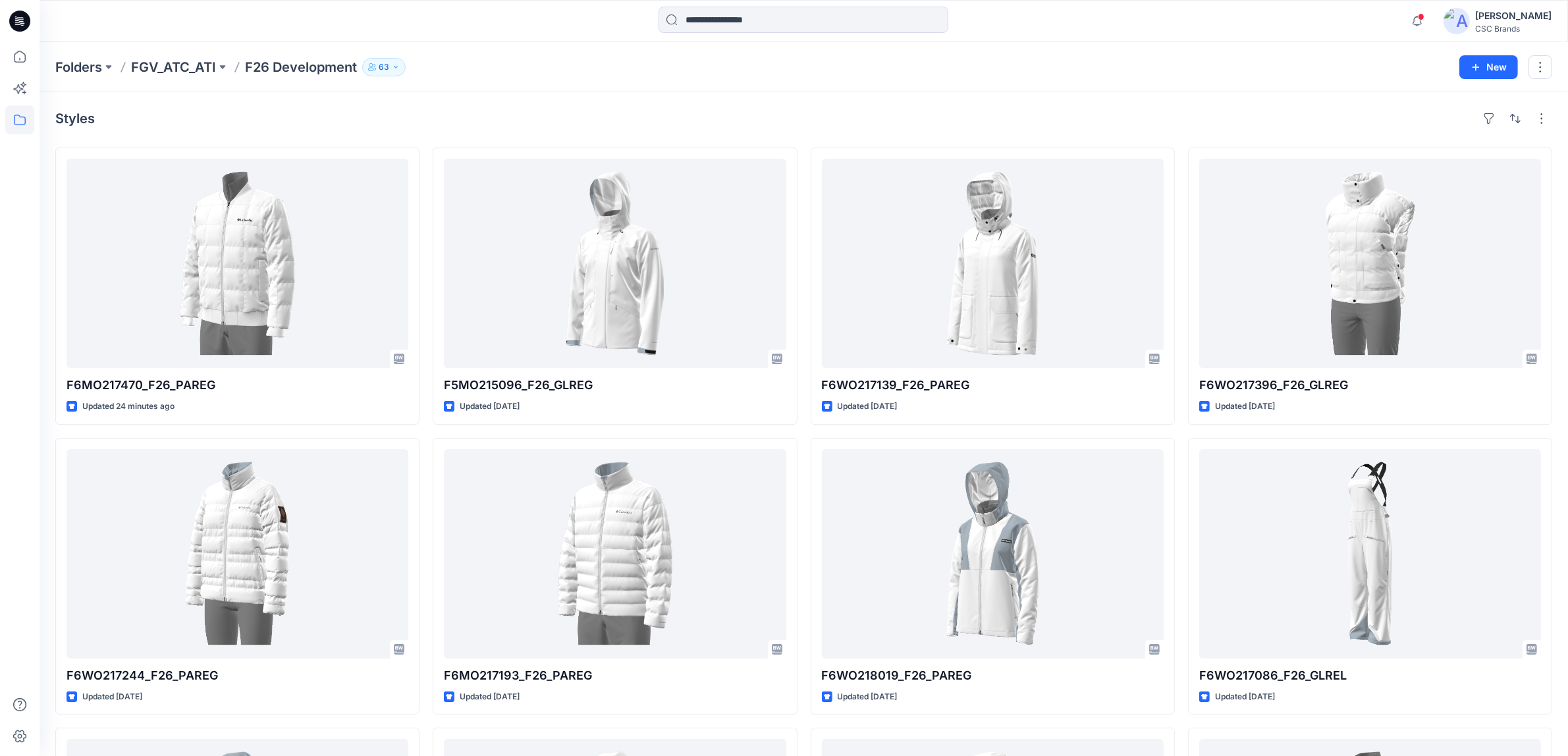
drag, startPoint x: 437, startPoint y: 21, endPoint x: 364, endPoint y: 72, distance: 89.1
click at [364, 72] on div "Notifications Your style F6MO217470_F26_PAREG is ready 22 minutes ago Your styl…" at bounding box center [784, 655] width 1568 height 1310
click at [514, 60] on div "Folders FGV_ATC_ATI F26 Development 63" at bounding box center [752, 67] width 1394 height 19
click at [316, 63] on p "F26 Development" at bounding box center [301, 67] width 112 height 19
click at [313, 67] on p "F26 Development" at bounding box center [301, 67] width 112 height 19
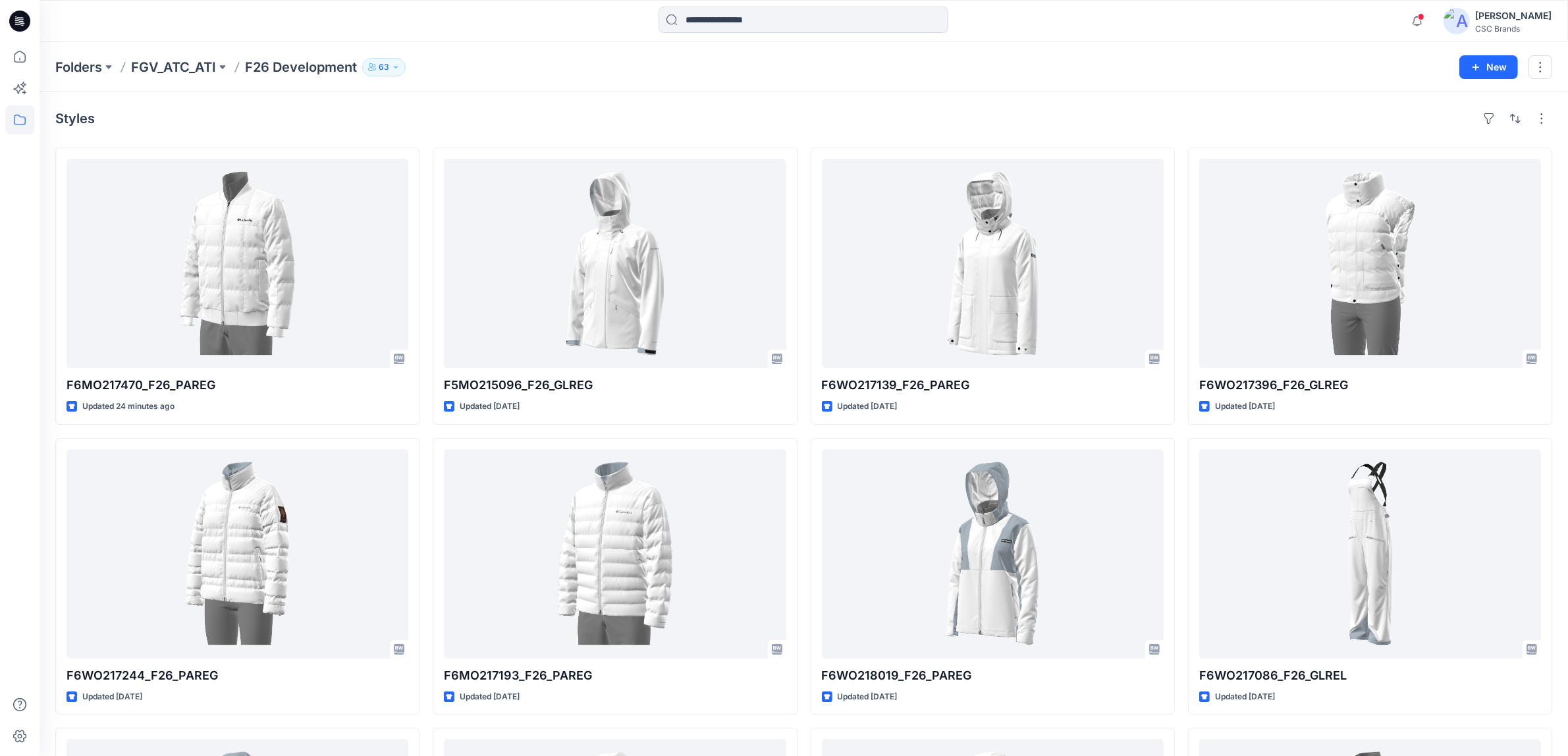
click at [396, 64] on icon "button" at bounding box center [395, 66] width 8 height 8
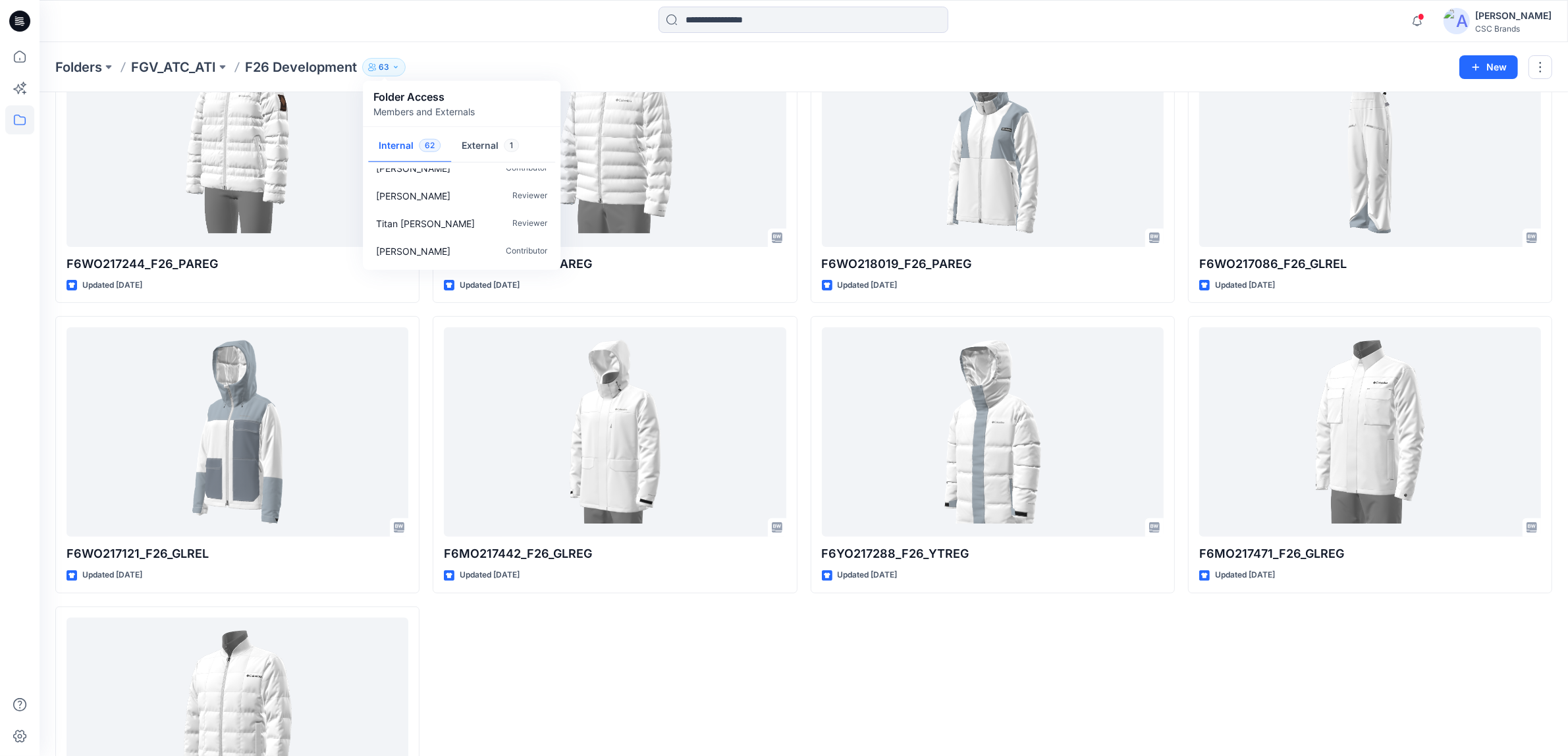
scroll to position [1615, 0]
click at [471, 143] on button "External 1" at bounding box center [490, 146] width 79 height 34
click at [511, 29] on div at bounding box center [804, 21] width 764 height 29
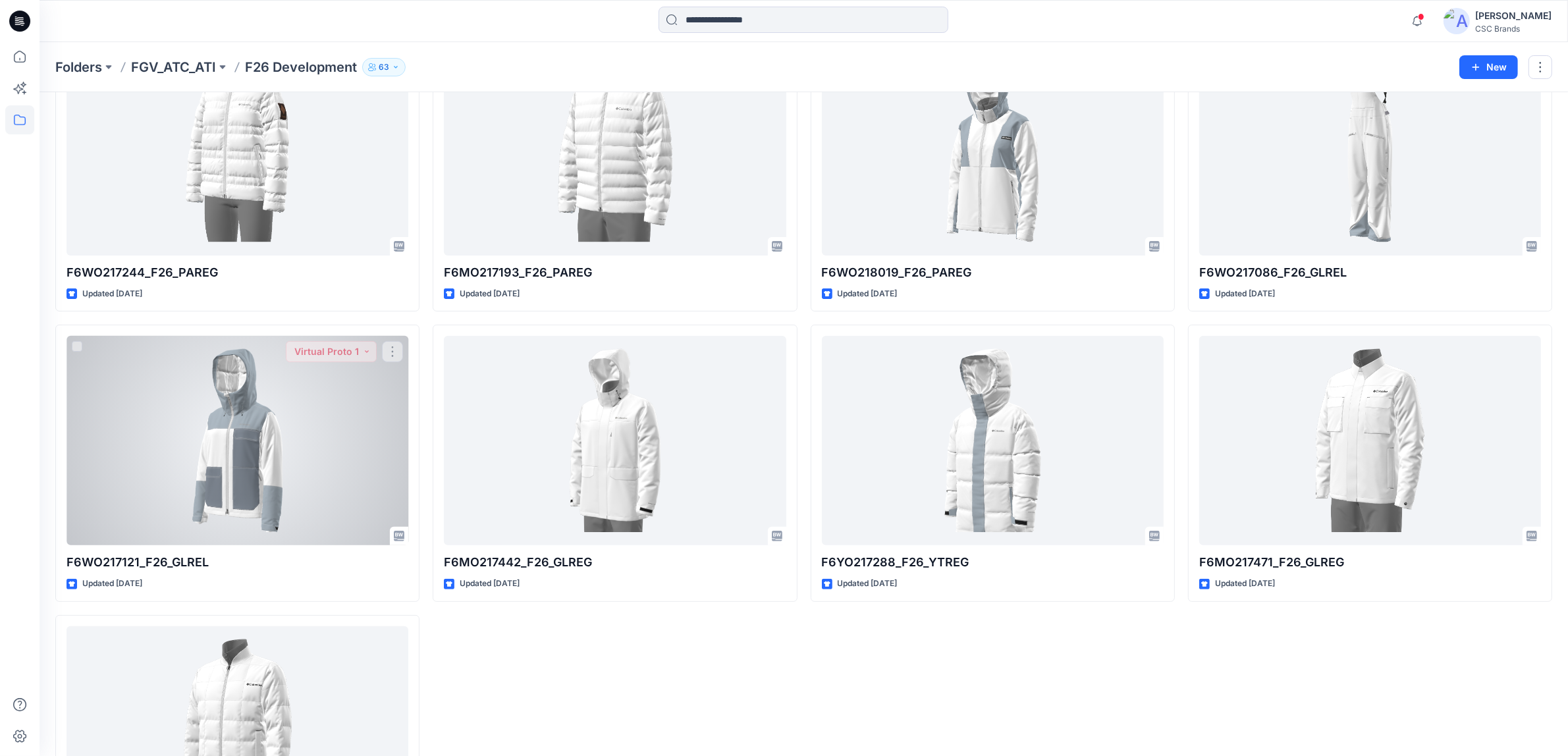
scroll to position [82, 0]
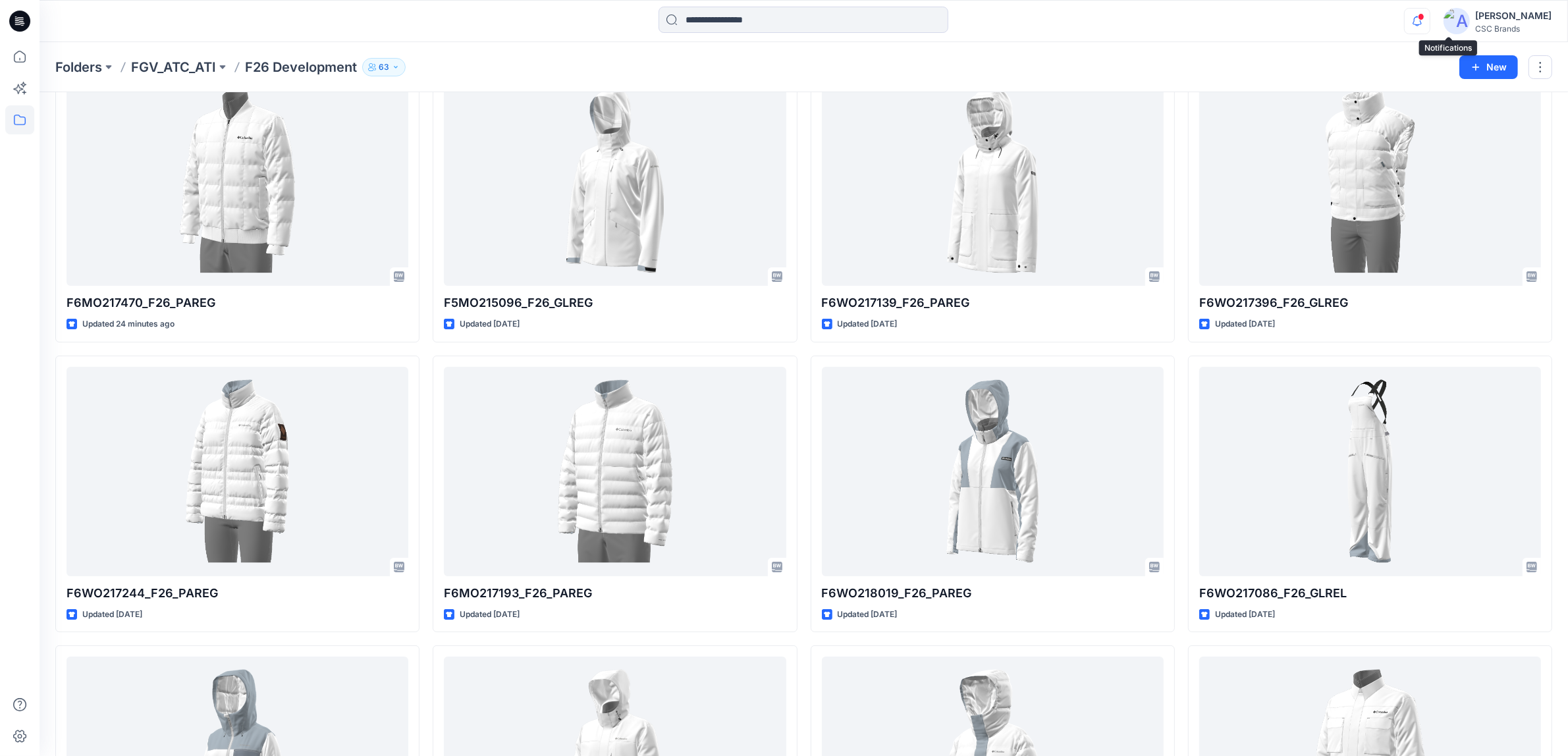
click at [1264, 17] on icon "button" at bounding box center [1417, 21] width 25 height 26
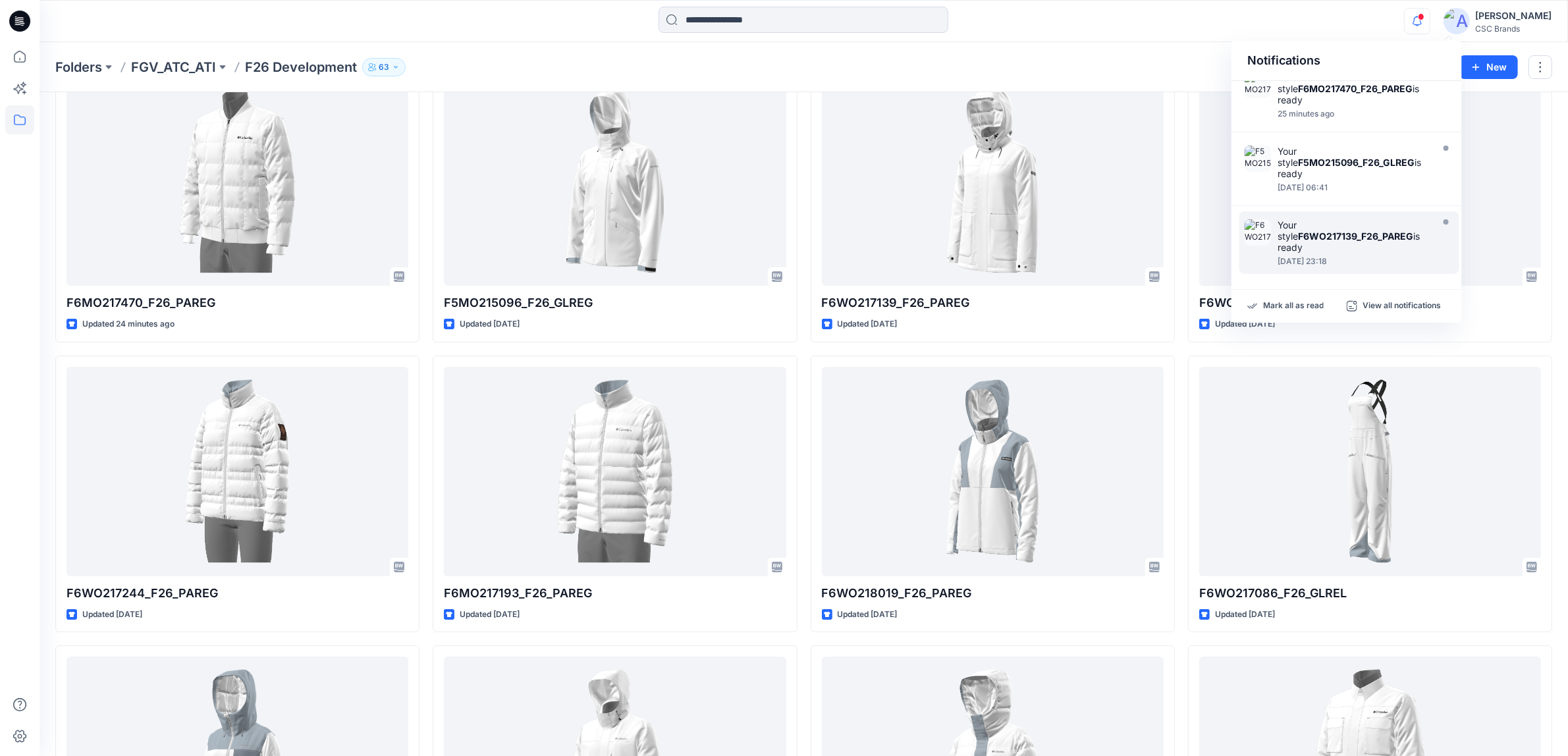
scroll to position [26, 0]
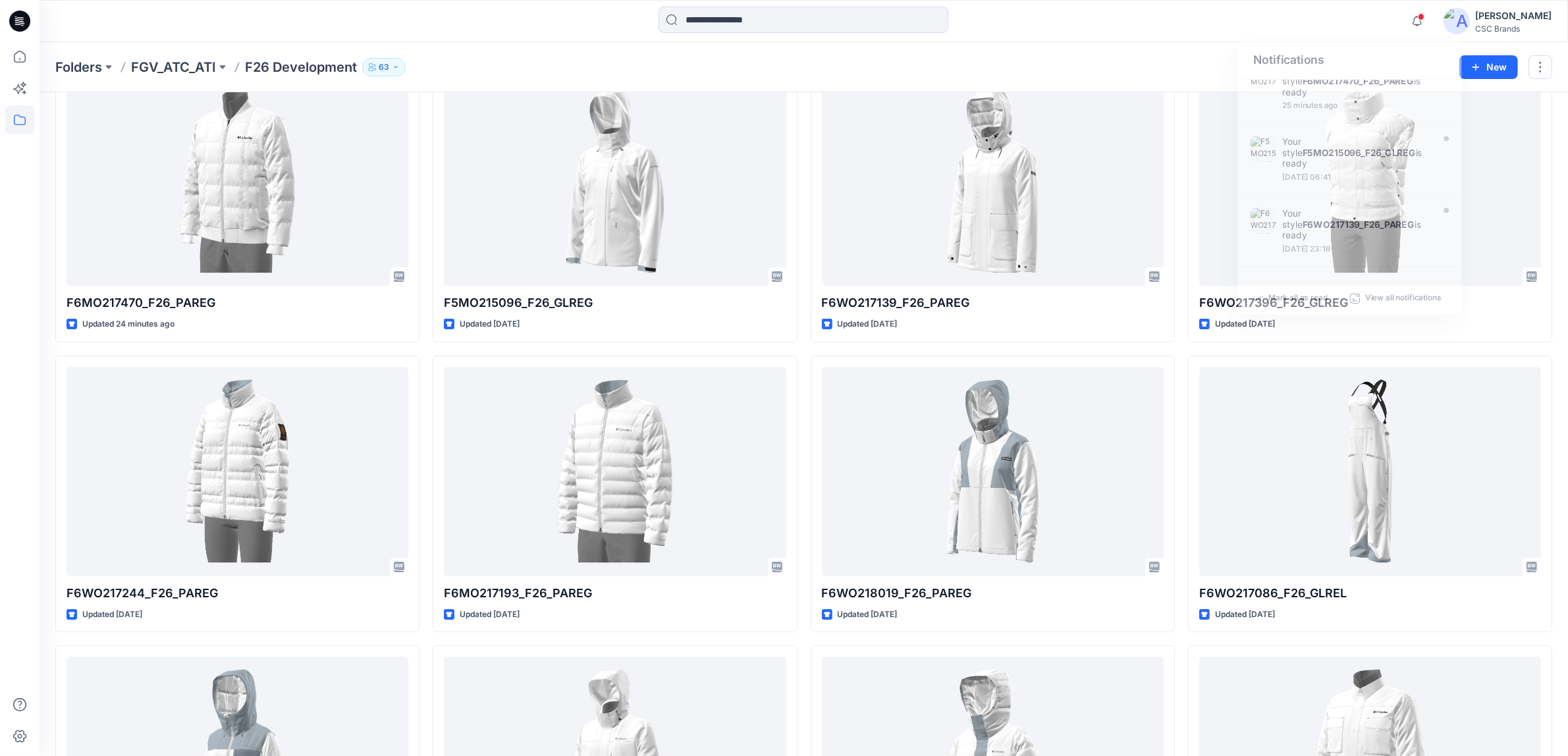
drag, startPoint x: 834, startPoint y: 66, endPoint x: 827, endPoint y: 66, distance: 7.0
click at [833, 66] on div "Folders FGV_ATC_ATI F26 Development 63 Folder Access Members and Externals Inte…" at bounding box center [752, 67] width 1394 height 19
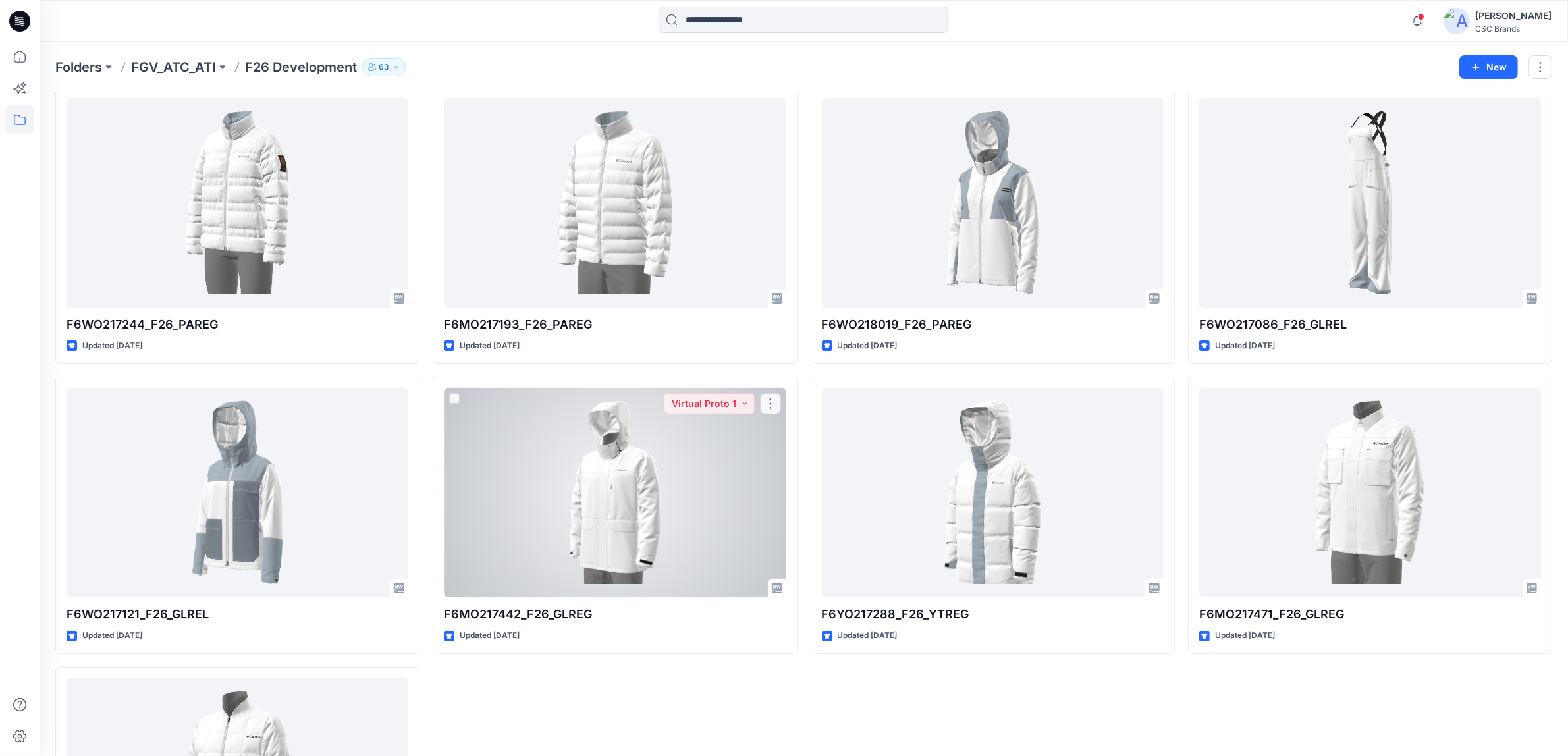
scroll to position [412, 0]
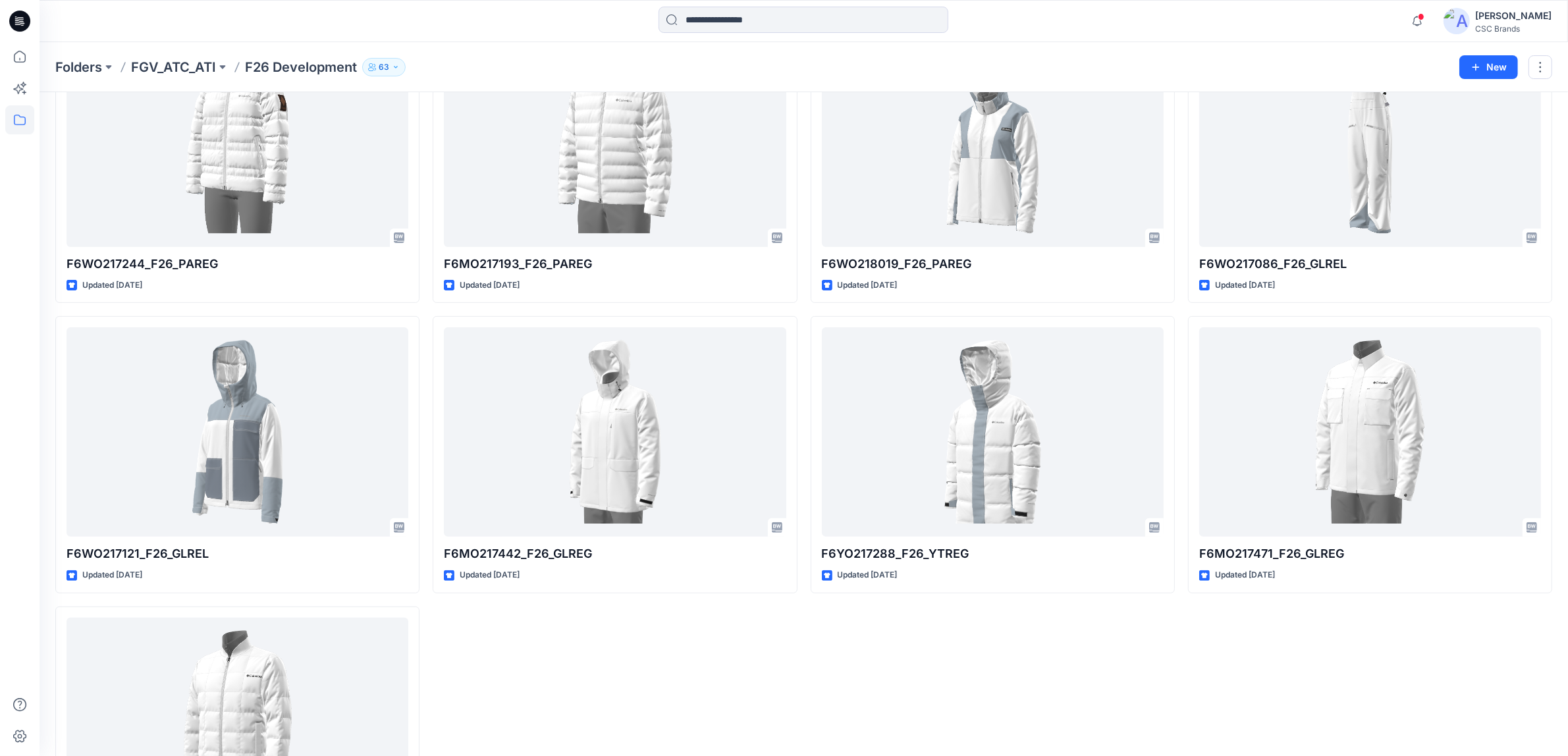
click at [572, 605] on div "F5MO215096_F26_GLREG Updated 12 days ago F6MO217193_F26_PAREG Updated 3 months …" at bounding box center [614, 309] width 364 height 1147
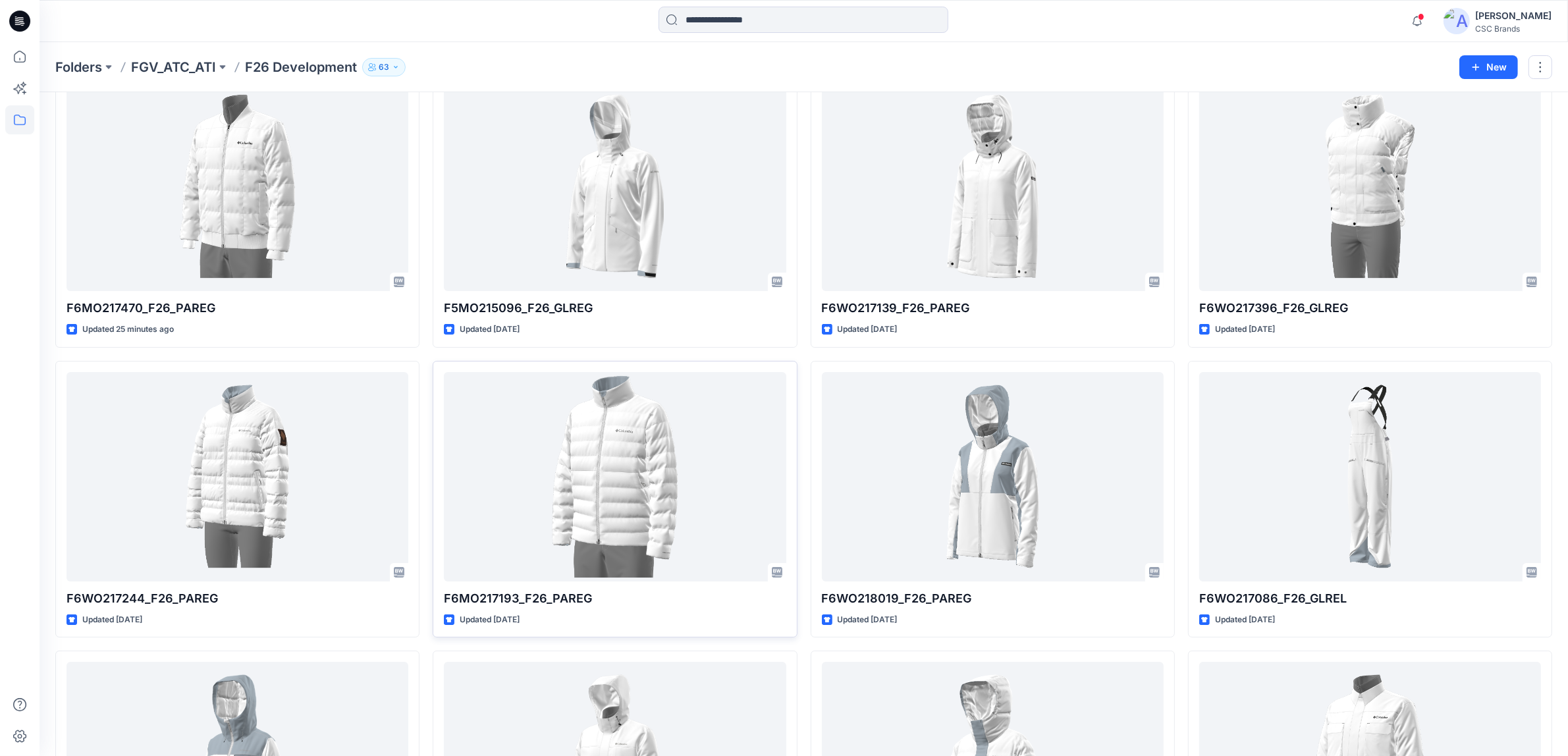
scroll to position [0, 0]
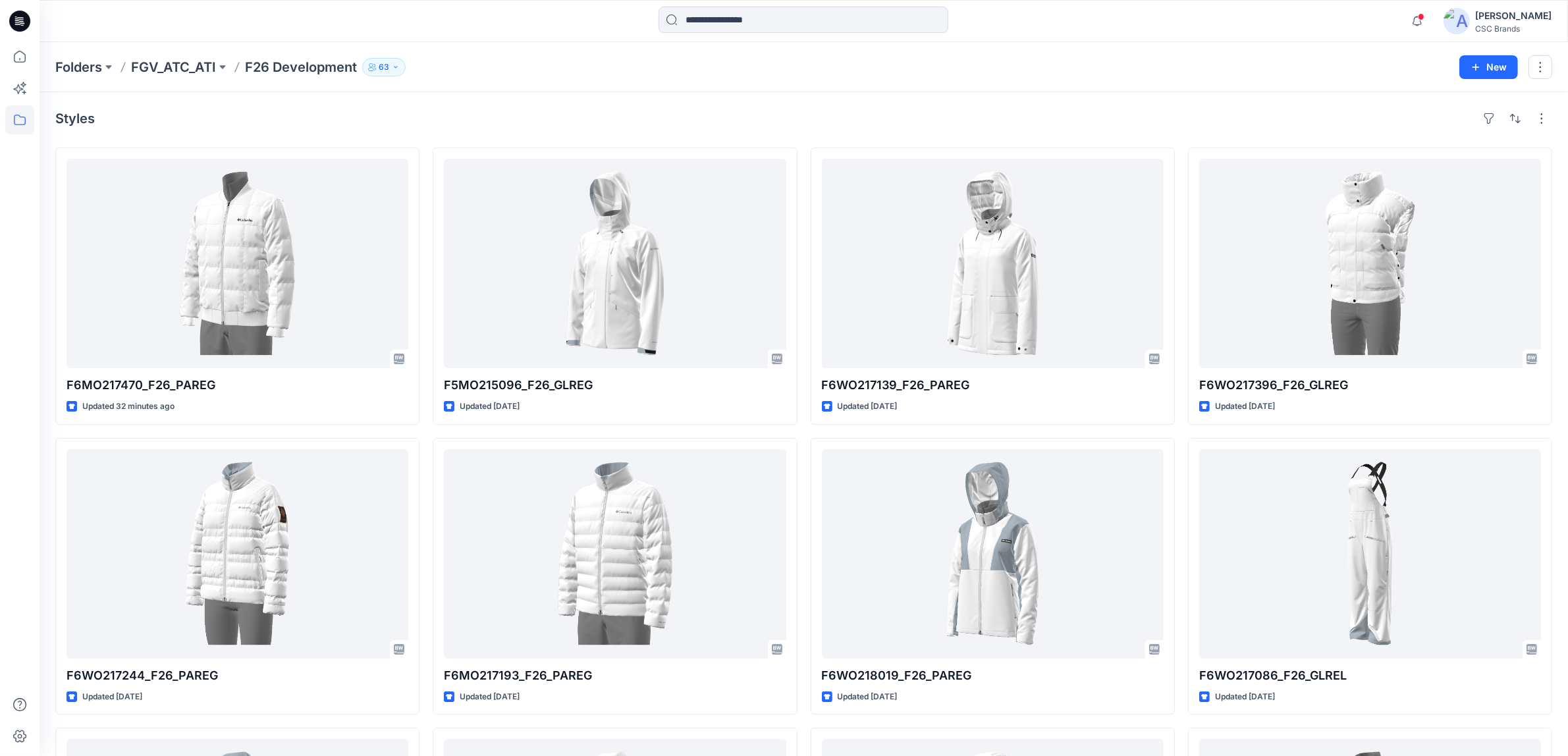
click at [465, 66] on div "Folders FGV_ATC_ATI F26 Development 63 Folder Access Members and Externals Inte…" at bounding box center [752, 67] width 1394 height 19
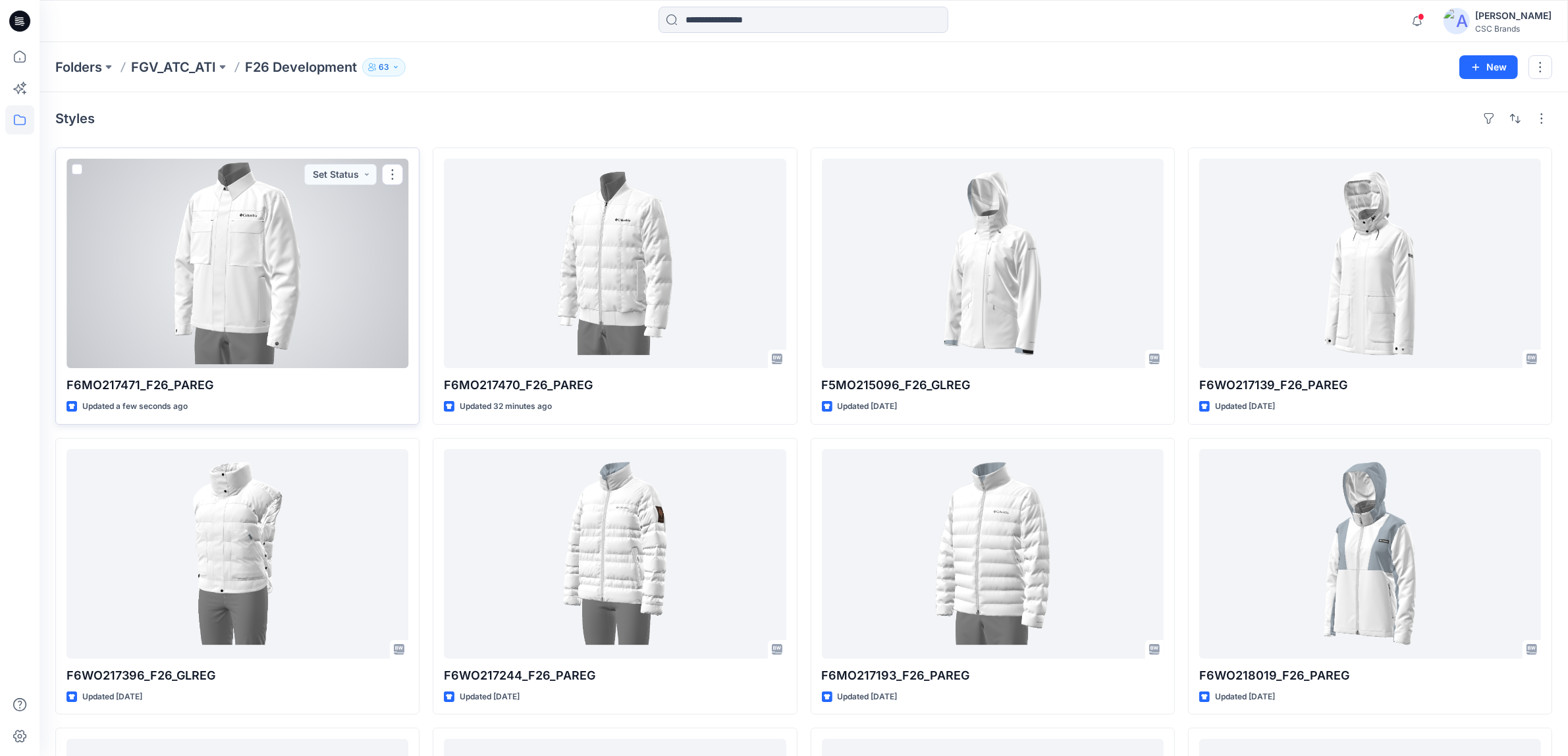
click at [322, 207] on div at bounding box center [237, 263] width 342 height 209
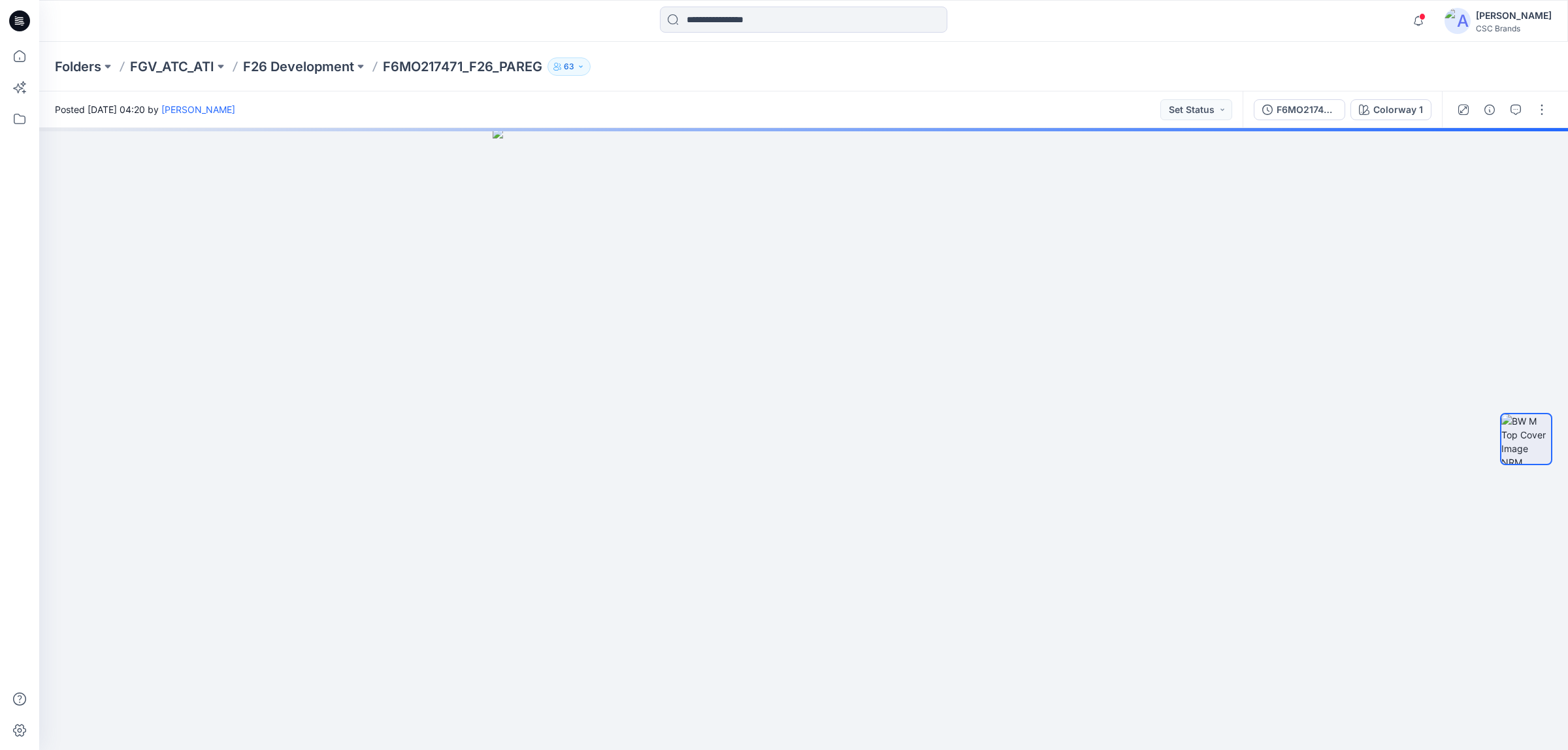
click at [456, 65] on p "F6MO217471_F26_PAREG" at bounding box center [462, 67] width 160 height 18
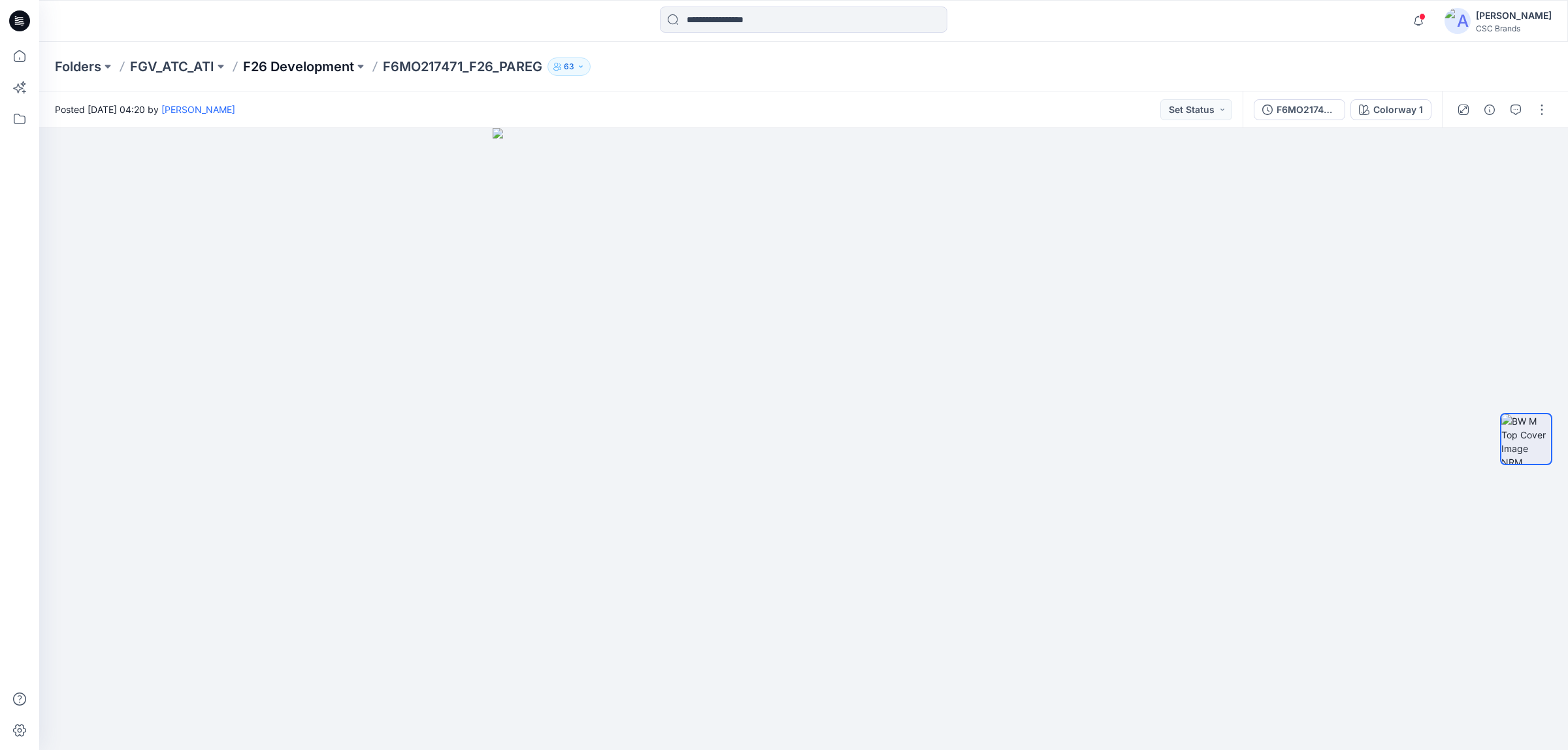
click at [321, 62] on p "F26 Development" at bounding box center [299, 67] width 111 height 18
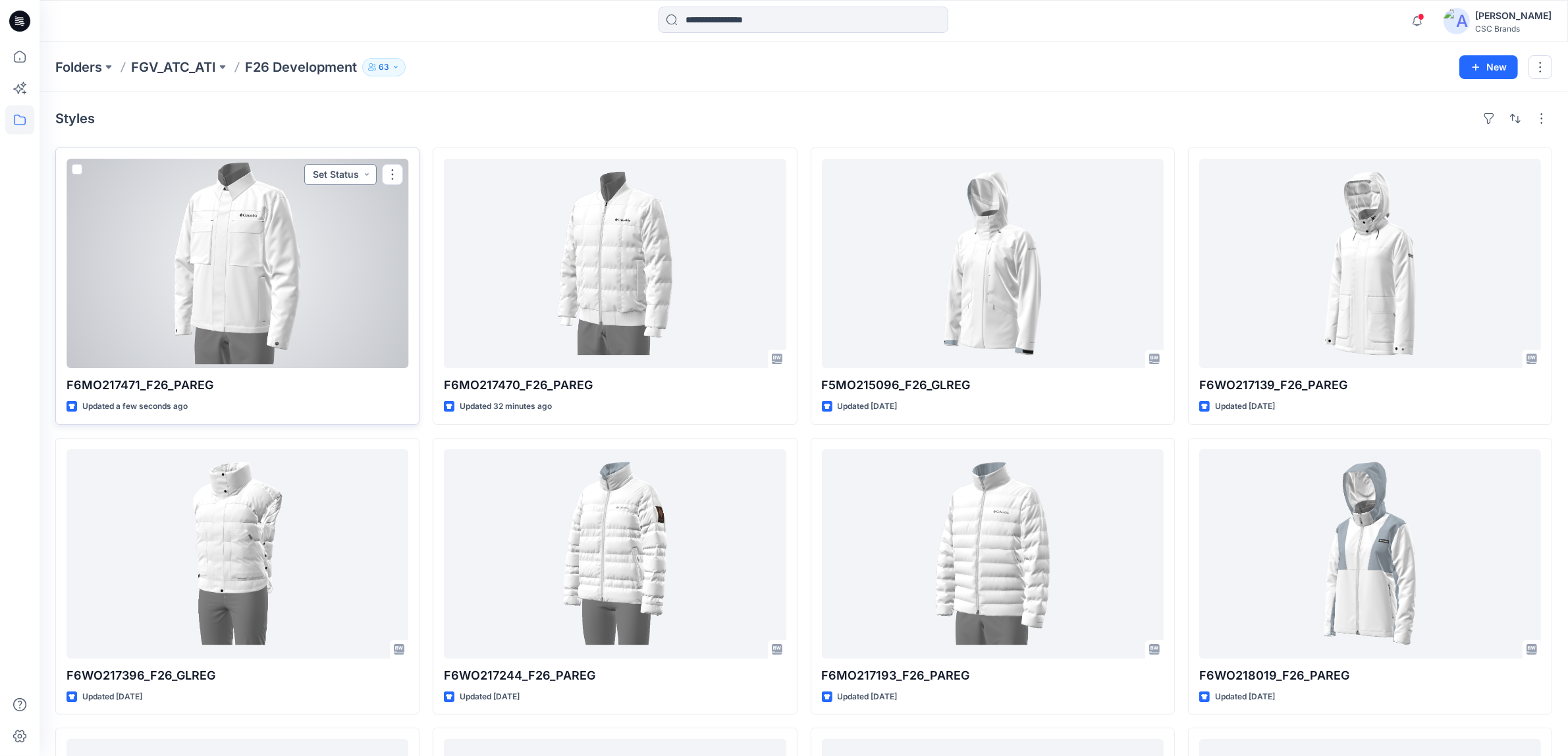
click at [330, 176] on button "Set Status" at bounding box center [340, 174] width 72 height 21
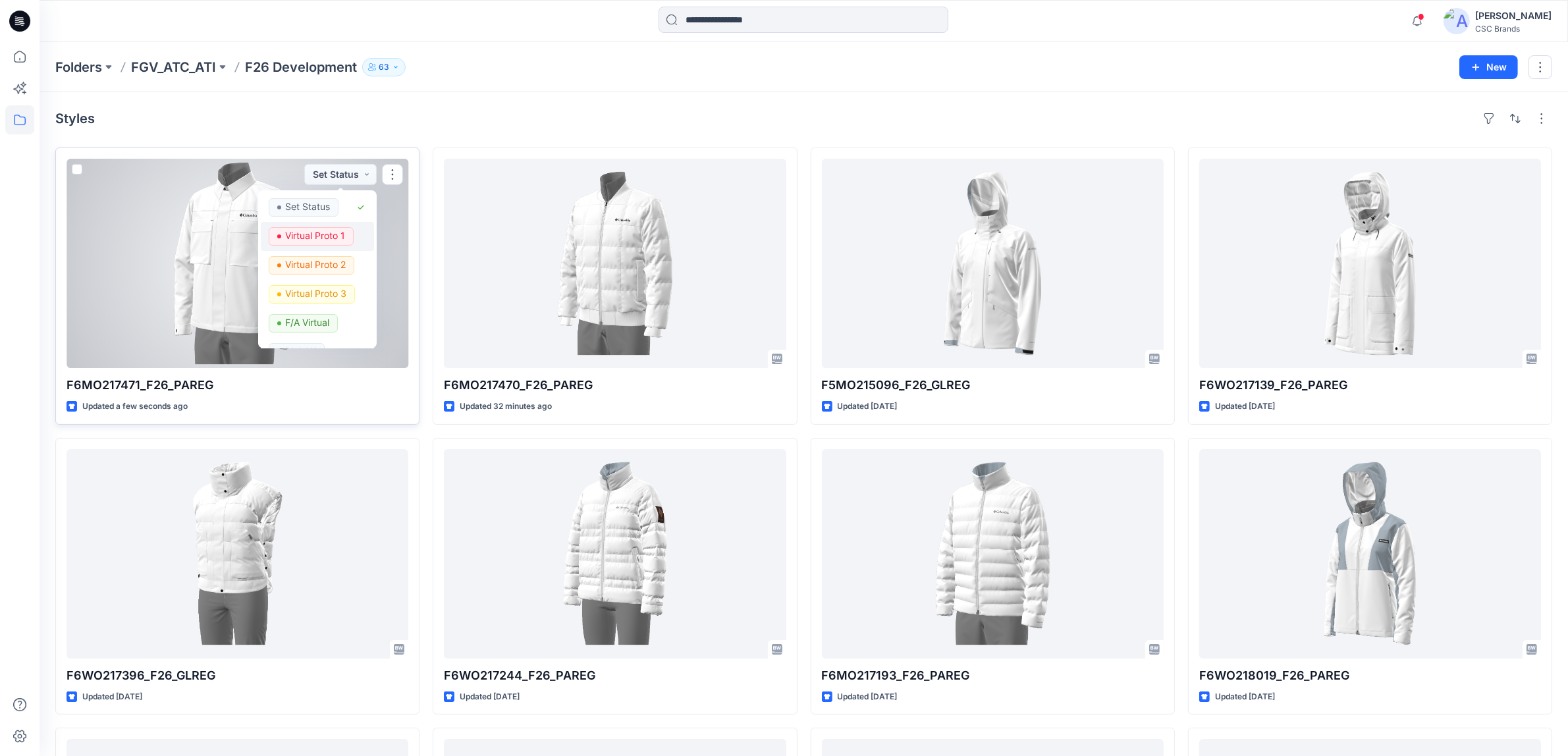
click at [341, 237] on p "Virtual Proto 1" at bounding box center [315, 236] width 60 height 17
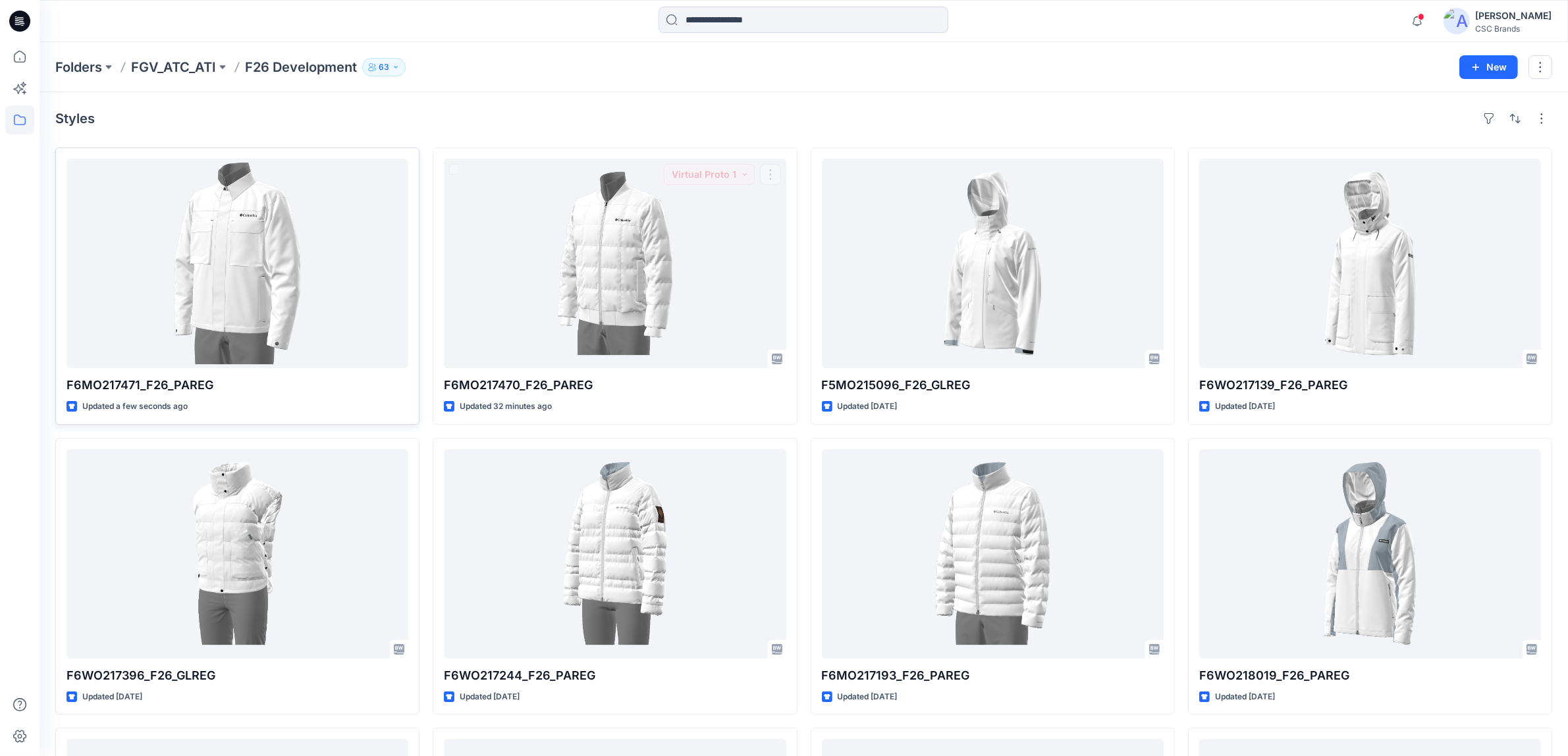
click at [463, 135] on div "Styles F6MO217471_F26_PAREG Updated a few seconds ago F6WO217396_F26_GLREG Upda…" at bounding box center [804, 580] width 1529 height 975
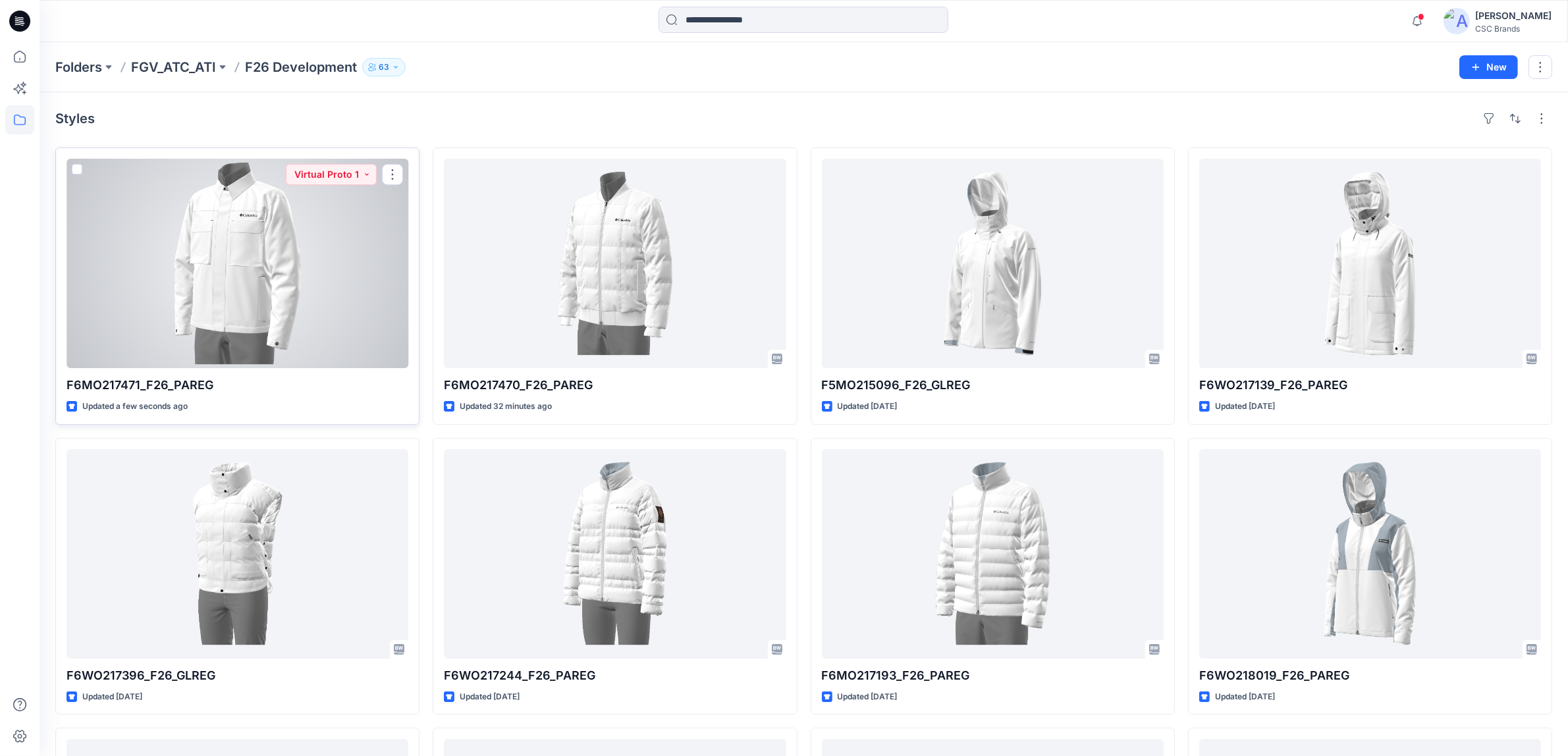
click at [330, 229] on div at bounding box center [237, 263] width 342 height 209
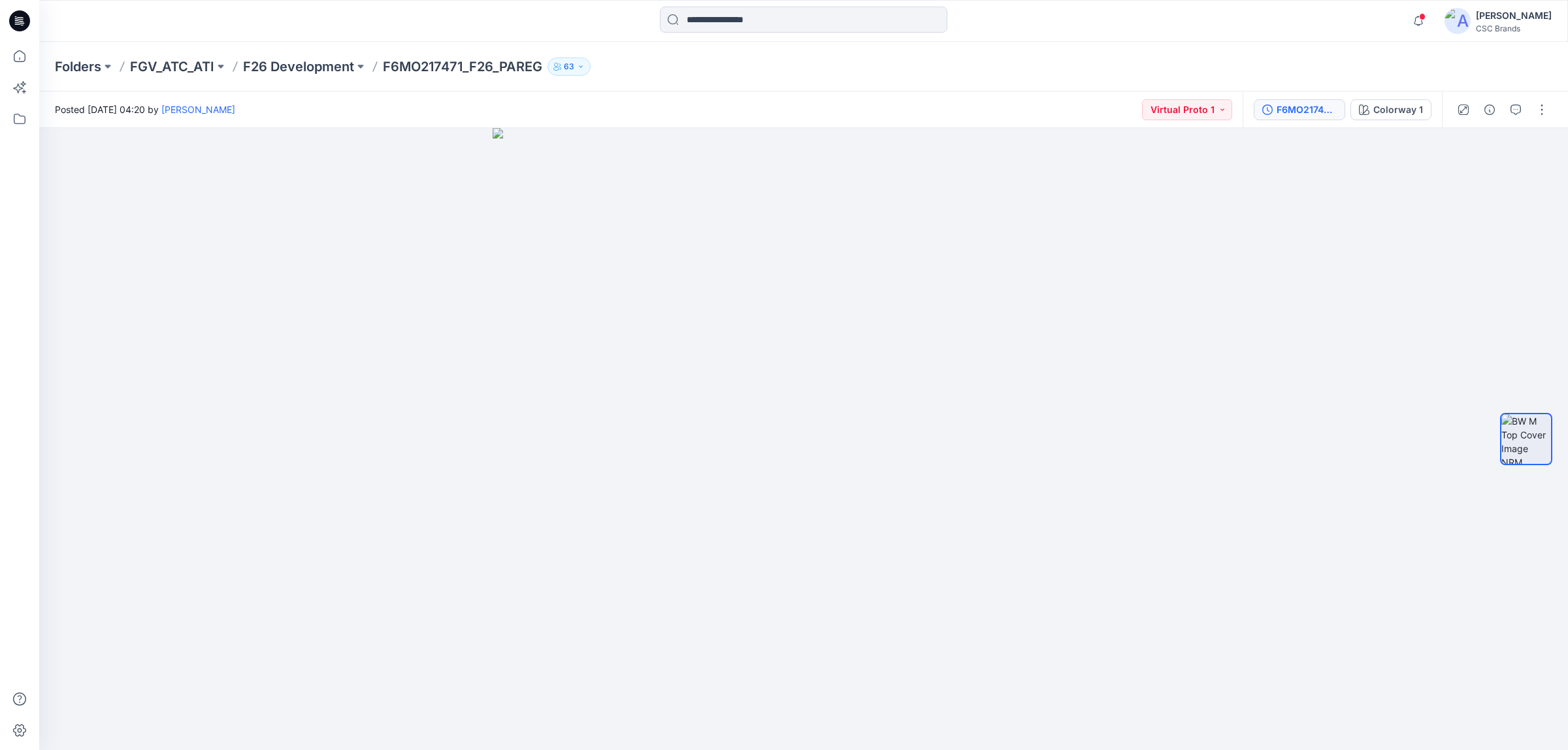
click at [1271, 113] on icon "button" at bounding box center [1267, 109] width 11 height 11
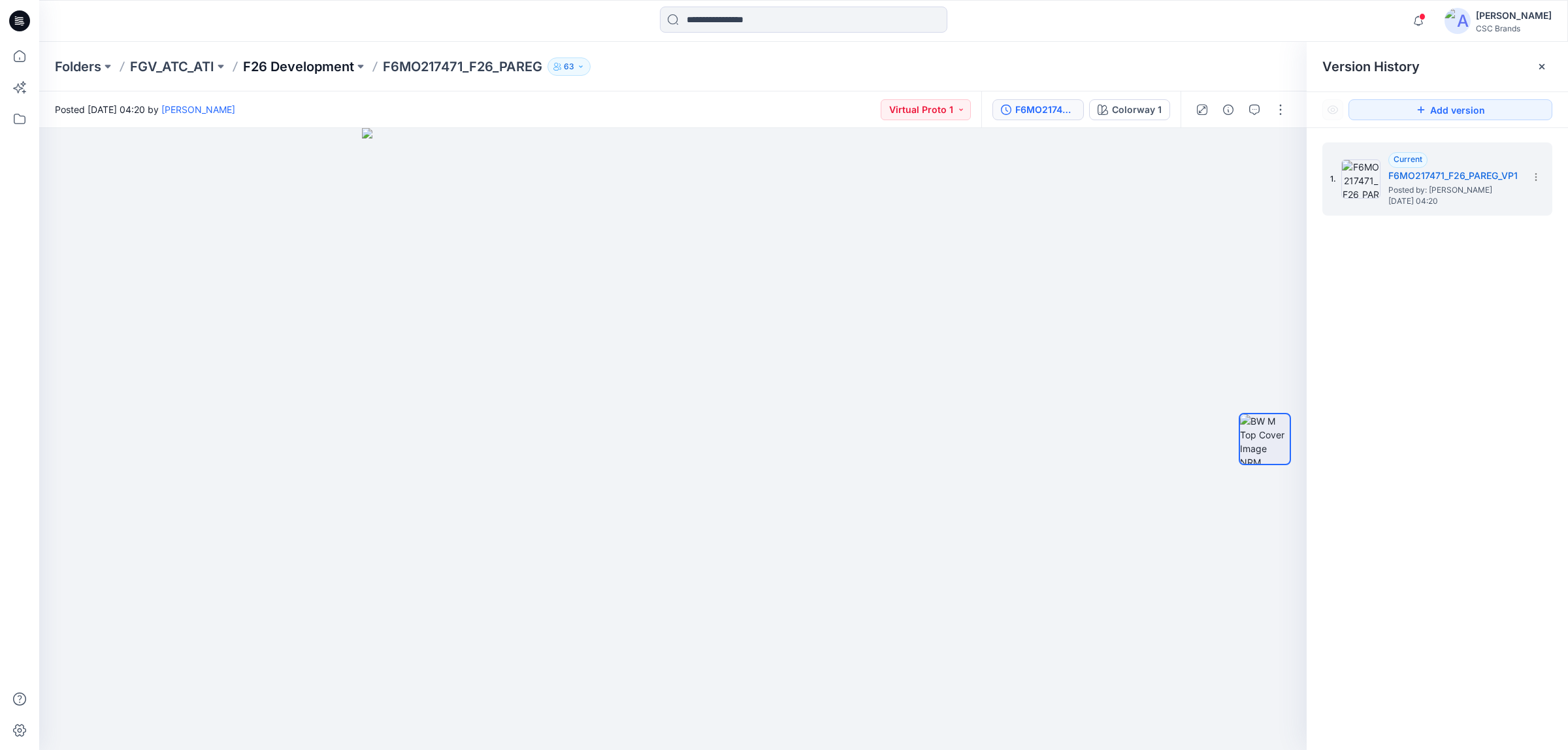
click at [338, 66] on p "F26 Development" at bounding box center [299, 67] width 111 height 18
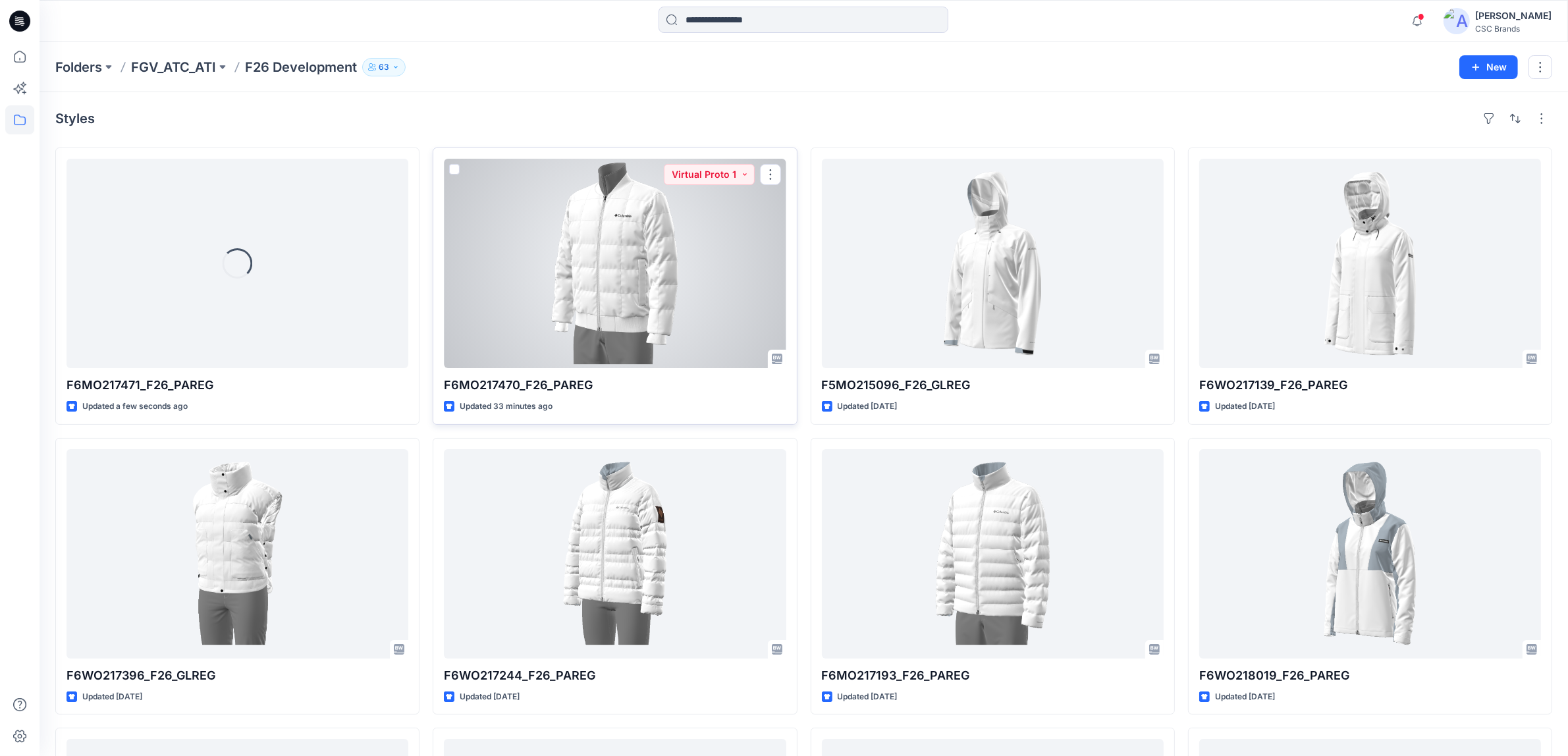
click at [623, 219] on div at bounding box center [615, 263] width 342 height 209
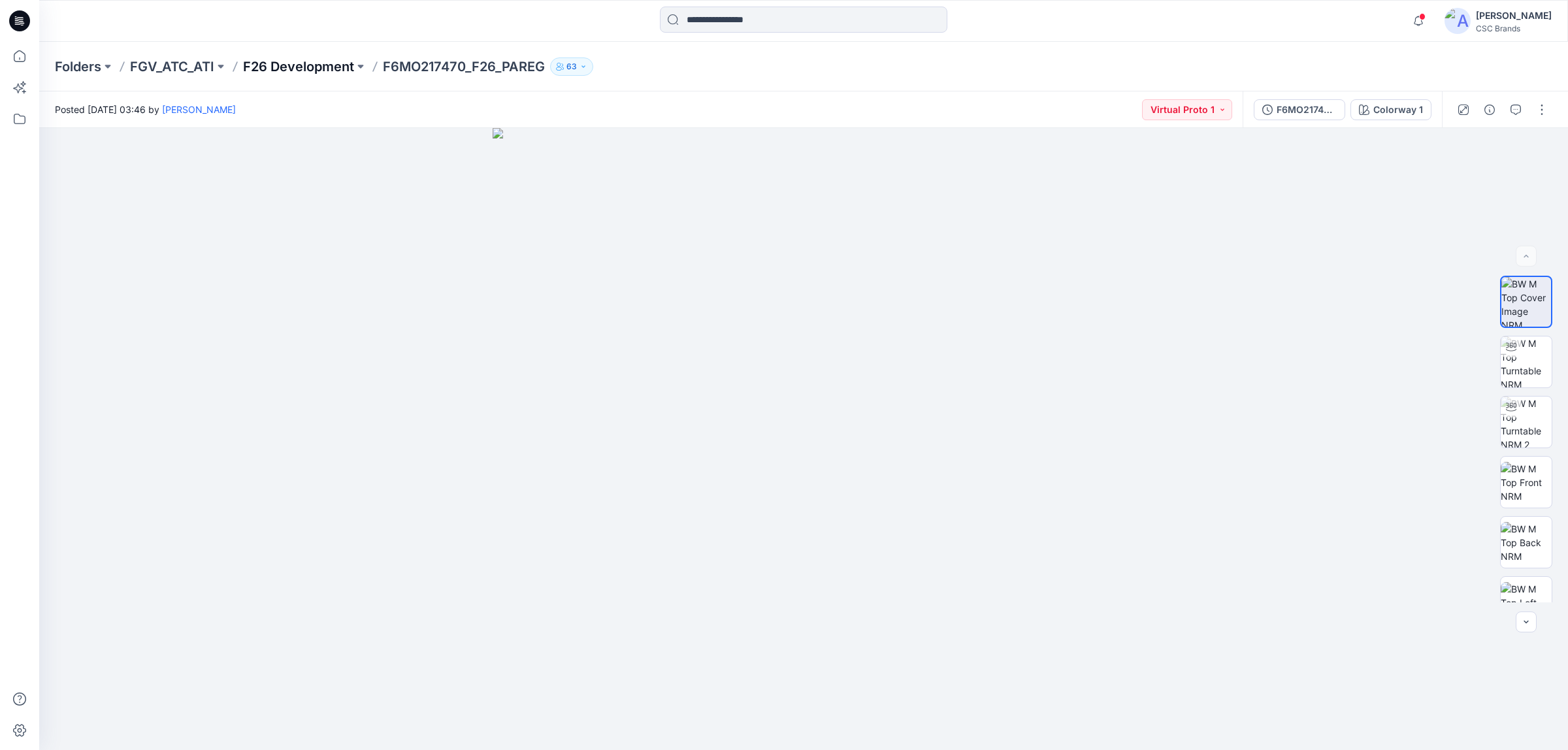
click at [337, 69] on p "F26 Development" at bounding box center [299, 67] width 111 height 18
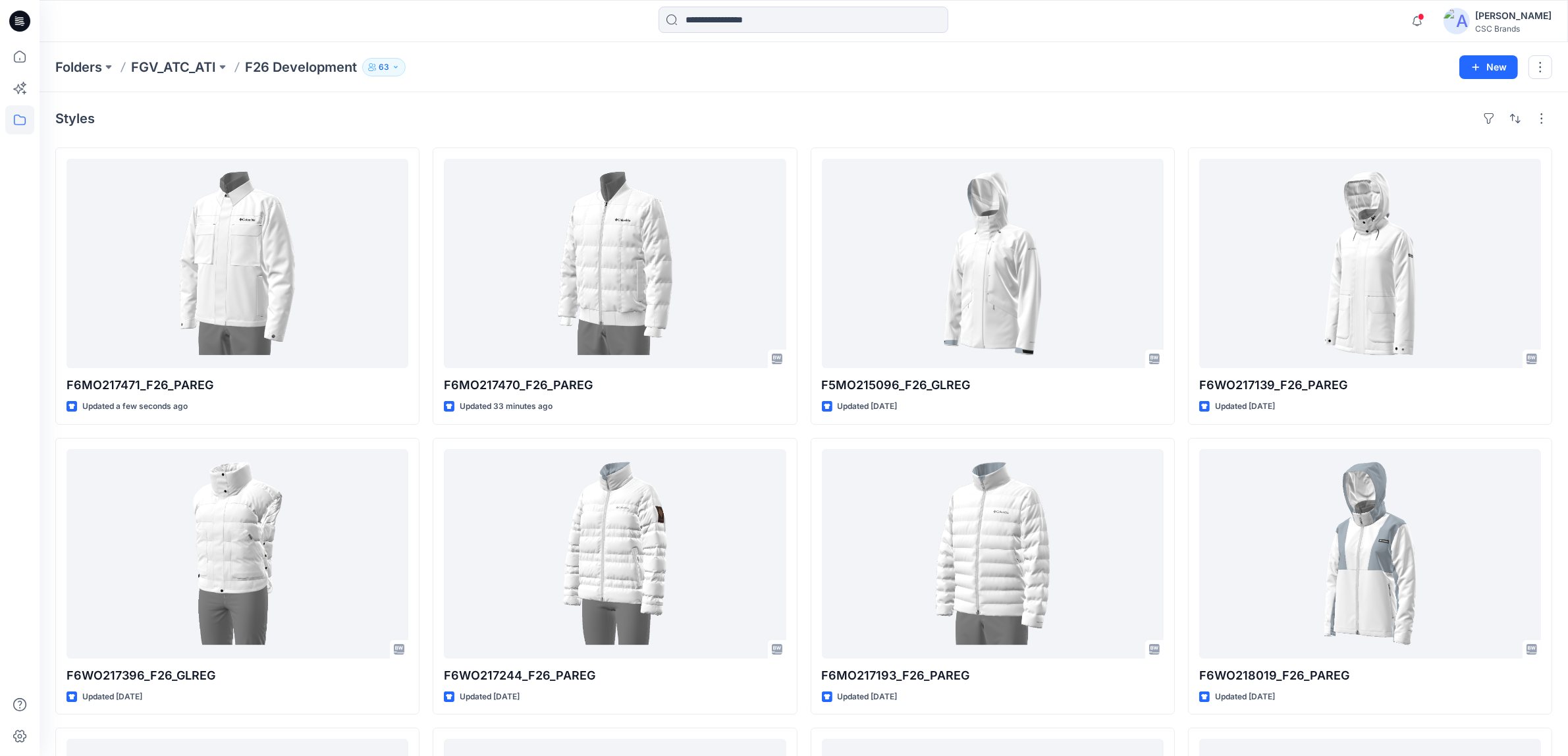
click at [631, 114] on div "Styles" at bounding box center [804, 118] width 1497 height 21
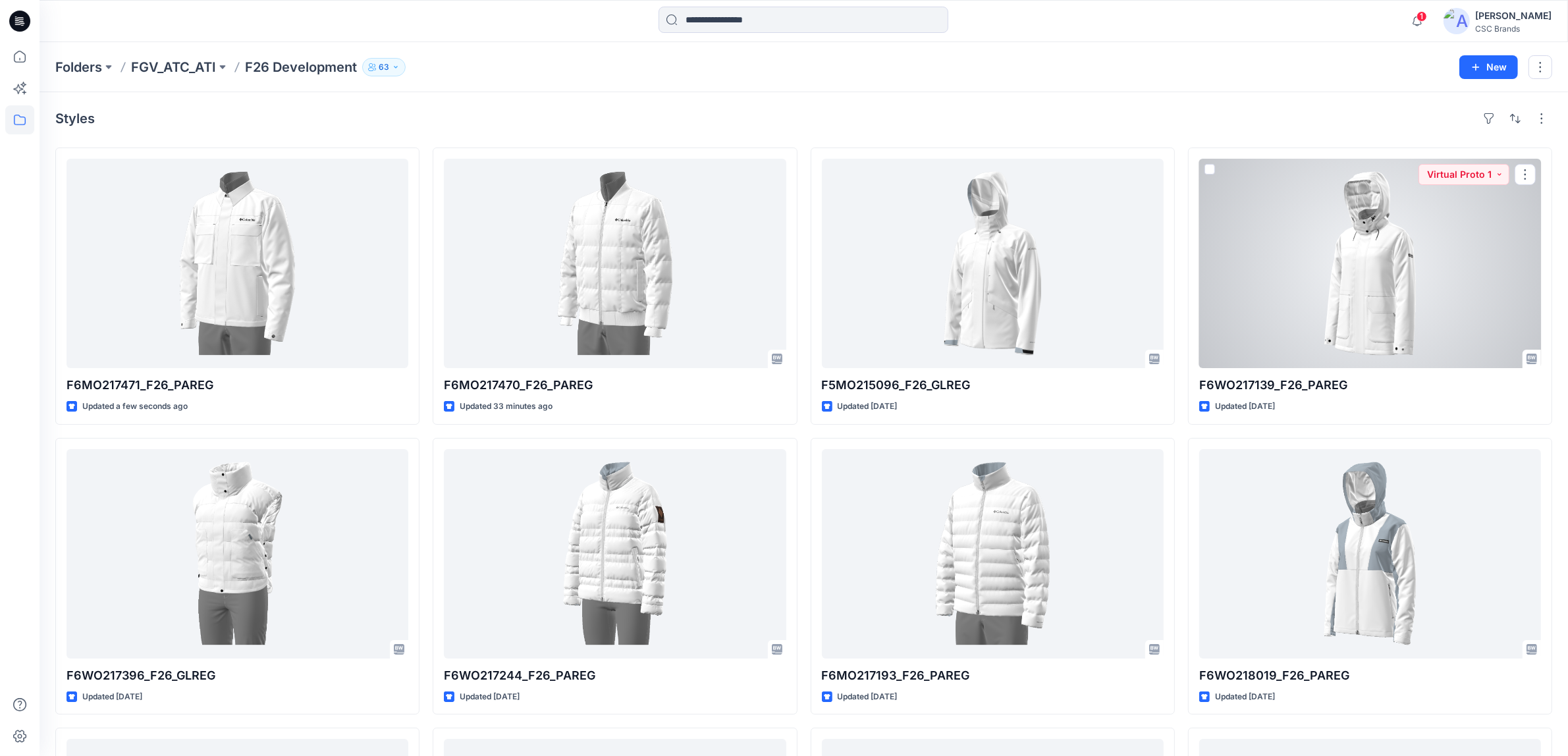
click at [1326, 324] on div at bounding box center [1371, 263] width 342 height 209
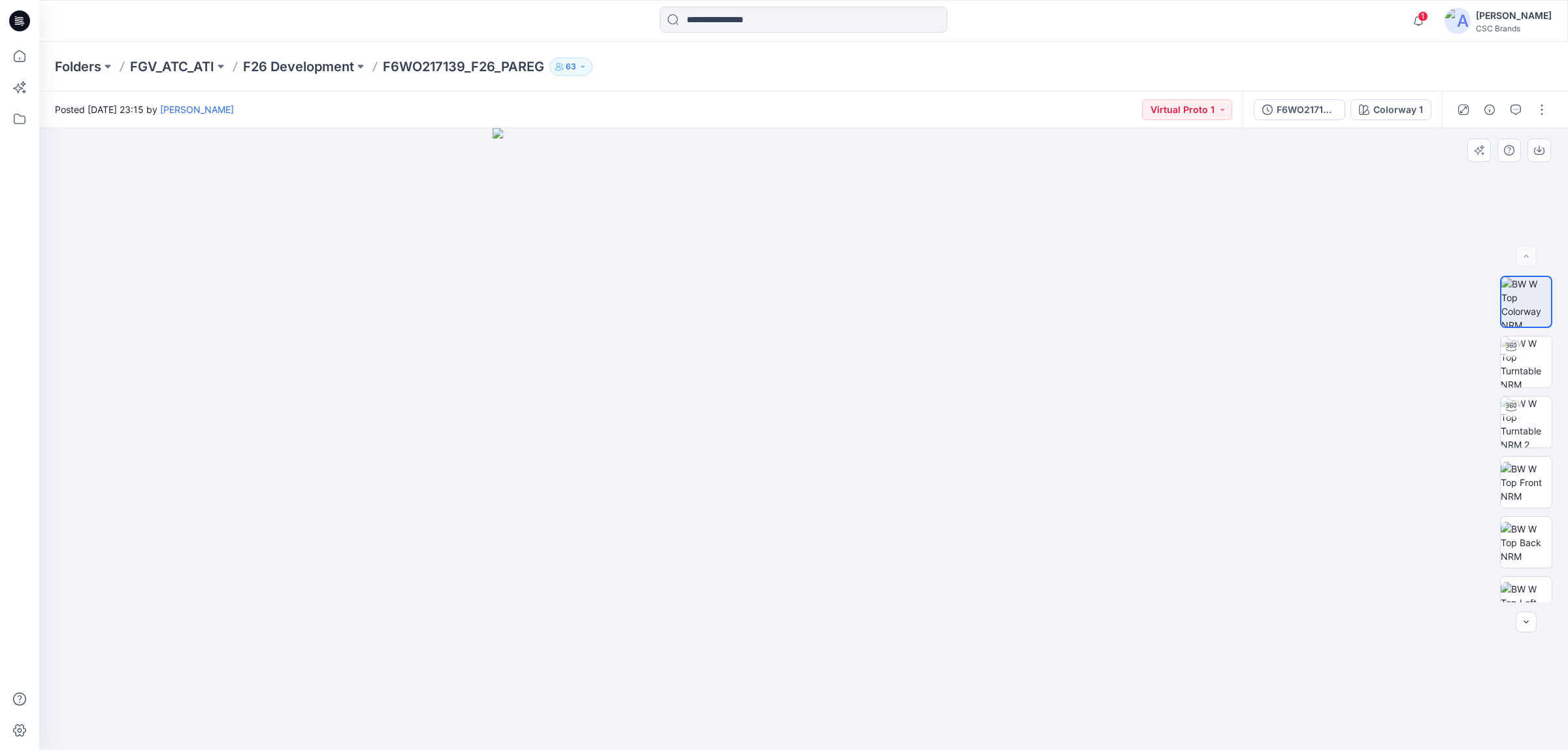
drag, startPoint x: 461, startPoint y: 312, endPoint x: 625, endPoint y: 308, distance: 164.0
drag, startPoint x: 910, startPoint y: 322, endPoint x: 966, endPoint y: 328, distance: 56.3
click at [972, 315] on img at bounding box center [804, 440] width 623 height 622
click at [303, 60] on p "F26 Development" at bounding box center [299, 67] width 111 height 18
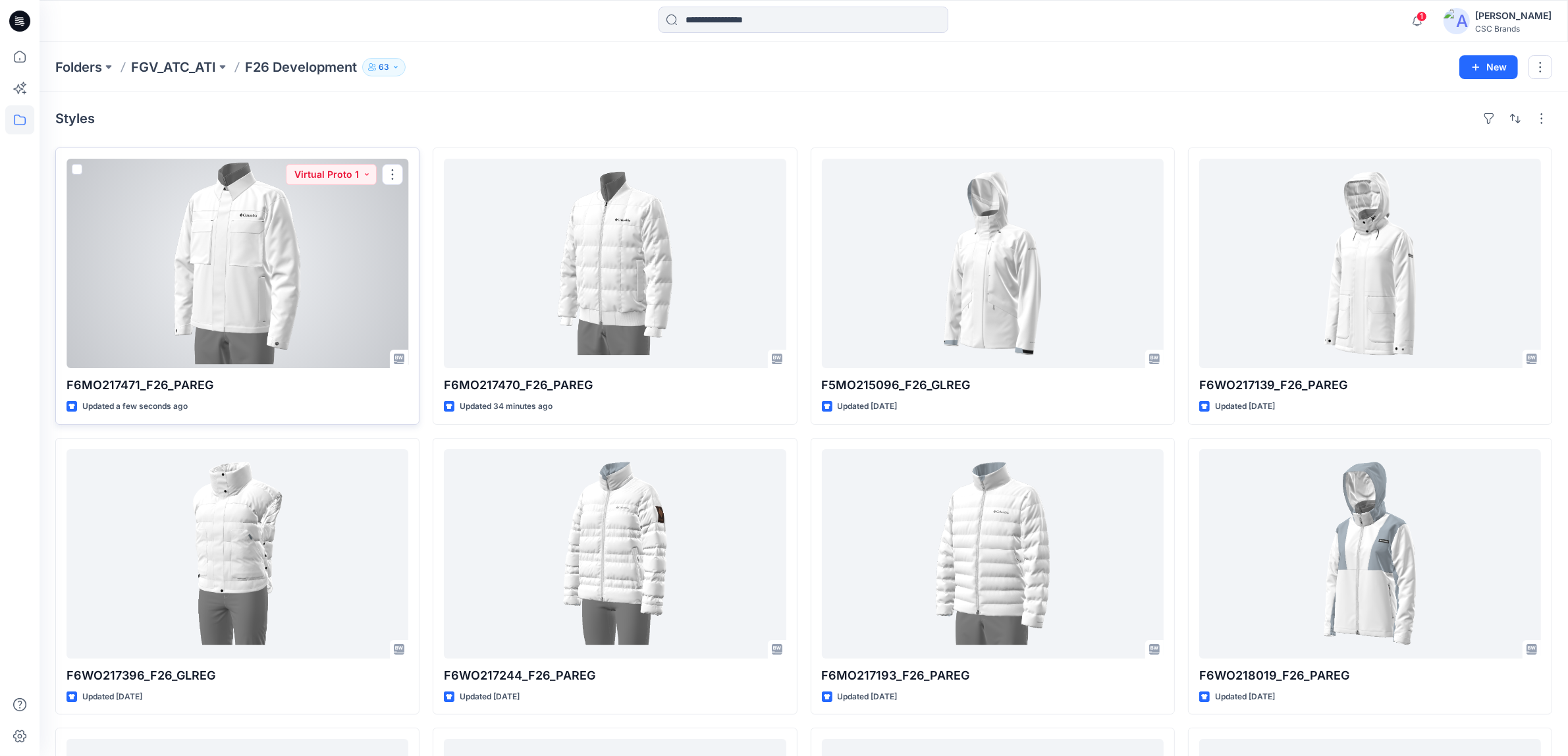
click at [325, 268] on div at bounding box center [237, 263] width 342 height 209
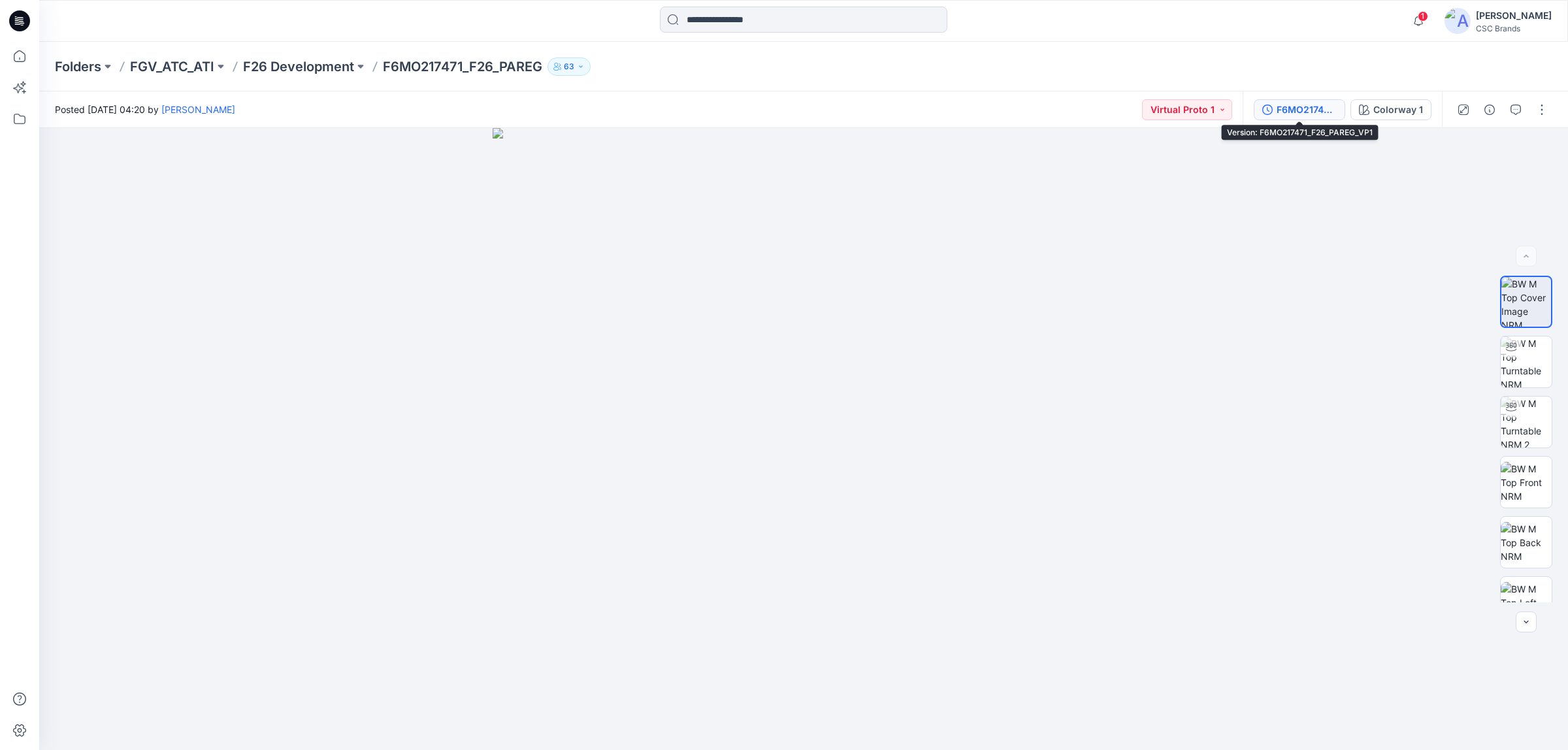
click at [1268, 110] on icon "button" at bounding box center [1267, 109] width 11 height 11
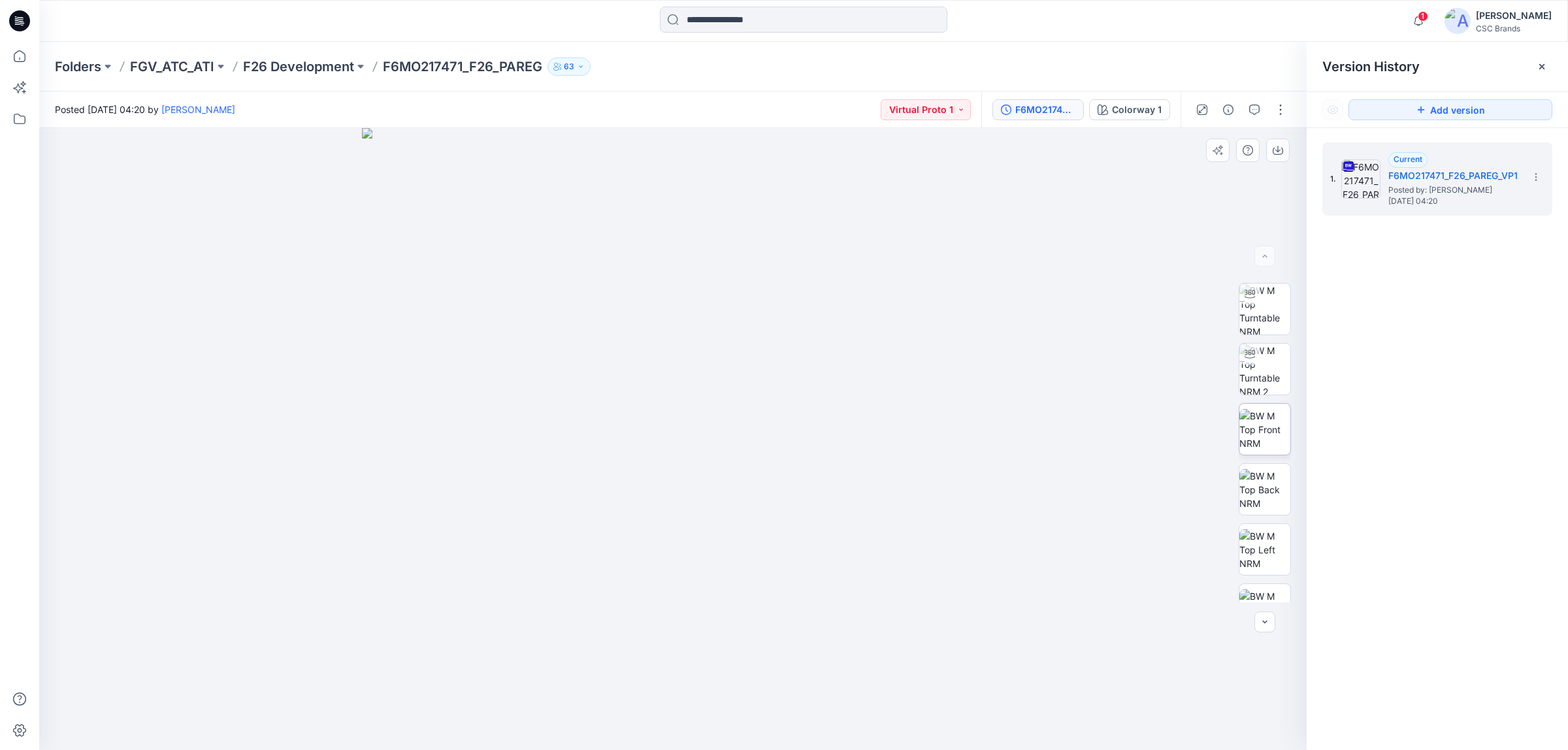
scroll to position [145, 0]
drag, startPoint x: 870, startPoint y: 405, endPoint x: 683, endPoint y: 415, distance: 187.3
drag, startPoint x: 867, startPoint y: 583, endPoint x: 909, endPoint y: 576, distance: 42.6
click at [1265, 369] on img at bounding box center [1265, 362] width 51 height 51
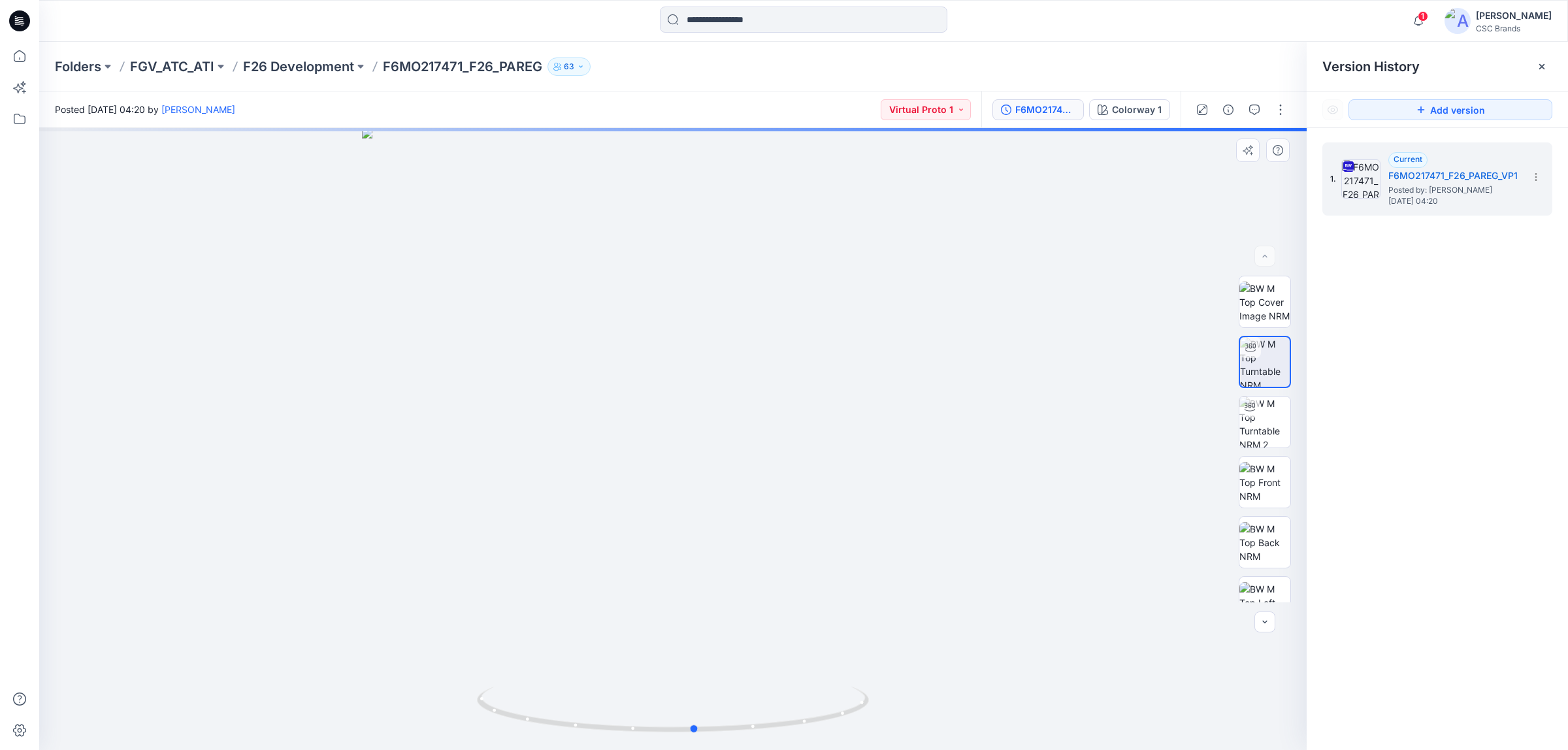
drag, startPoint x: 891, startPoint y: 459, endPoint x: 935, endPoint y: 490, distance: 53.8
drag, startPoint x: 935, startPoint y: 490, endPoint x: 791, endPoint y: 268, distance: 264.6
click at [791, 268] on div at bounding box center [672, 439] width 1267 height 622
click at [334, 60] on p "F26 Development" at bounding box center [299, 67] width 111 height 18
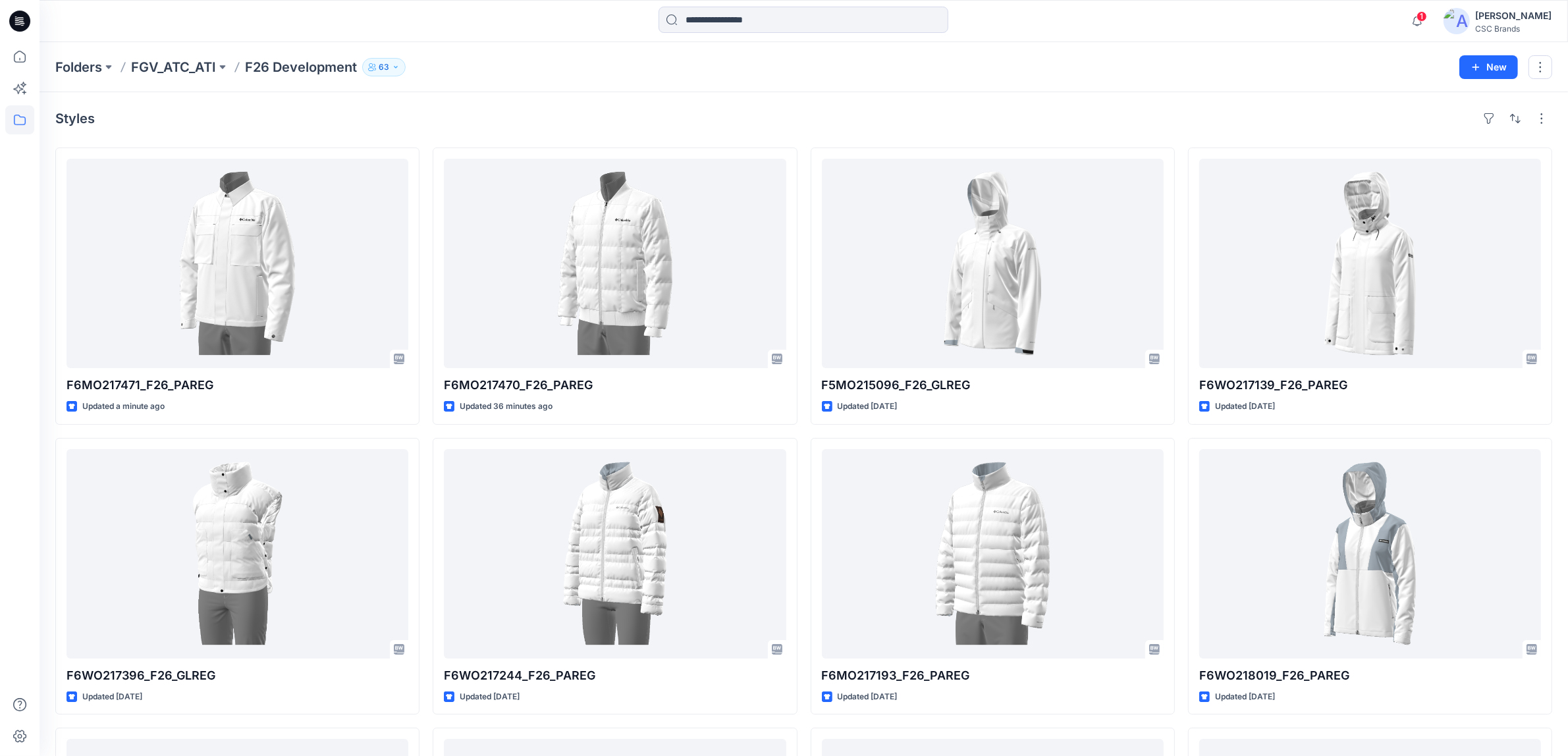
click at [748, 84] on div "Folders FGV_ATC_ATI F26 Development 63 New" at bounding box center [804, 67] width 1529 height 50
click at [837, 104] on div "Styles F6MO217471_F26_PAREG Updated a minute ago F6WO217396_F26_GLREG Updated 3…" at bounding box center [804, 580] width 1529 height 975
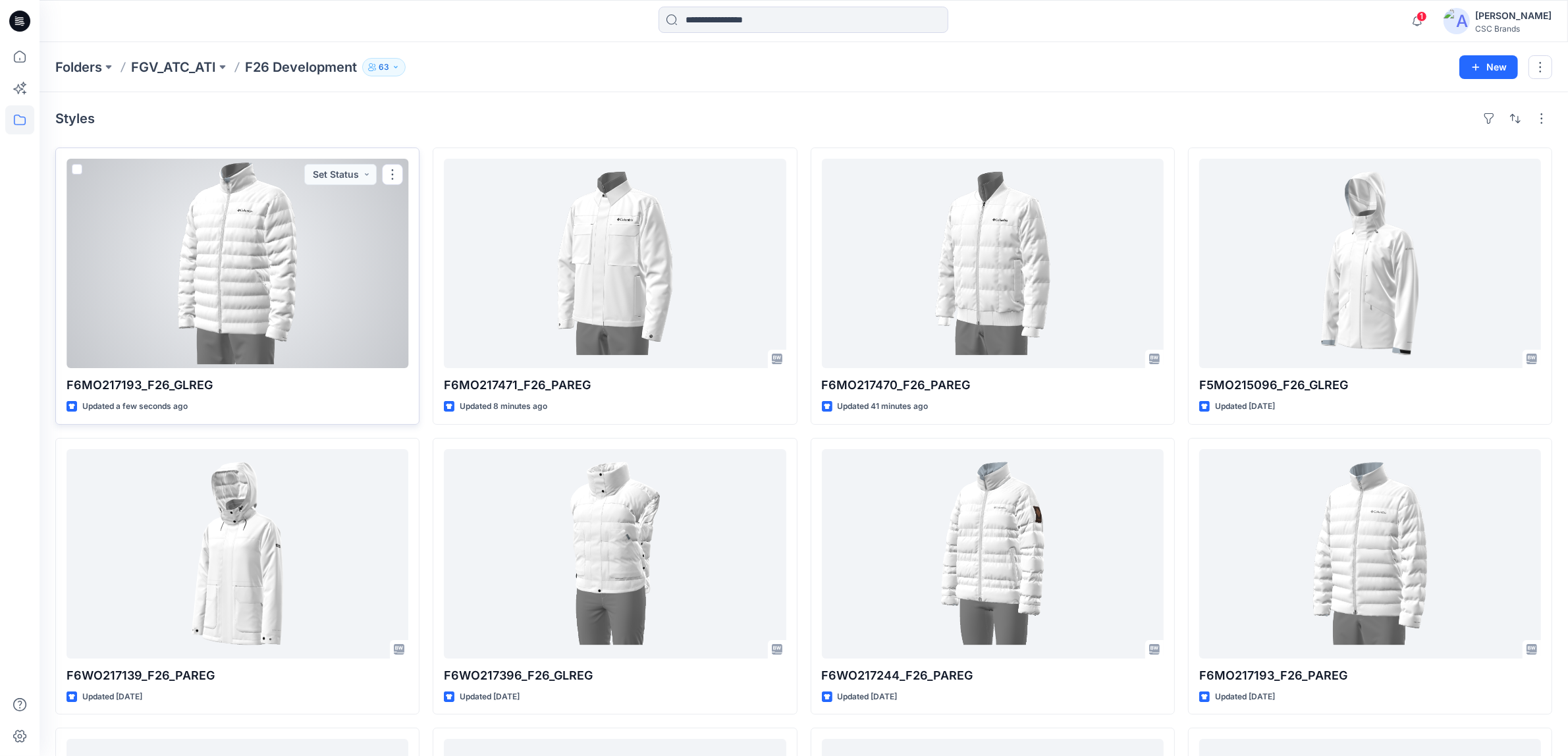
click at [295, 285] on div at bounding box center [237, 263] width 342 height 209
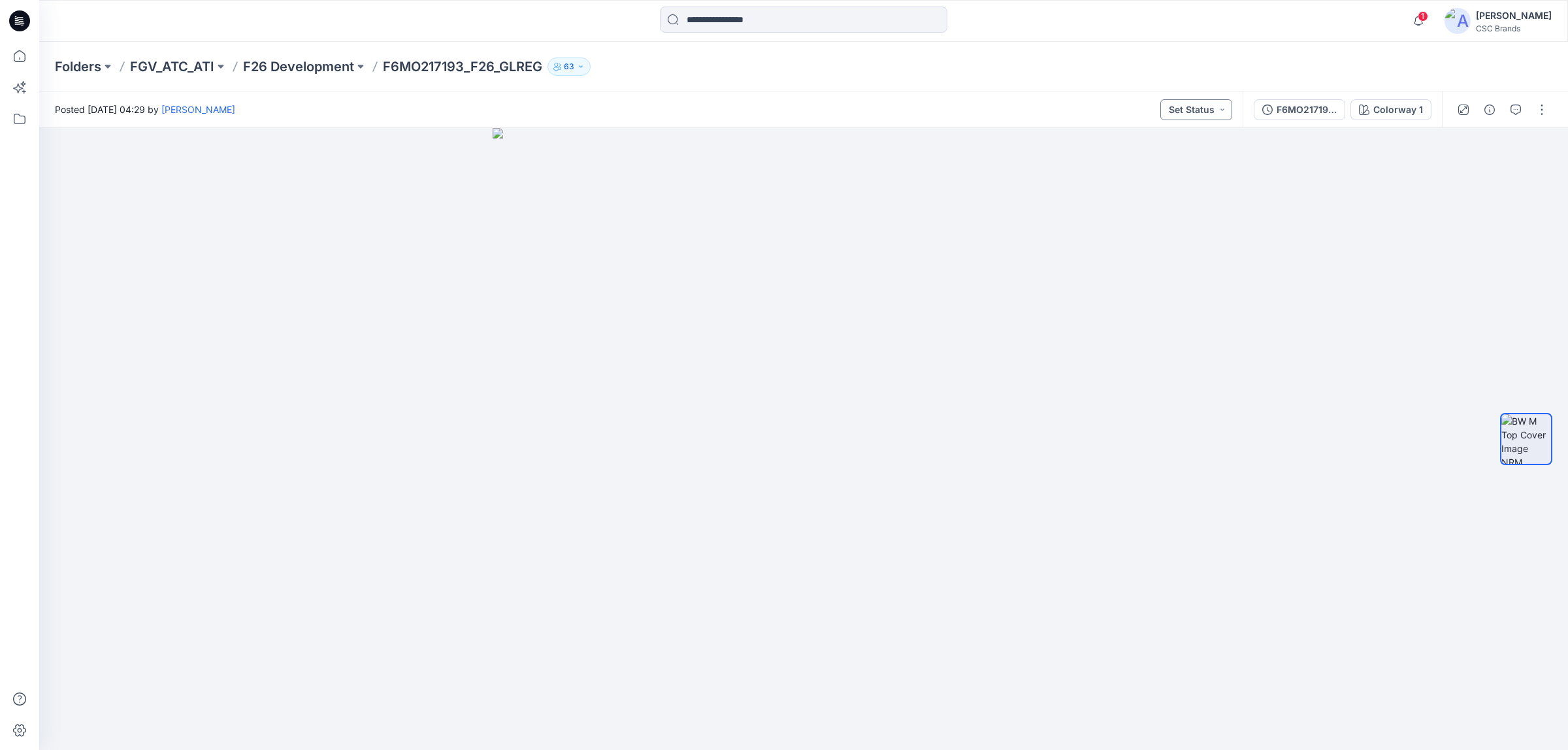
click at [1196, 110] on button "Set Status" at bounding box center [1196, 109] width 72 height 21
click at [1178, 167] on p "Virtual Proto 1" at bounding box center [1171, 170] width 60 height 17
click at [459, 67] on p "F6MO217193_F26_GLREG" at bounding box center [462, 67] width 160 height 18
click at [312, 60] on p "F26 Development" at bounding box center [299, 67] width 111 height 18
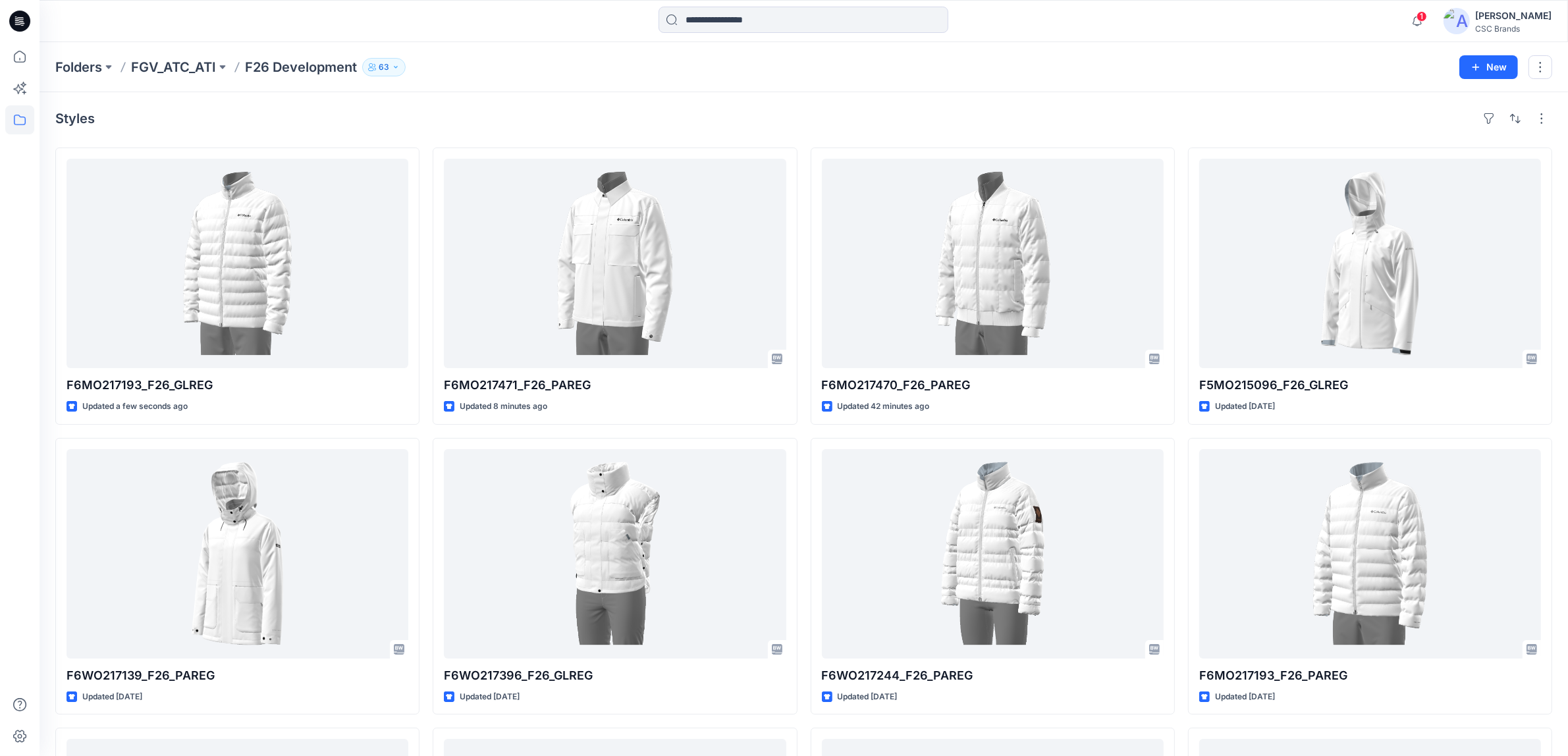
click at [591, 114] on div "Styles" at bounding box center [804, 118] width 1497 height 21
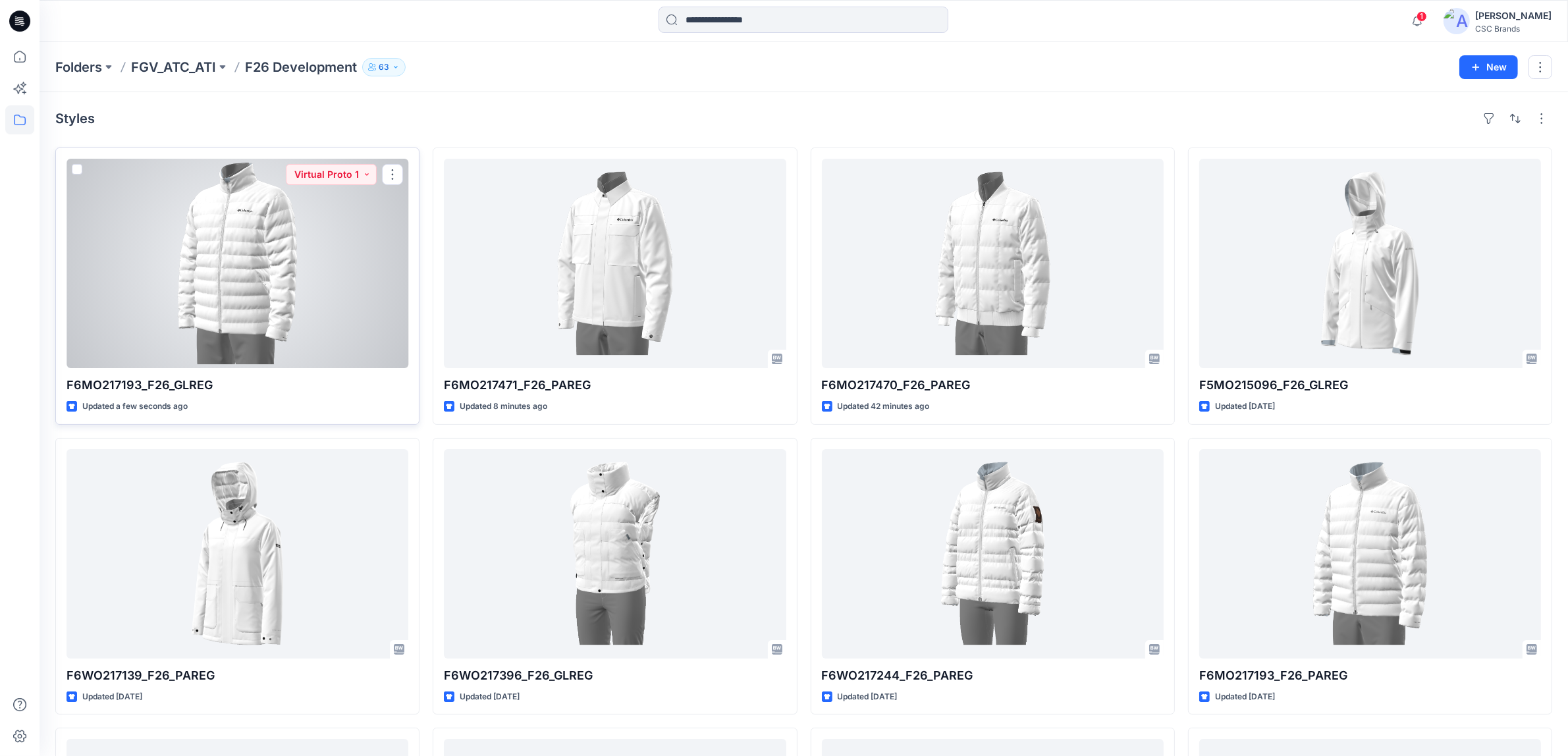
click at [344, 244] on div at bounding box center [237, 263] width 342 height 209
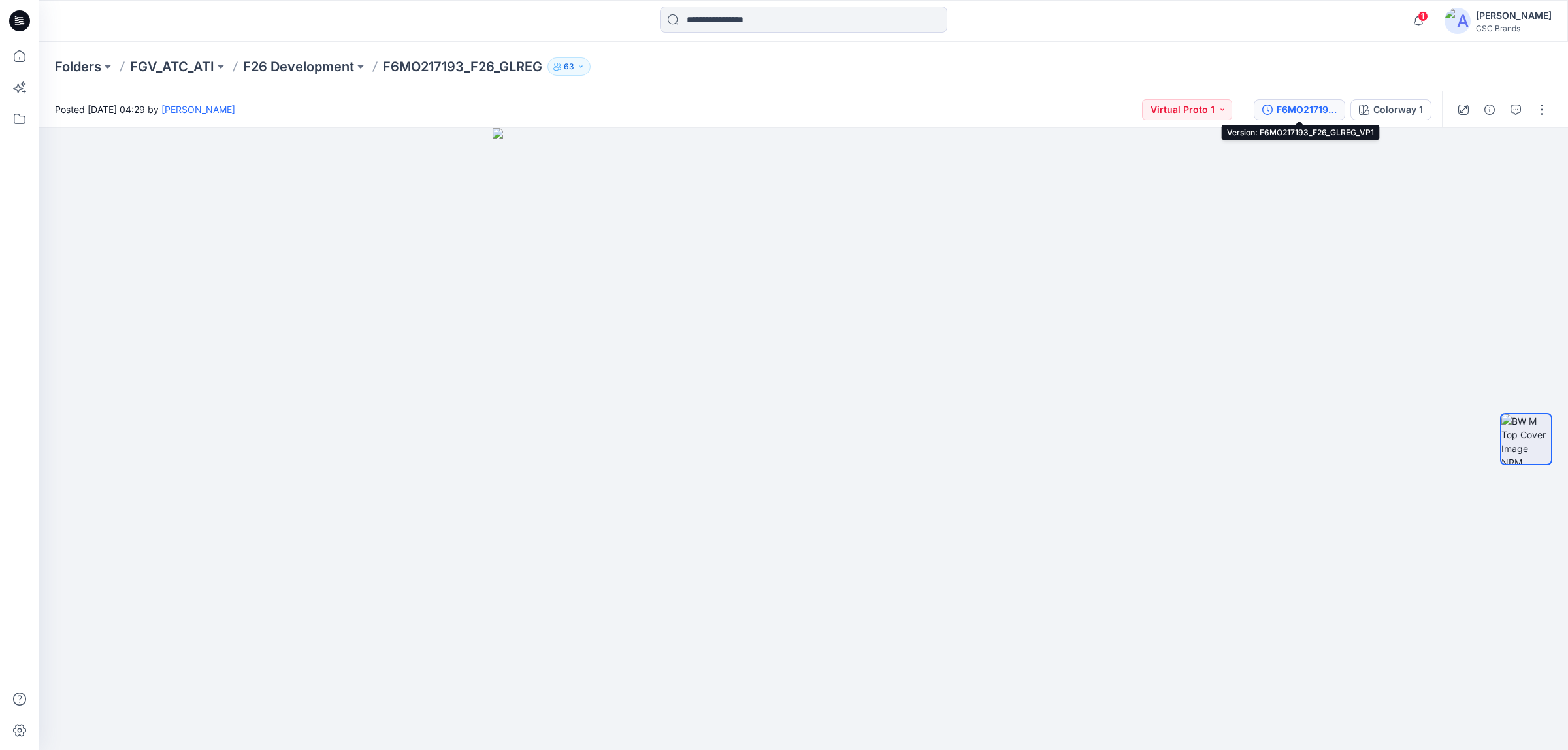
click at [1294, 118] on button "F6MO217193_F26_GLREG_VP1" at bounding box center [1299, 109] width 91 height 21
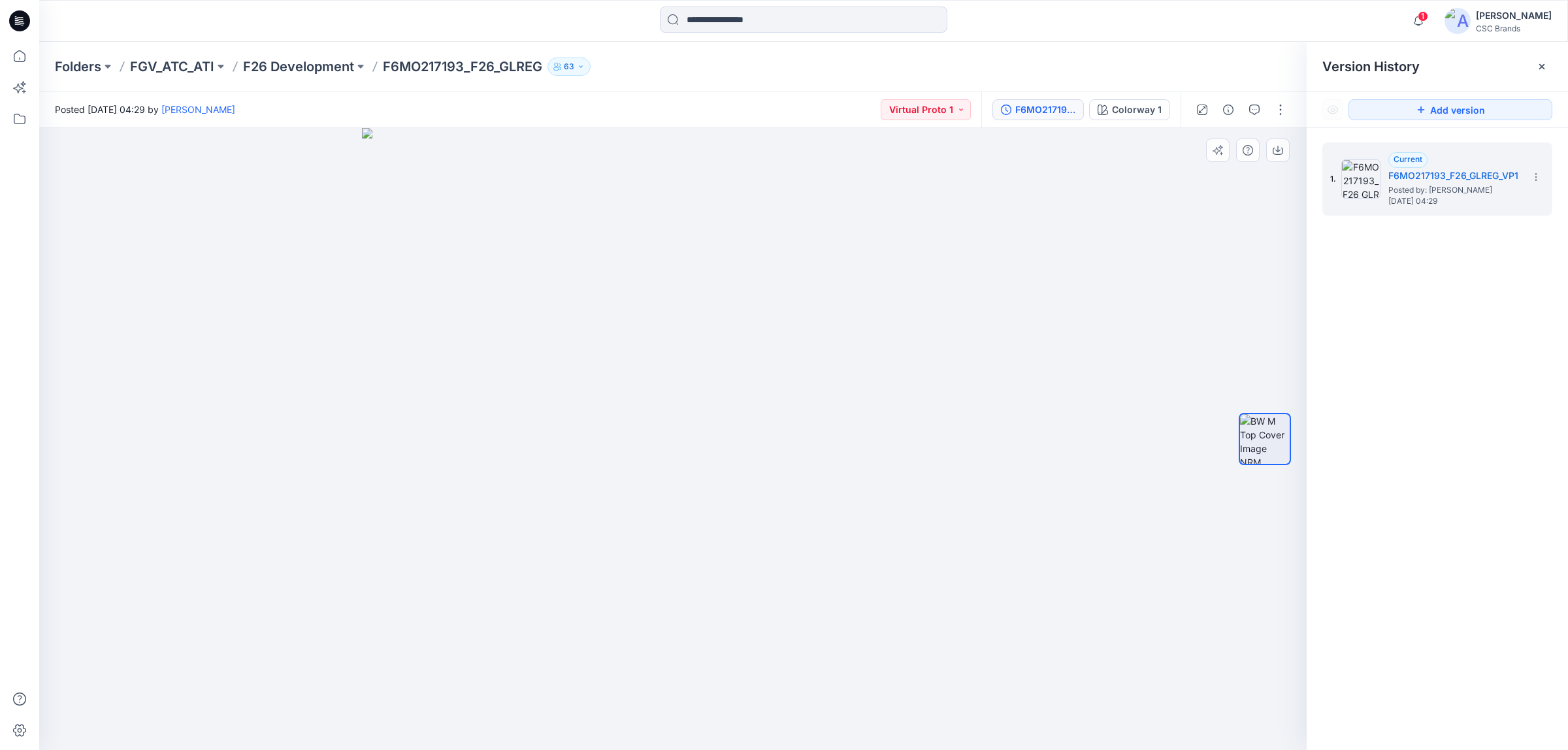
click at [972, 302] on img at bounding box center [673, 440] width 623 height 622
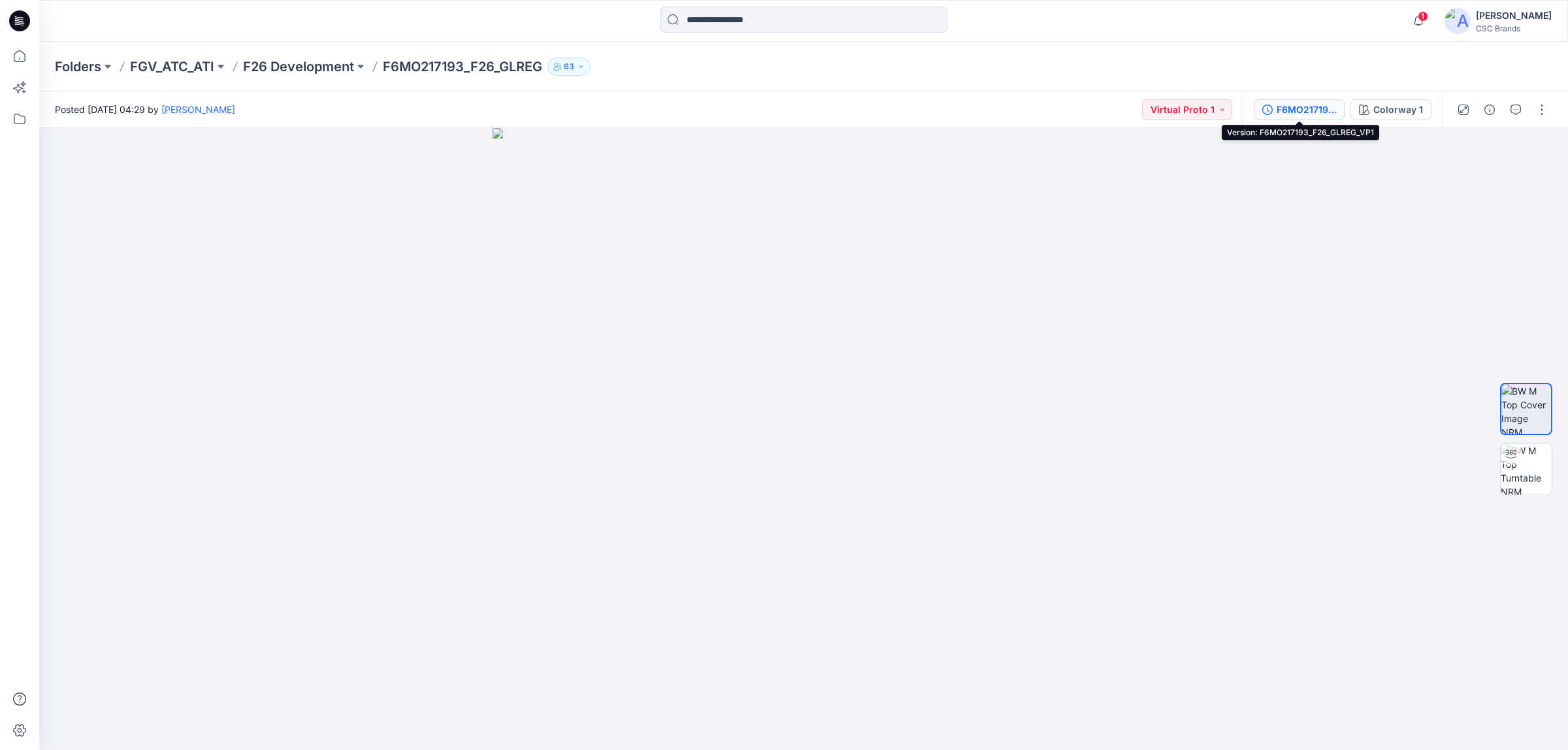
click at [1303, 106] on div "F6MO217193_F26_GLREG_VP1" at bounding box center [1306, 110] width 60 height 14
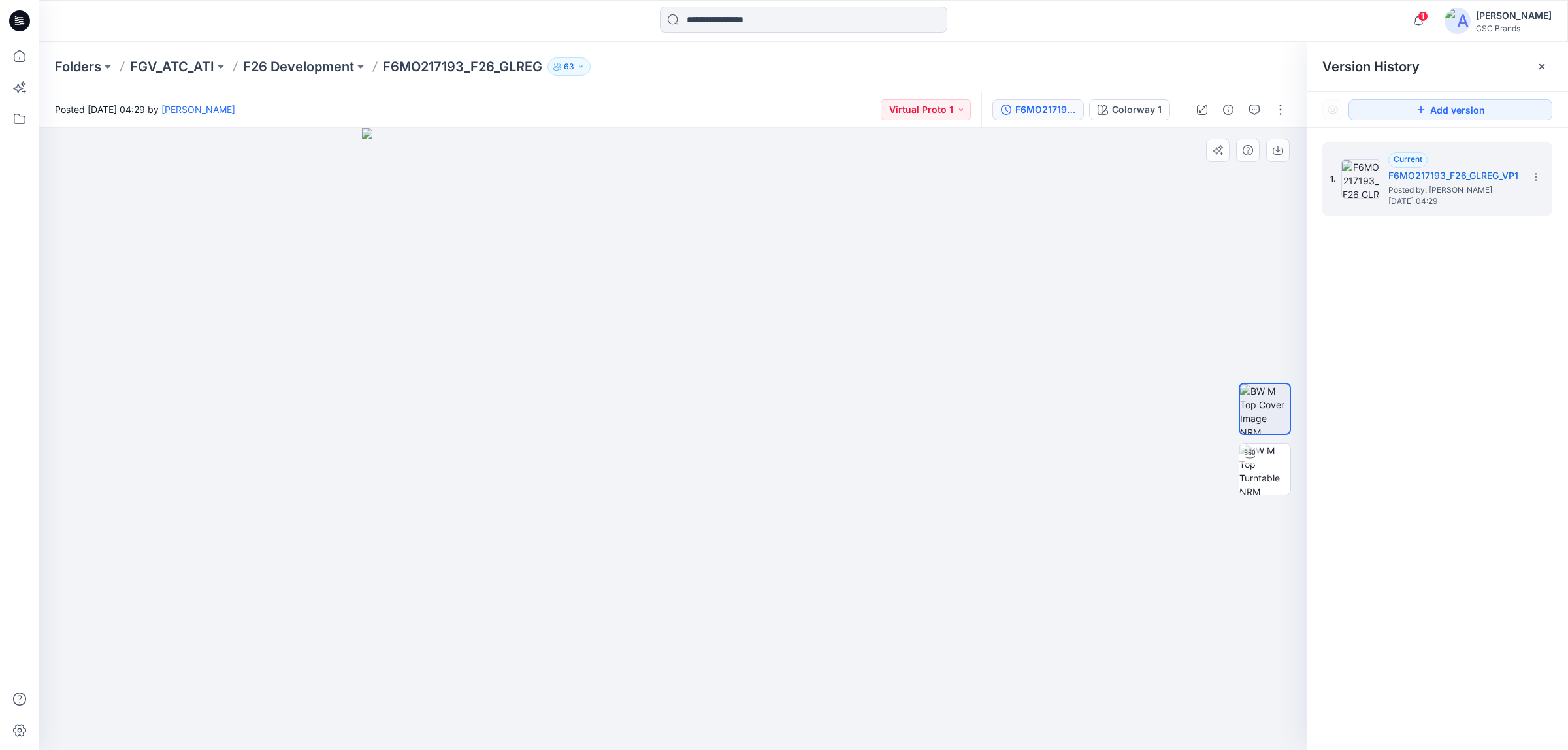
click at [955, 386] on img at bounding box center [673, 440] width 623 height 622
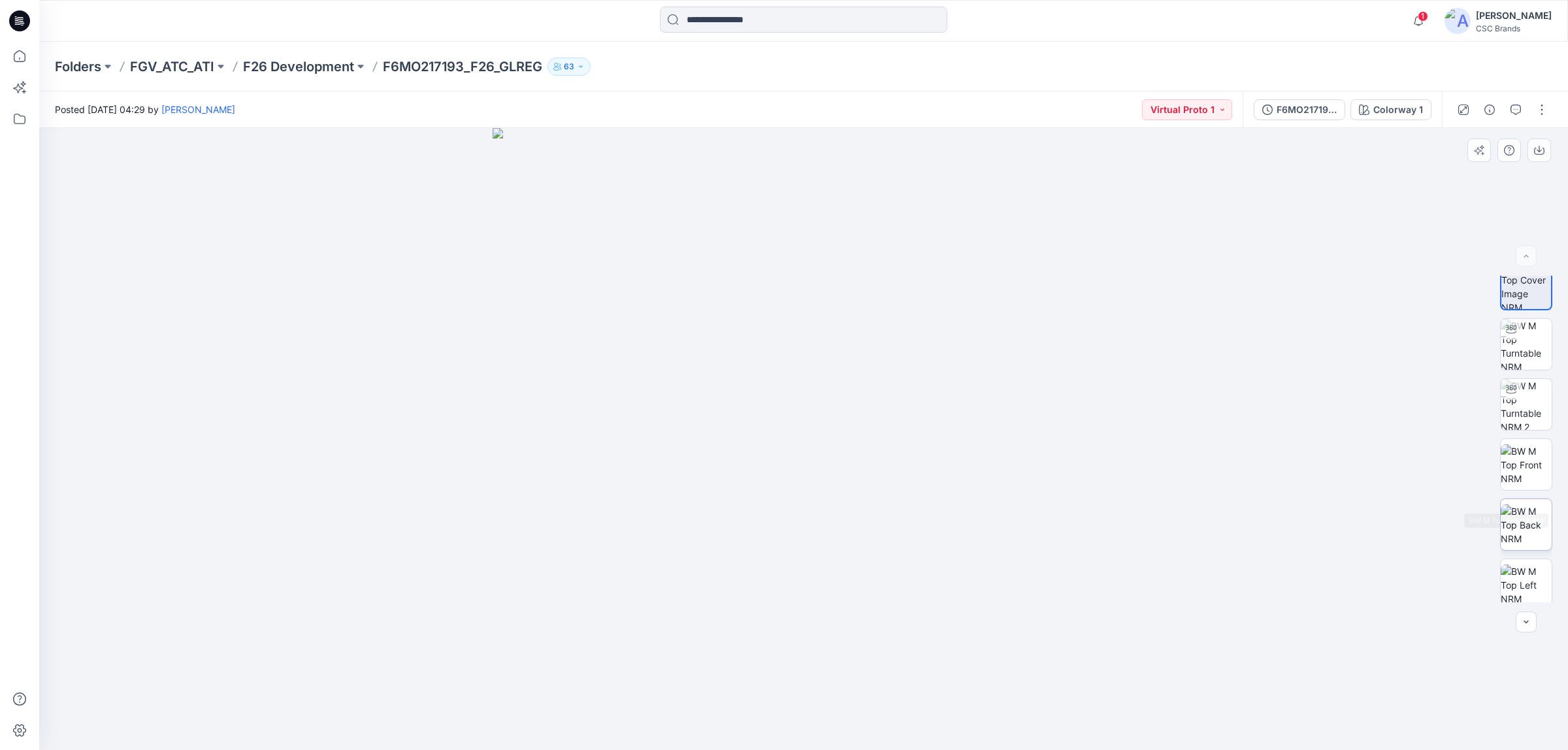
scroll to position [26, 0]
click at [1295, 109] on div "F6MO217193_F26_GLREG_VP1" at bounding box center [1306, 110] width 60 height 14
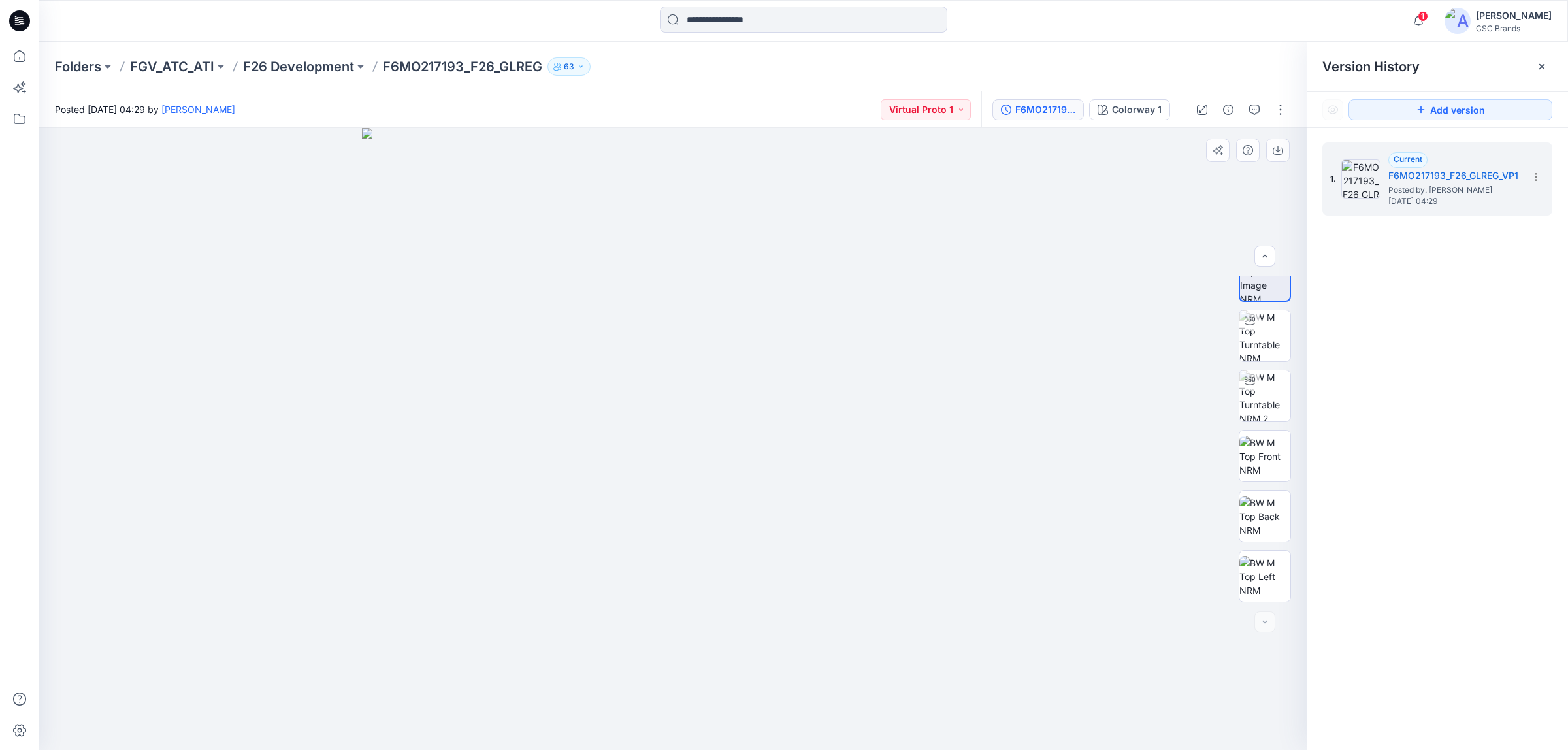
click at [1003, 388] on div at bounding box center [672, 440] width 1267 height 622
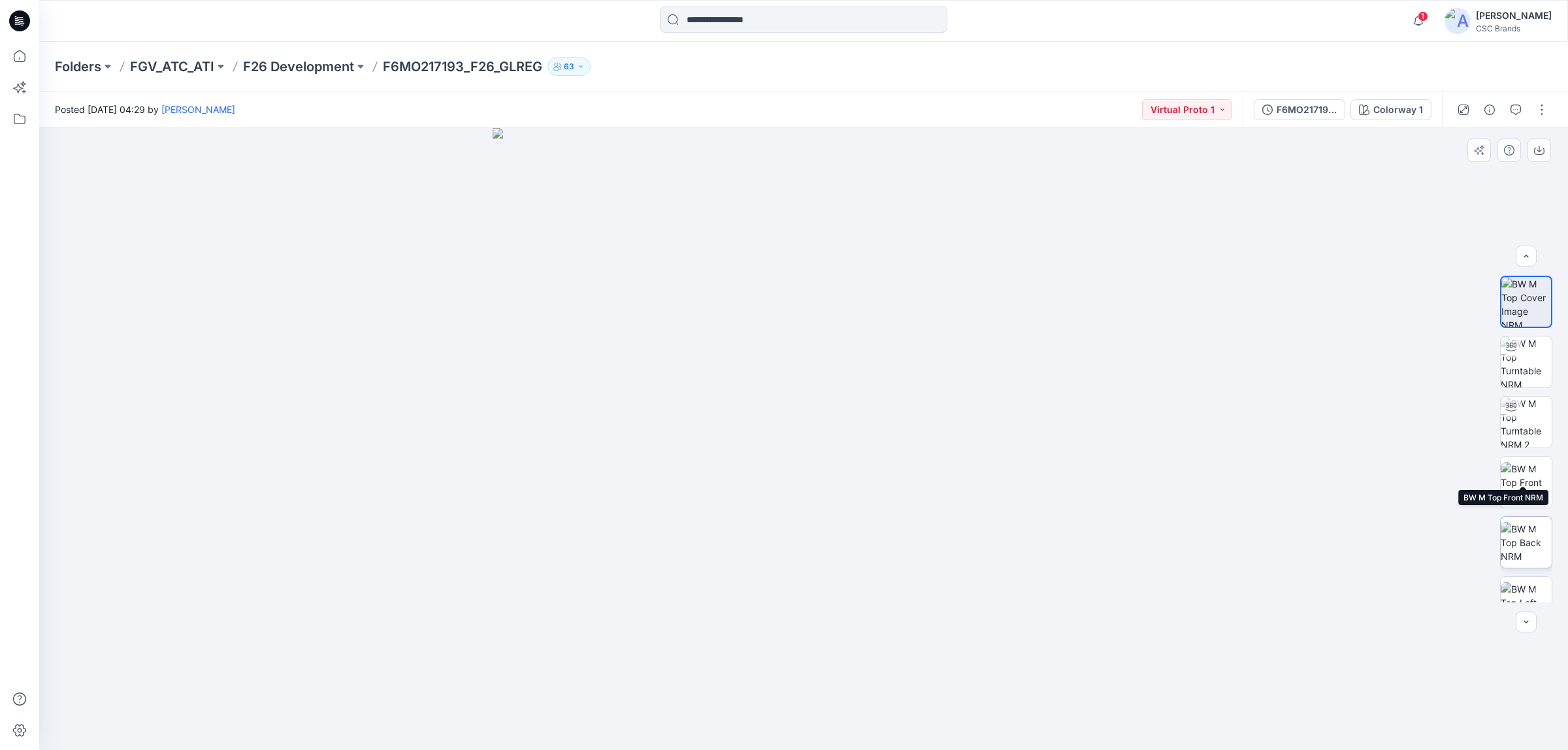
scroll to position [86, 0]
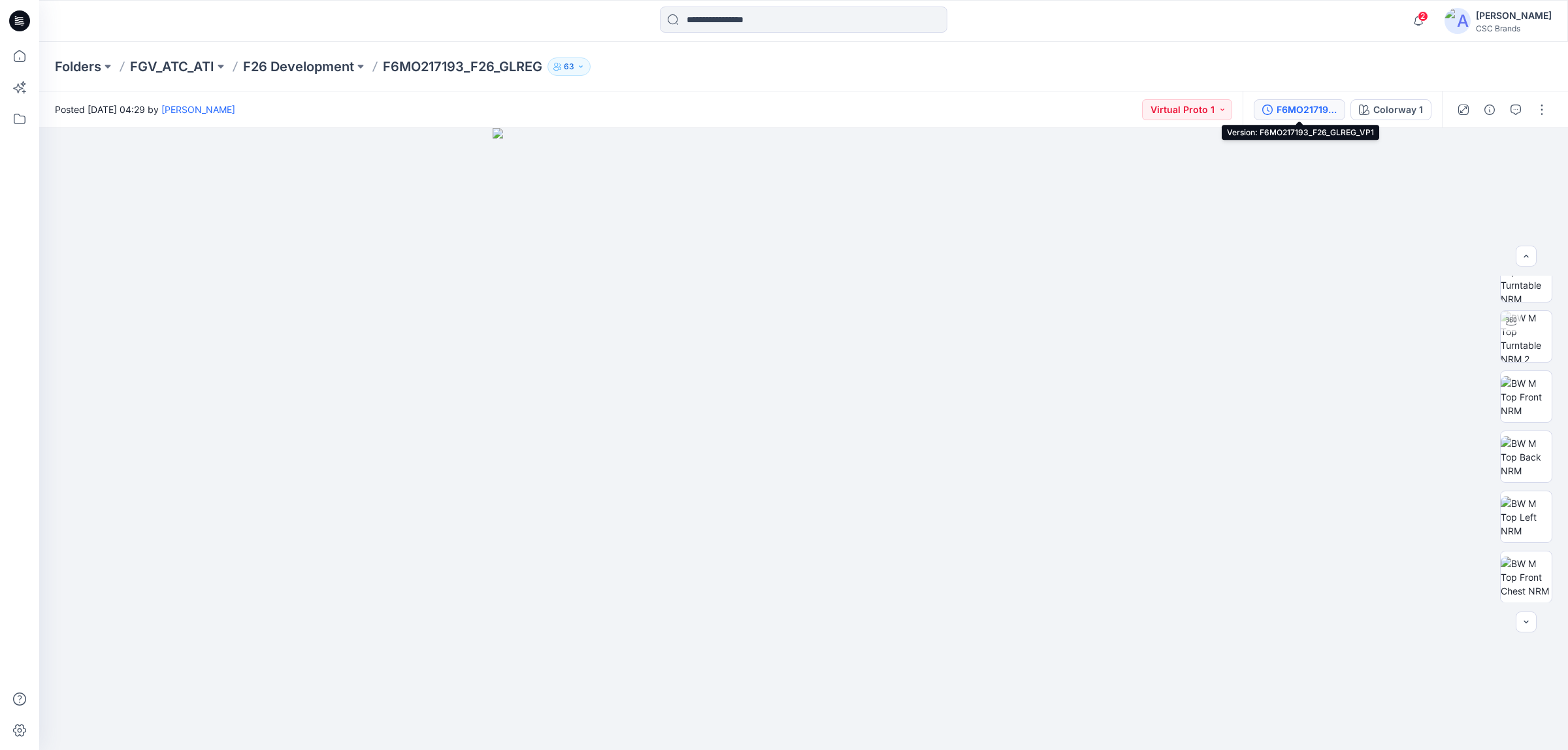
click at [1294, 112] on div "F6MO217193_F26_GLREG_VP1" at bounding box center [1306, 110] width 60 height 14
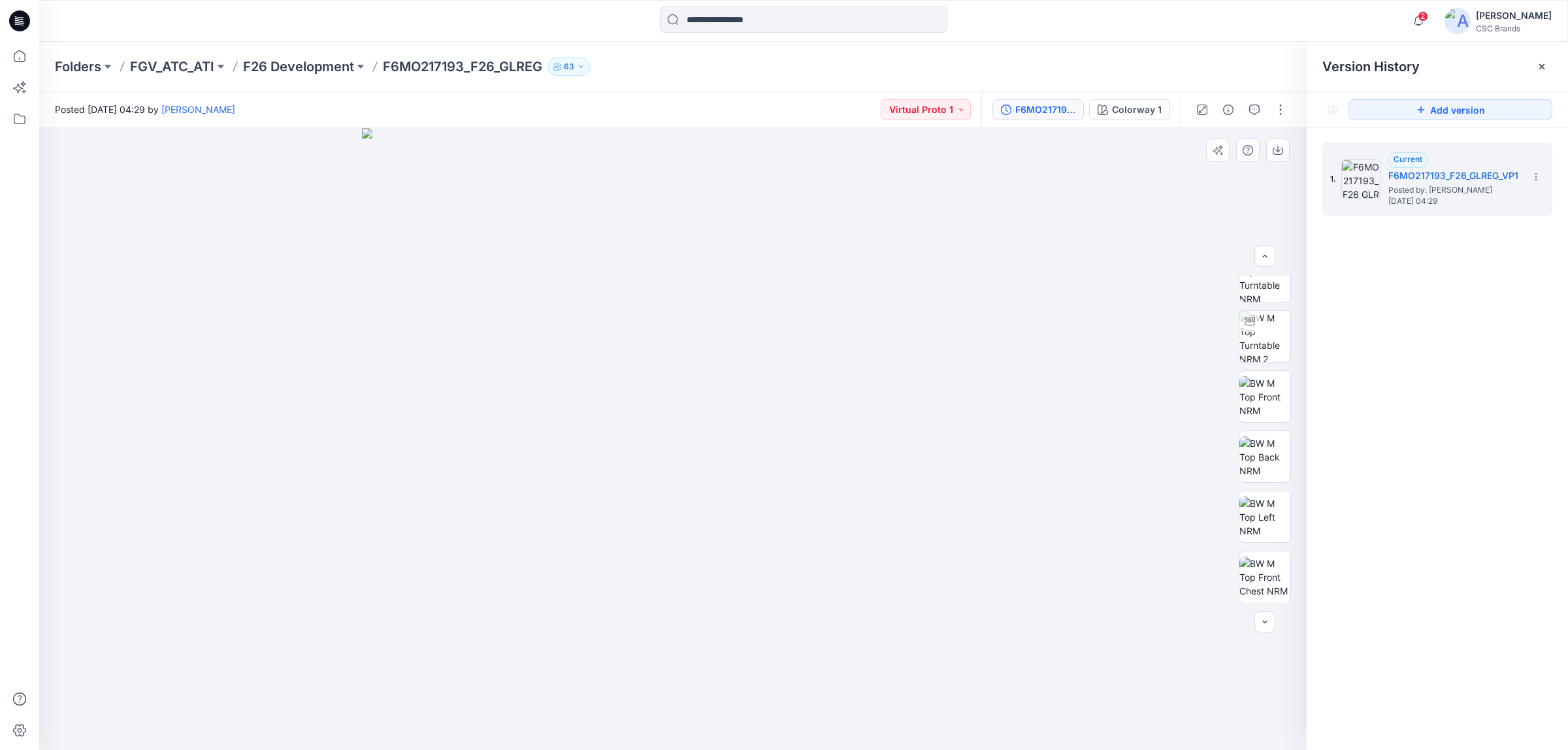
click at [908, 239] on img at bounding box center [673, 440] width 623 height 622
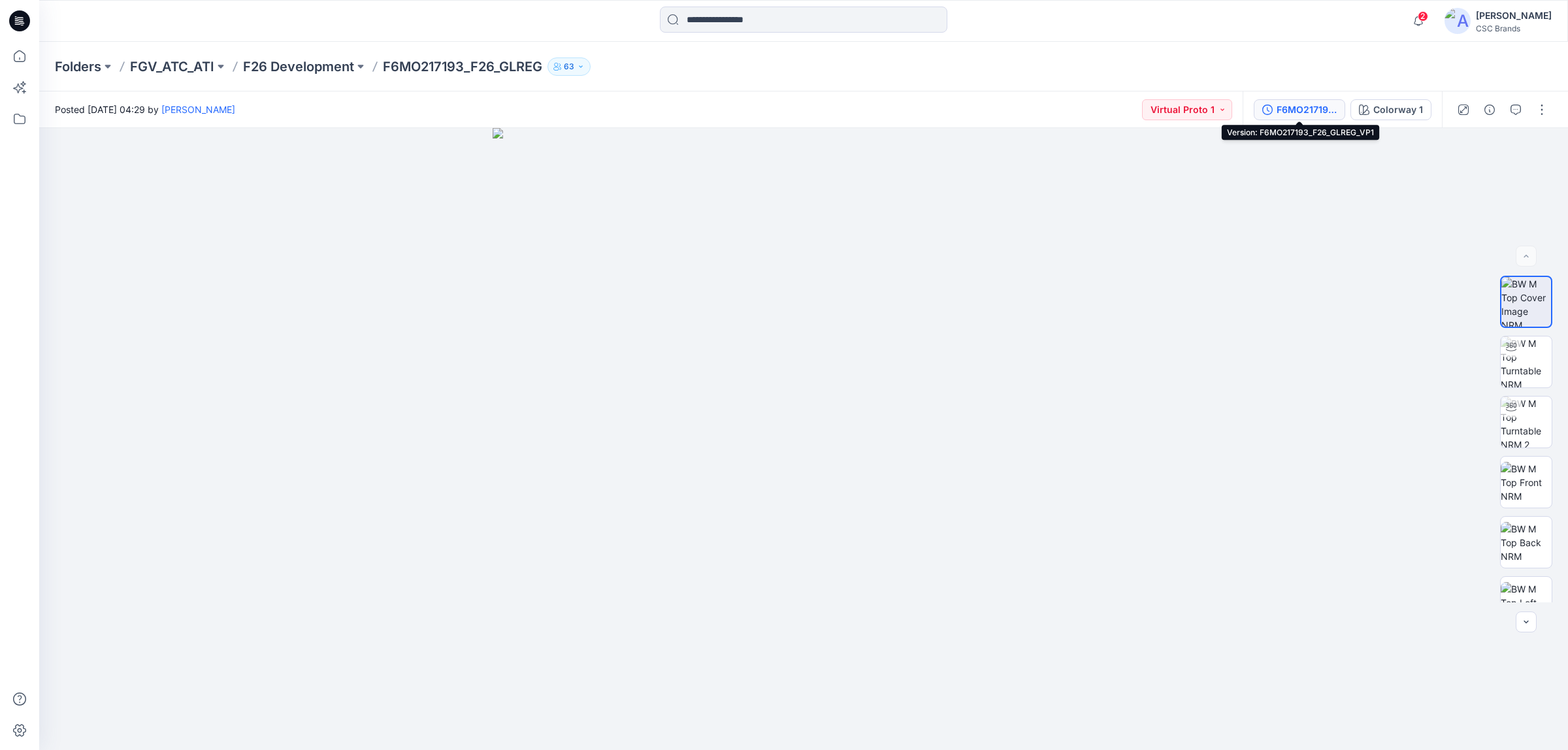
click at [1281, 118] on button "F6MO217193_F26_GLREG_VP1" at bounding box center [1299, 109] width 91 height 21
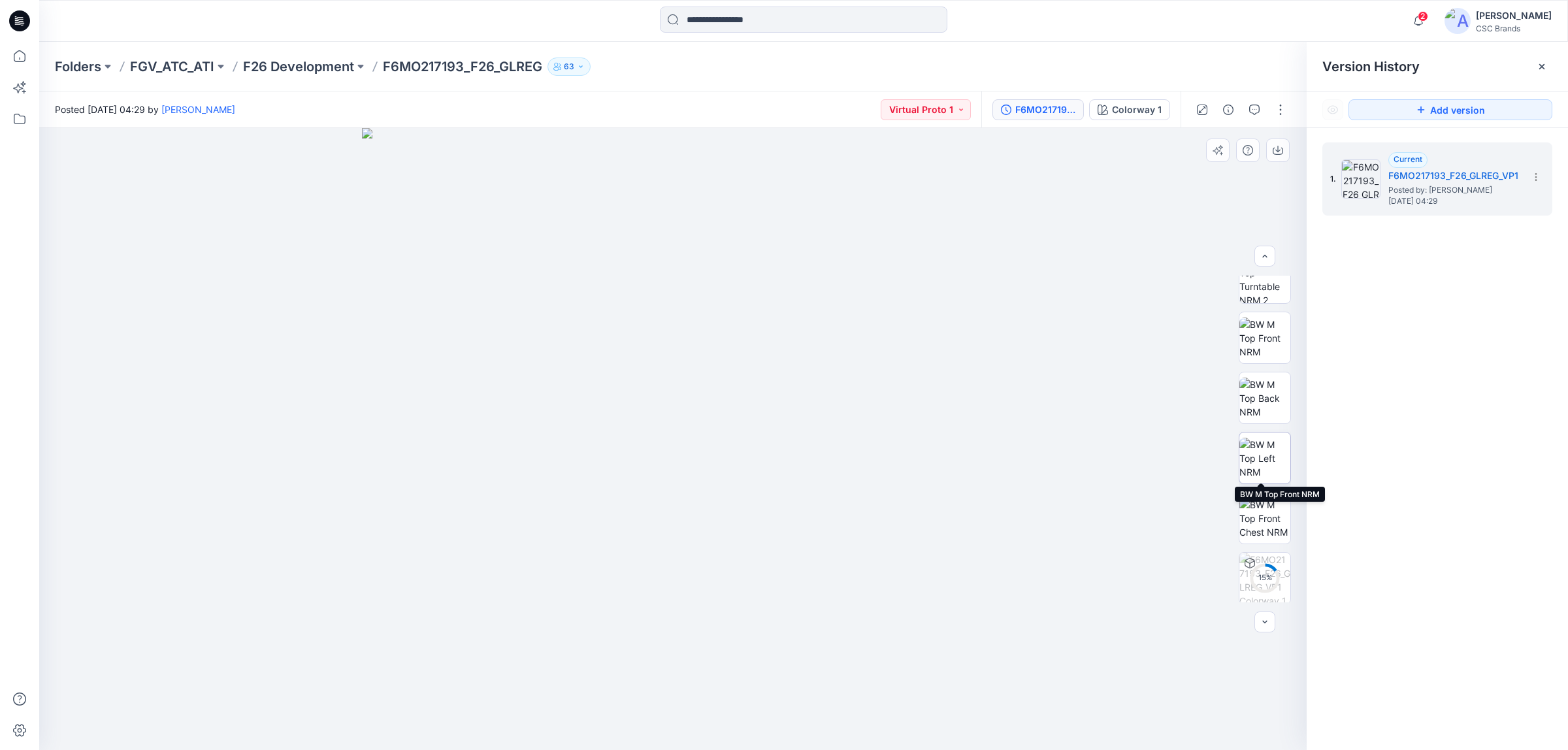
scroll to position [145, 0]
click at [1063, 523] on div at bounding box center [672, 440] width 1267 height 622
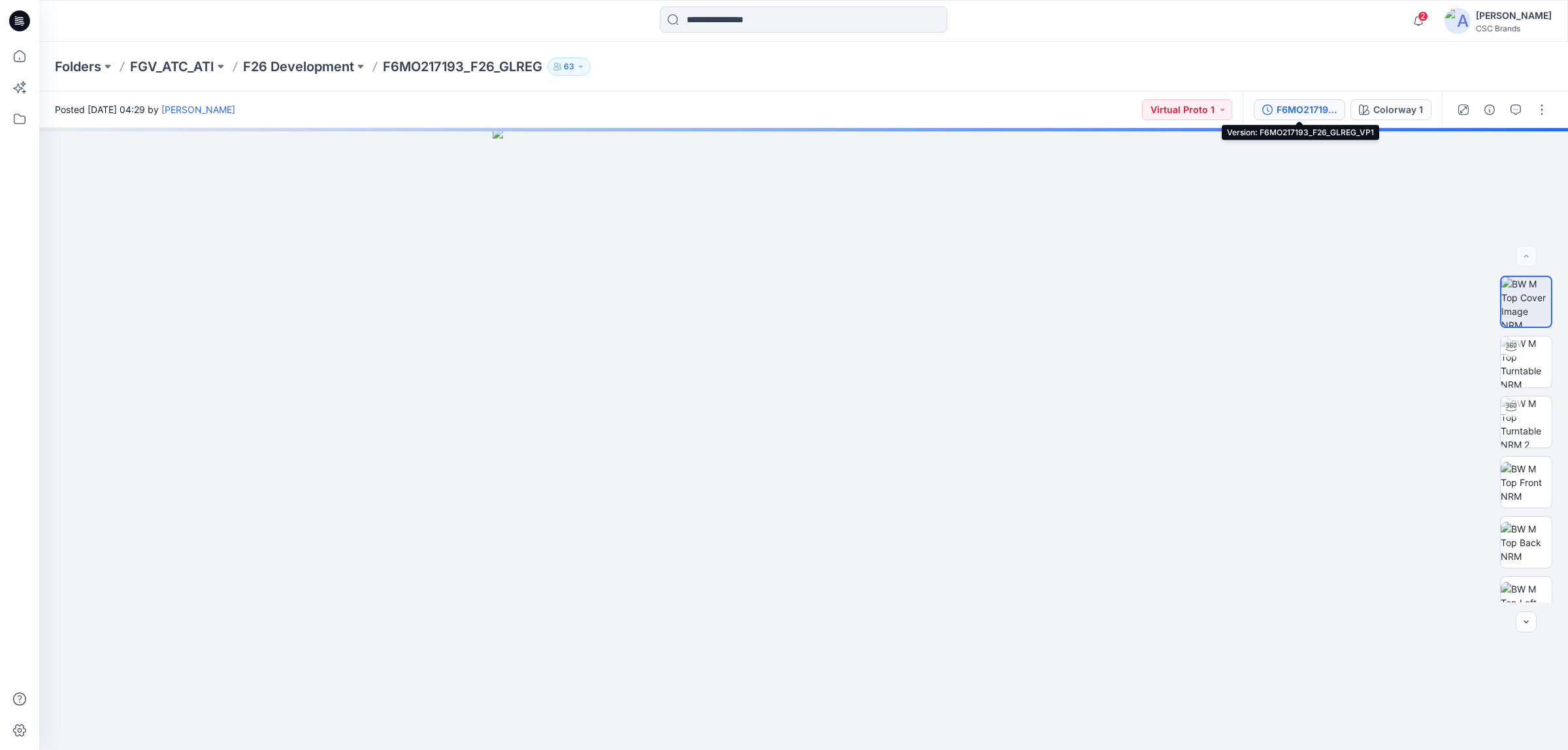
click at [1273, 112] on button "F6MO217193_F26_GLREG_VP1" at bounding box center [1299, 109] width 91 height 21
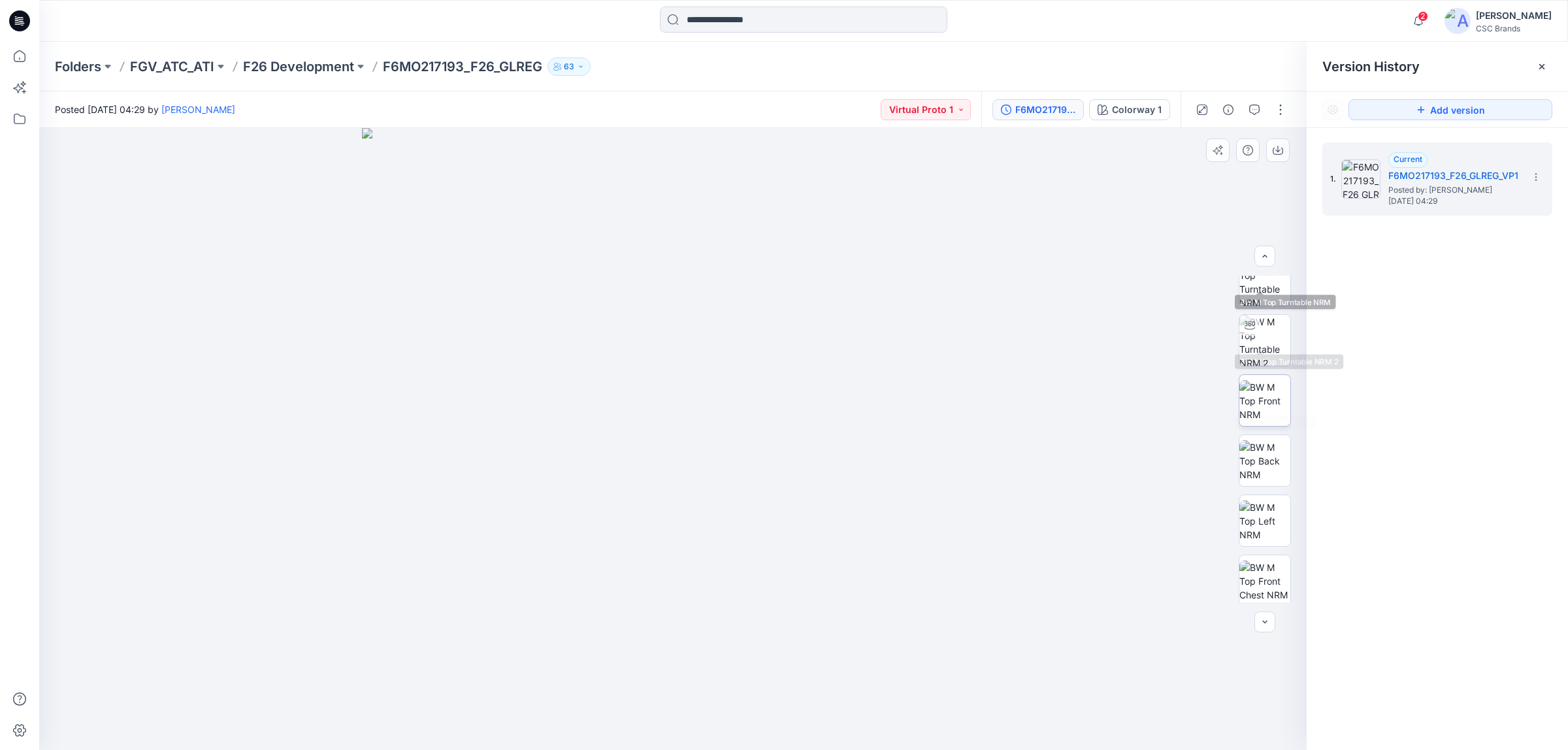
scroll to position [145, 0]
click at [1130, 448] on div at bounding box center [672, 440] width 1267 height 622
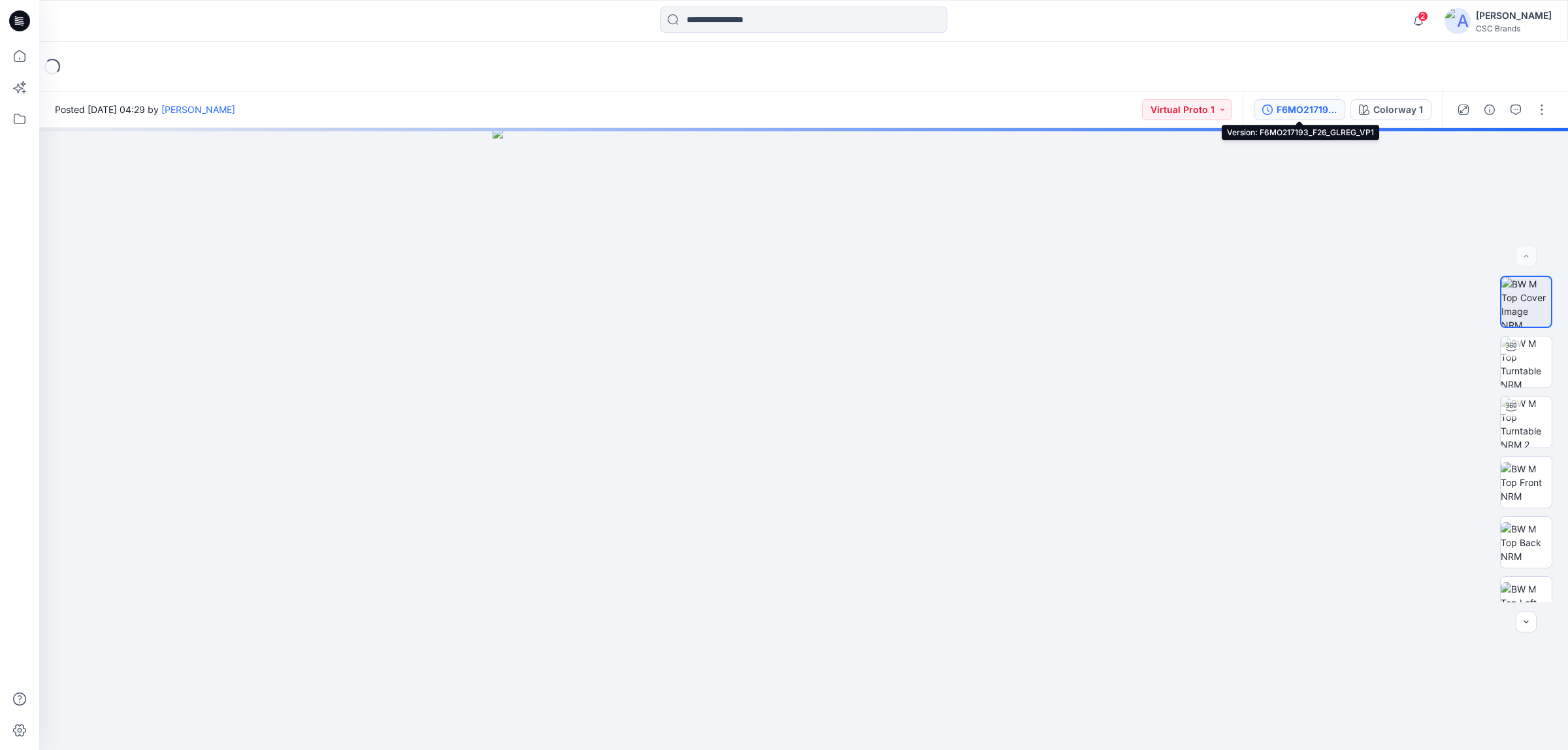
click at [1291, 115] on div "F6MO217193_F26_GLREG_VP1" at bounding box center [1306, 110] width 60 height 14
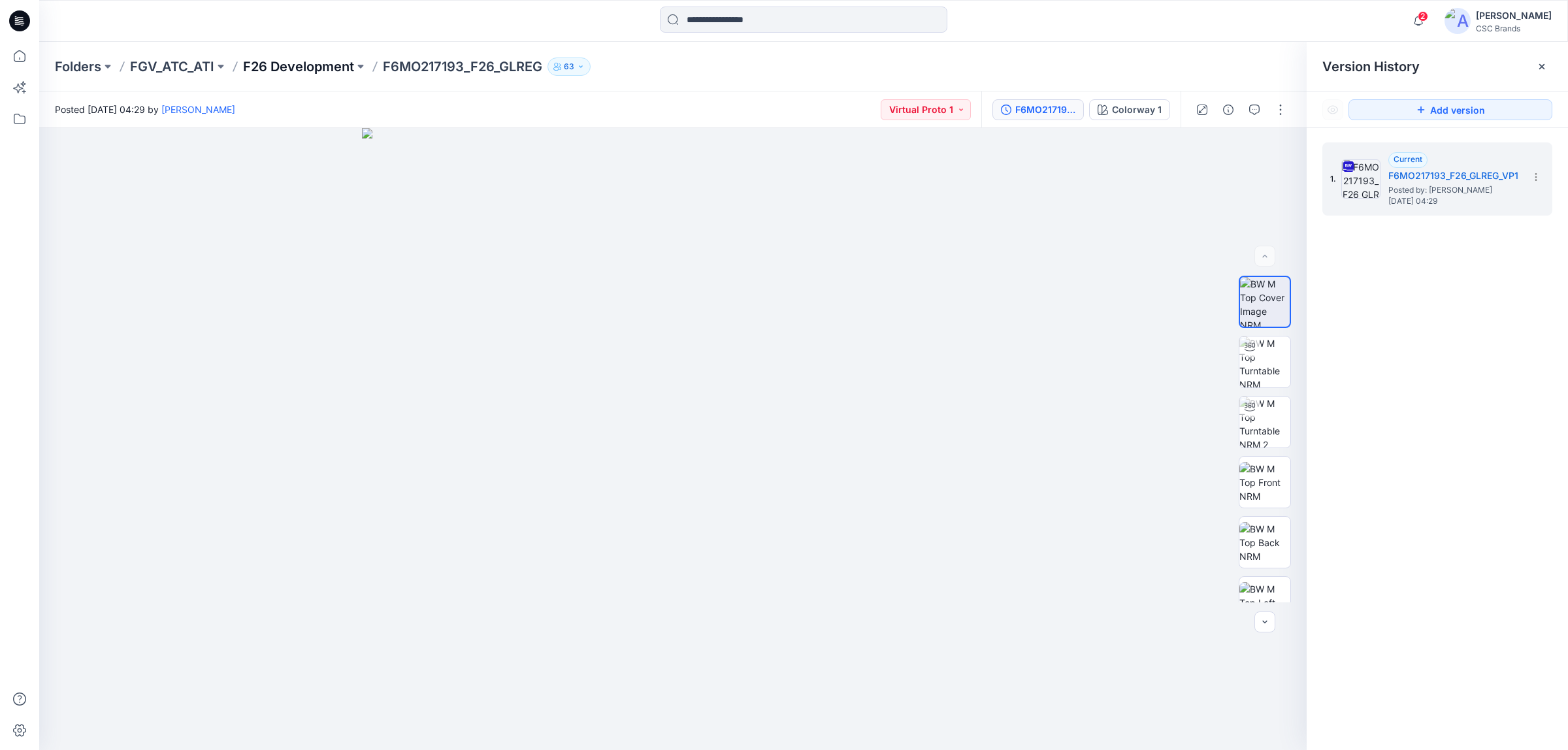
click at [311, 67] on p "F26 Development" at bounding box center [299, 67] width 111 height 18
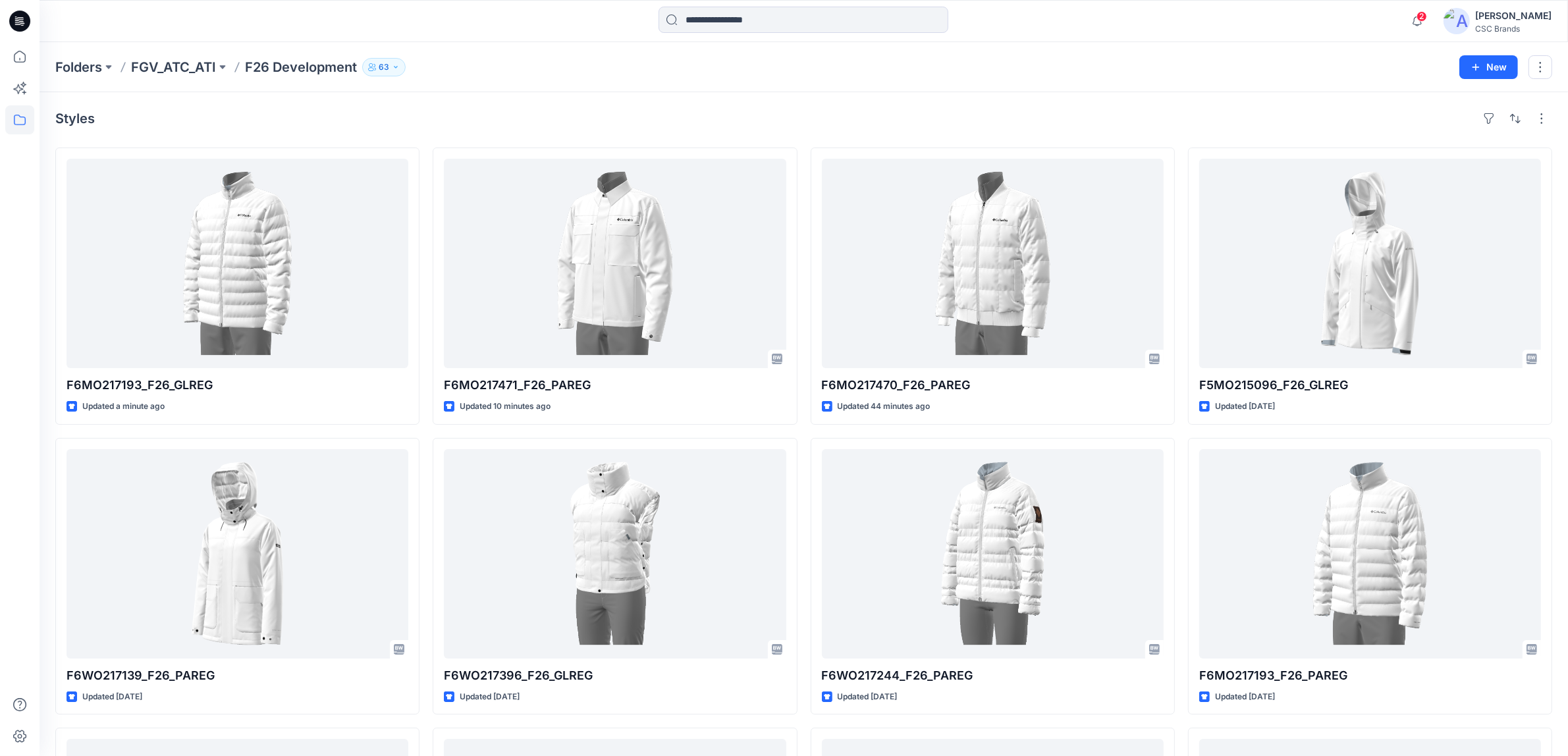
click at [581, 92] on div "Styles F6MO217193_F26_GLREG Updated a minute ago F6WO217139_F26_PAREG Updated […" at bounding box center [804, 580] width 1529 height 975
